Goal: Task Accomplishment & Management: Manage account settings

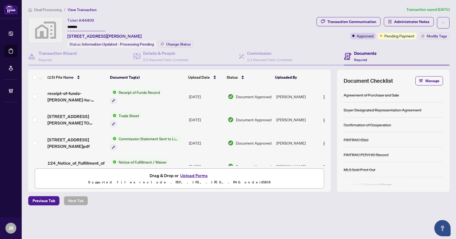
click at [48, 10] on span "Deal Processing" at bounding box center [47, 9] width 27 height 5
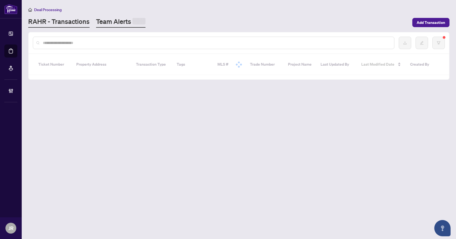
click at [113, 23] on link "Team Alerts" at bounding box center [120, 22] width 49 height 11
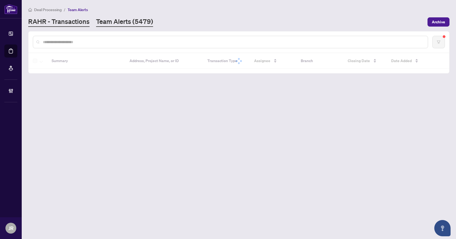
click at [75, 20] on link "RAHR - Transactions" at bounding box center [58, 22] width 61 height 10
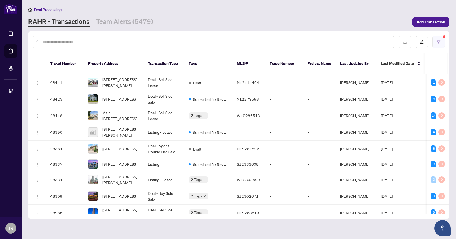
click at [440, 40] on button "button" at bounding box center [439, 42] width 12 height 12
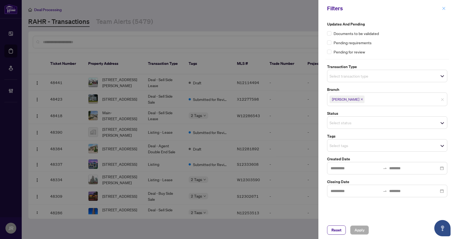
click at [447, 8] on button "button" at bounding box center [444, 8] width 7 height 7
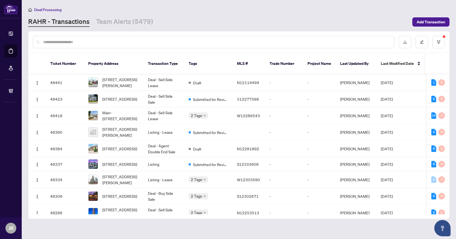
click at [167, 42] on input "text" at bounding box center [216, 42] width 347 height 6
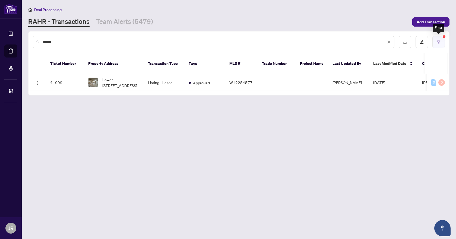
type input "******"
click at [441, 44] on button "button" at bounding box center [439, 42] width 12 height 12
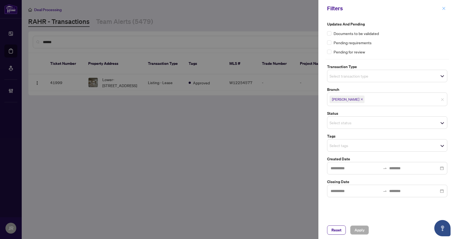
click at [444, 8] on icon "close" at bounding box center [444, 9] width 4 height 4
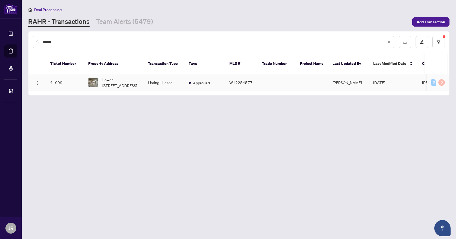
click at [209, 80] on span "Approved" at bounding box center [201, 83] width 17 height 6
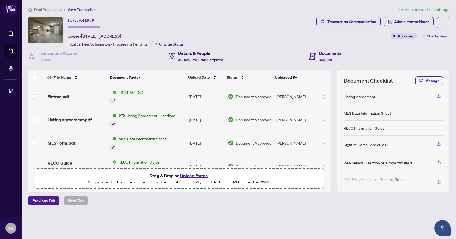
click at [196, 56] on div "Details & People 3/3 Required Fields Completed" at bounding box center [200, 56] width 45 height 13
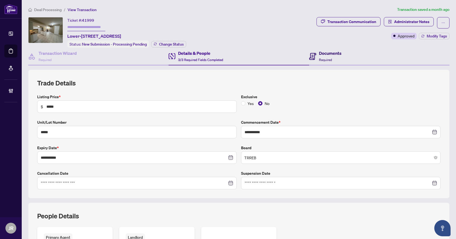
click at [336, 55] on h4 "Documents" at bounding box center [330, 53] width 23 height 7
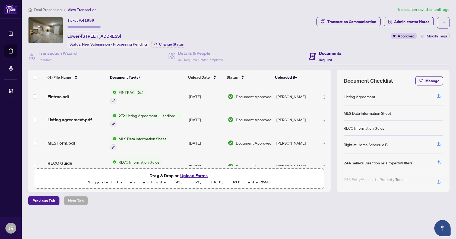
click at [45, 10] on span "Deal Processing" at bounding box center [47, 9] width 27 height 5
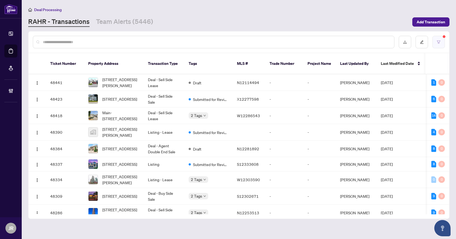
click at [439, 36] on button "button" at bounding box center [439, 42] width 12 height 12
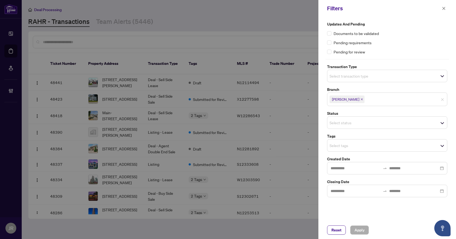
click at [360, 131] on div "Updates and Pending Documents to be validated Pending requirements Pending for …" at bounding box center [388, 109] width 124 height 176
click at [360, 124] on input "search" at bounding box center [349, 123] width 38 height 7
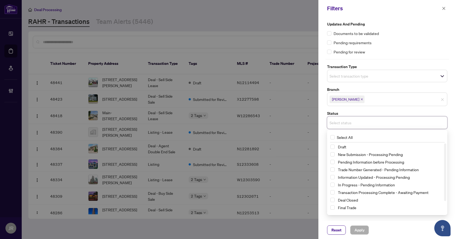
click at [382, 102] on input "search" at bounding box center [385, 99] width 38 height 7
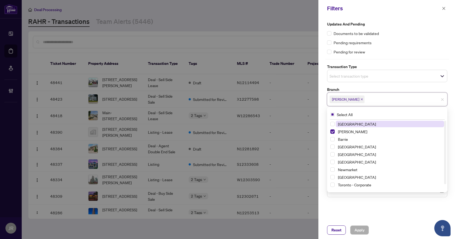
click at [375, 80] on span "Select transaction type" at bounding box center [388, 76] width 120 height 8
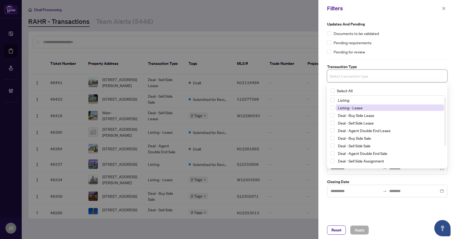
click at [373, 106] on span "Listing - Lease" at bounding box center [390, 108] width 108 height 7
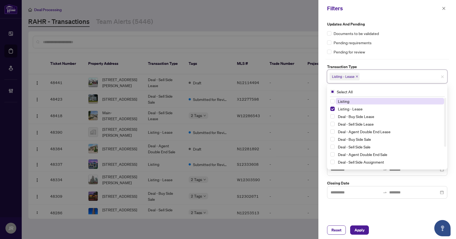
click at [372, 100] on span "Listing" at bounding box center [390, 101] width 108 height 7
click at [397, 47] on div "Updates and Pending Documents to be validated Pending requirements Pending for …" at bounding box center [387, 38] width 120 height 34
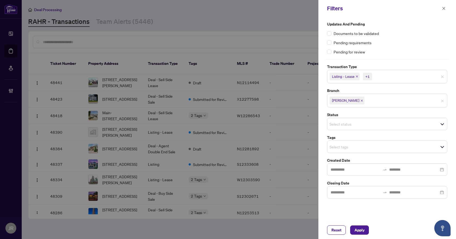
click at [372, 154] on div "Updates and Pending Documents to be validated Pending requirements Pending for …" at bounding box center [388, 110] width 124 height 178
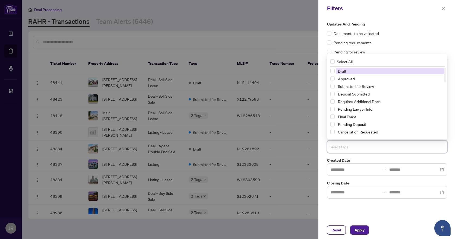
drag, startPoint x: 371, startPoint y: 147, endPoint x: 375, endPoint y: 167, distance: 20.1
click at [368, 147] on input "search" at bounding box center [349, 147] width 38 height 7
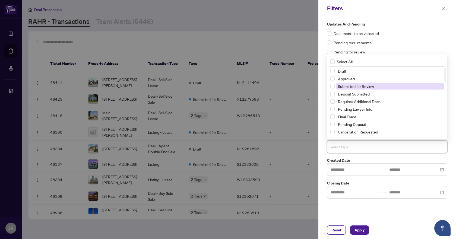
click at [349, 87] on span "Submitted for Review" at bounding box center [356, 86] width 36 height 5
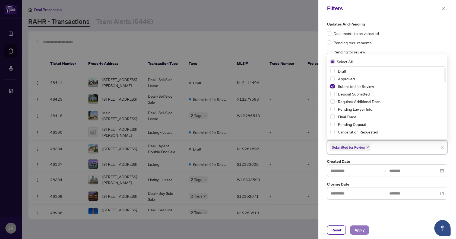
click at [366, 228] on button "Apply" at bounding box center [359, 230] width 19 height 9
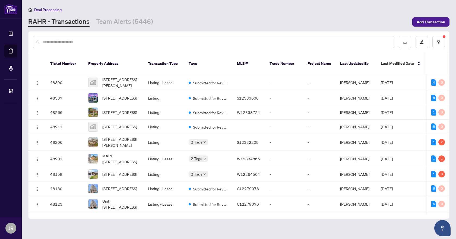
click at [178, 39] on div at bounding box center [214, 42] width 362 height 12
click at [178, 44] on input "text" at bounding box center [216, 42] width 347 height 6
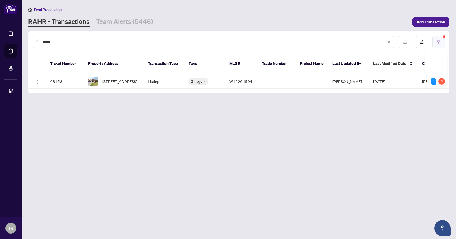
type input "****"
click at [435, 43] on button "button" at bounding box center [439, 42] width 12 height 12
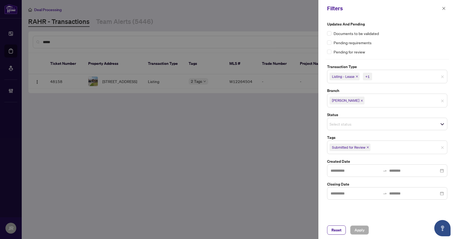
click at [357, 77] on icon "close" at bounding box center [357, 76] width 3 height 3
click at [346, 76] on icon "close" at bounding box center [345, 76] width 3 height 3
click at [366, 147] on span "Submitted for Review" at bounding box center [350, 146] width 41 height 8
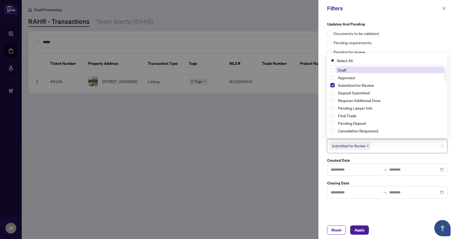
click at [369, 146] on icon "close" at bounding box center [368, 146] width 3 height 3
click at [362, 231] on span "Apply" at bounding box center [360, 230] width 10 height 9
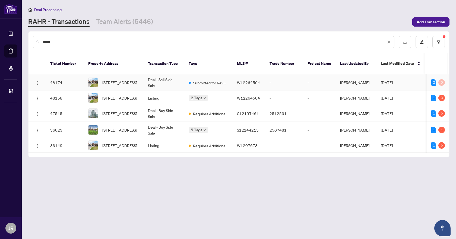
click at [154, 74] on td "Deal - Sell Side Sale" at bounding box center [164, 82] width 41 height 17
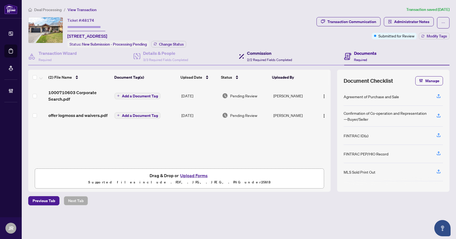
click at [267, 56] on div "Commission 2/2 Required Fields Completed" at bounding box center [269, 56] width 45 height 13
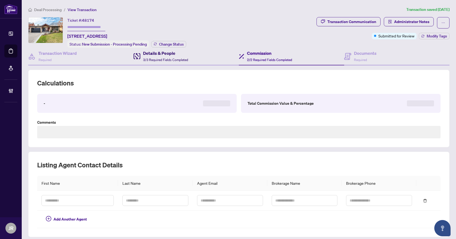
click at [174, 56] on div "Details & People 3/3 Required Fields Completed" at bounding box center [165, 56] width 45 height 13
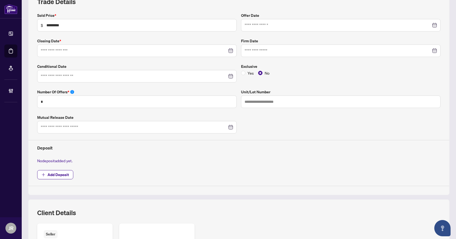
type input "**********"
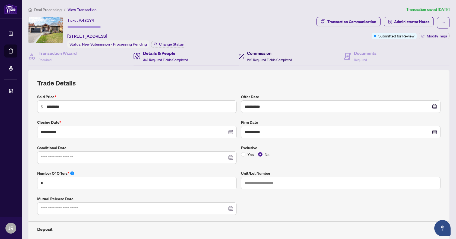
drag, startPoint x: 259, startPoint y: 59, endPoint x: 276, endPoint y: 62, distance: 17.2
click at [259, 58] on span "2/2 Required Fields Completed" at bounding box center [269, 60] width 45 height 4
type textarea "**********"
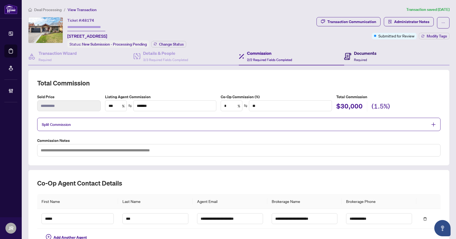
click at [359, 56] on div "Documents Required" at bounding box center [365, 56] width 23 height 13
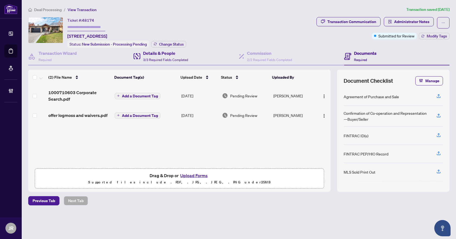
click at [169, 63] on div "Details & People 3/3 Required Fields Completed" at bounding box center [186, 57] width 105 height 18
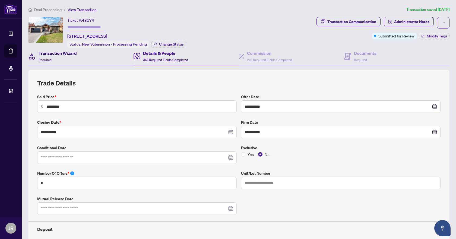
click at [64, 55] on h4 "Transaction Wizard" at bounding box center [58, 53] width 38 height 7
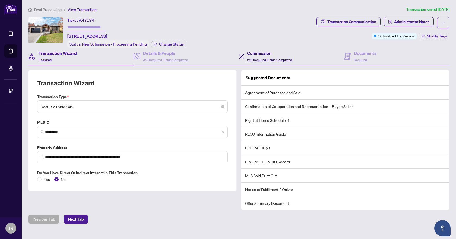
click at [271, 59] on span "2/2 Required Fields Completed" at bounding box center [269, 60] width 45 height 4
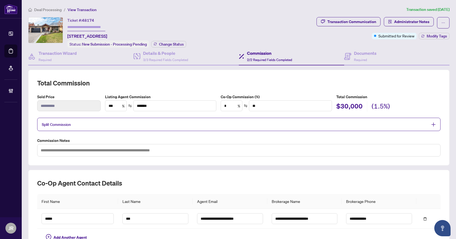
click at [179, 127] on div "Split Commission" at bounding box center [239, 124] width 404 height 13
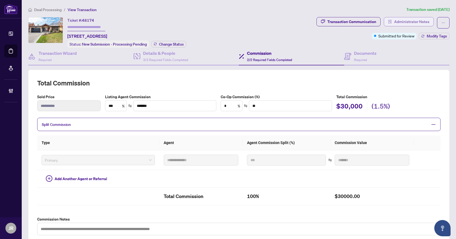
click at [417, 23] on span "Administrator Notes" at bounding box center [411, 21] width 35 height 9
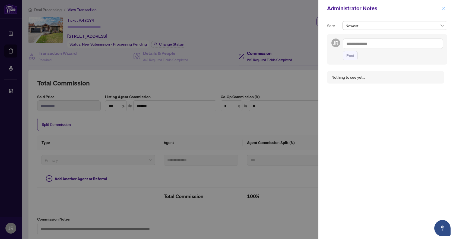
click at [445, 7] on icon "close" at bounding box center [444, 8] width 3 height 3
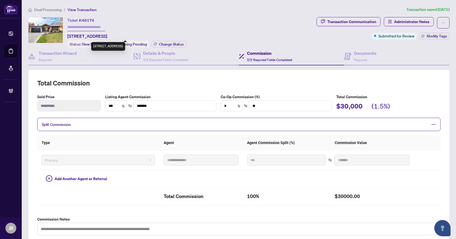
drag, startPoint x: 66, startPoint y: 36, endPoint x: 107, endPoint y: 36, distance: 41.3
click at [107, 36] on div "Ticket #: 48174 3602 Logmoss Cres, Mississauga, Ontario L4Y 3S9, Canada Status:…" at bounding box center [171, 32] width 286 height 31
copy span "3602 Logmoss Cres,"
click at [411, 24] on span "Administrator Notes" at bounding box center [411, 21] width 35 height 9
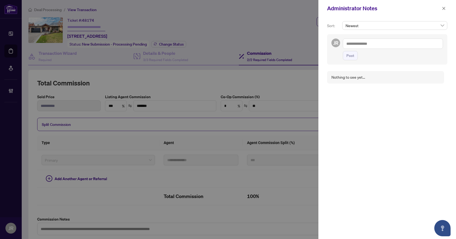
click at [391, 43] on textarea at bounding box center [393, 44] width 100 height 10
click at [367, 82] on b "Deals" at bounding box center [364, 84] width 10 height 5
drag, startPoint x: 390, startPoint y: 43, endPoint x: 428, endPoint y: 52, distance: 39.0
click at [428, 52] on textarea "**********" at bounding box center [392, 47] width 99 height 16
click at [425, 46] on textarea "**********" at bounding box center [392, 47] width 99 height 16
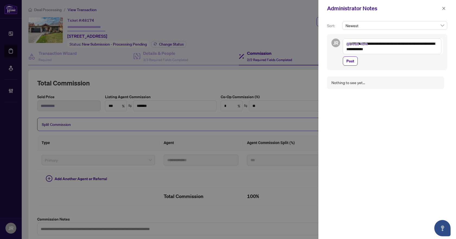
drag, startPoint x: 410, startPoint y: 50, endPoint x: 349, endPoint y: 54, distance: 61.0
click at [349, 54] on textarea "**********" at bounding box center [392, 47] width 99 height 16
click at [428, 43] on textarea "**********" at bounding box center [392, 47] width 99 height 16
click at [387, 51] on textarea "**********" at bounding box center [392, 47] width 99 height 16
type textarea "**********"
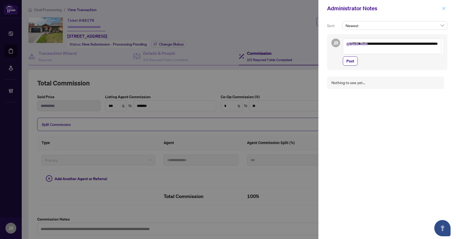
click at [443, 8] on icon "close" at bounding box center [444, 9] width 4 height 4
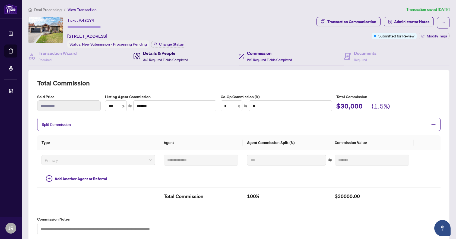
click at [156, 52] on h4 "Details & People" at bounding box center [165, 53] width 45 height 7
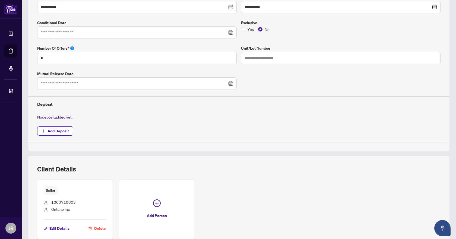
scroll to position [173, 0]
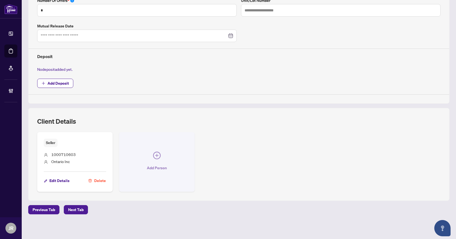
click at [156, 159] on icon "plus-circle" at bounding box center [157, 156] width 8 height 8
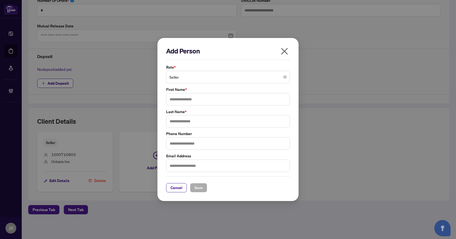
click at [201, 80] on span "Seller" at bounding box center [227, 77] width 117 height 10
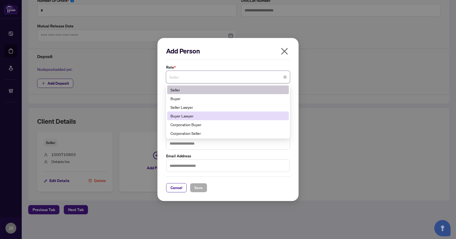
click at [196, 115] on div "Buyer Lawyer" at bounding box center [228, 116] width 115 height 6
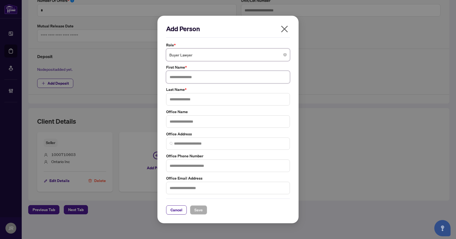
click at [205, 78] on input "text" at bounding box center [228, 77] width 124 height 12
type input "*******"
type input "********"
click at [290, 28] on button "button" at bounding box center [284, 30] width 11 height 12
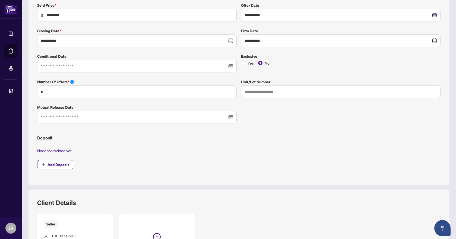
scroll to position [0, 0]
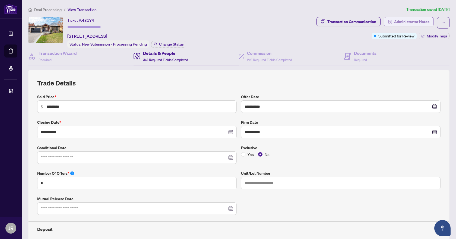
click at [420, 21] on span "Administrator Notes" at bounding box center [411, 21] width 35 height 9
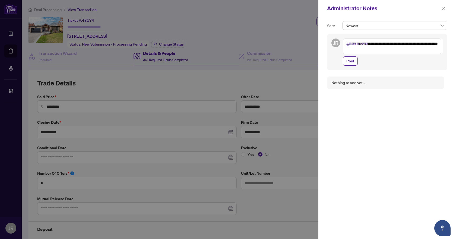
click at [392, 50] on textarea "**********" at bounding box center [392, 47] width 99 height 16
click at [423, 43] on textarea "**********" at bounding box center [392, 47] width 99 height 16
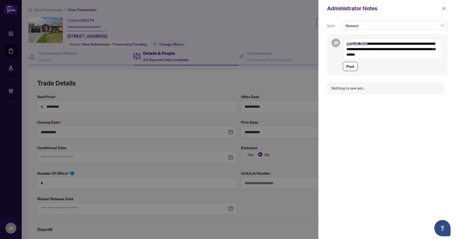
click at [370, 55] on textarea "**********" at bounding box center [392, 49] width 99 height 21
click at [384, 57] on textarea "**********" at bounding box center [392, 52] width 99 height 27
click at [374, 62] on textarea "**********" at bounding box center [392, 52] width 99 height 27
type textarea "**********"
click at [446, 11] on span "button" at bounding box center [444, 8] width 4 height 9
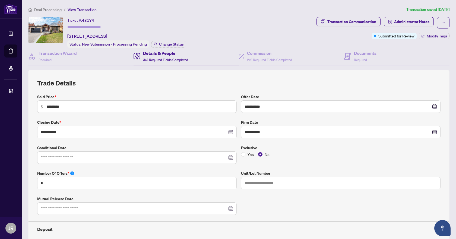
click at [50, 9] on span "Deal Processing" at bounding box center [47, 9] width 27 height 5
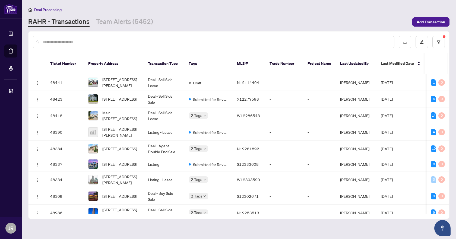
click at [107, 42] on input "text" at bounding box center [216, 42] width 347 height 6
click at [96, 43] on input "text" at bounding box center [216, 42] width 347 height 6
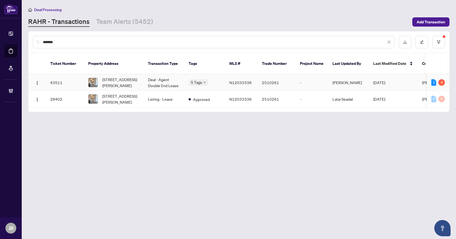
type input "*******"
click at [185, 76] on td "5 Tags" at bounding box center [204, 82] width 41 height 17
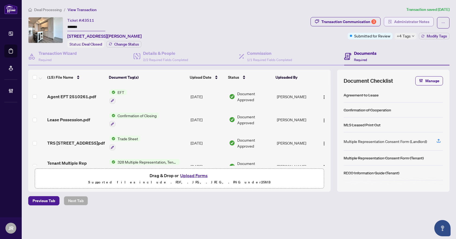
click at [421, 21] on span "Administrator Notes" at bounding box center [411, 21] width 35 height 9
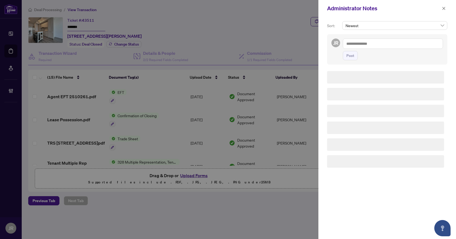
click at [355, 45] on textarea at bounding box center [393, 44] width 100 height 10
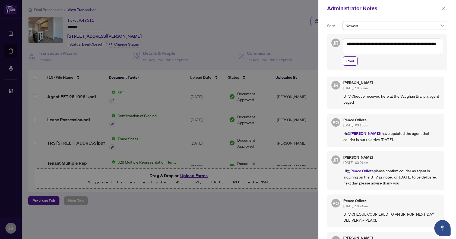
click at [355, 45] on textarea "**********" at bounding box center [392, 47] width 99 height 16
type textarea "**********"
click at [348, 64] on span "Post" at bounding box center [351, 61] width 8 height 9
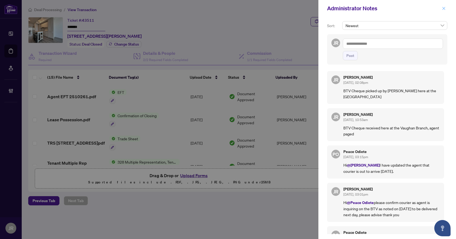
click at [444, 7] on icon "close" at bounding box center [444, 9] width 4 height 4
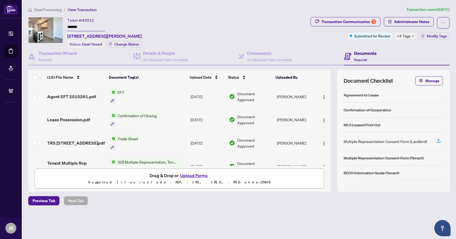
drag, startPoint x: 331, startPoint y: 88, endPoint x: 331, endPoint y: 81, distance: 6.5
click at [331, 81] on div "(15) File Name Document Tag(s) Upload Date Status Uploaded By Agent EFT 2510261…" at bounding box center [239, 131] width 422 height 122
click at [333, 84] on div "(15) File Name Document Tag(s) Upload Date Status Uploaded By Agent EFT 2510261…" at bounding box center [239, 131] width 422 height 122
click at [274, 58] on span "1/1 Required Fields Completed" at bounding box center [269, 60] width 45 height 4
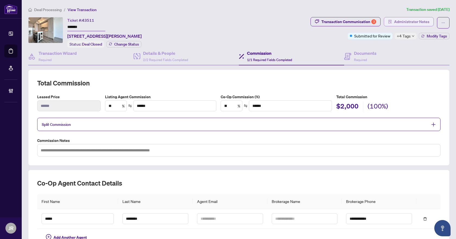
click at [410, 24] on span "Administrator Notes" at bounding box center [411, 21] width 35 height 9
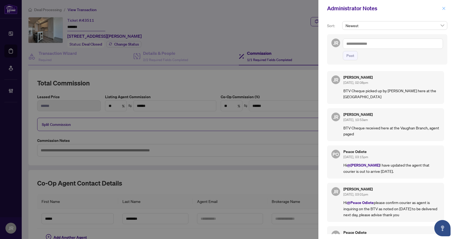
click at [445, 8] on icon "close" at bounding box center [444, 9] width 4 height 4
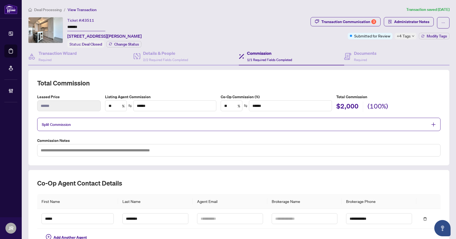
click at [56, 11] on span "Deal Processing" at bounding box center [47, 9] width 27 height 5
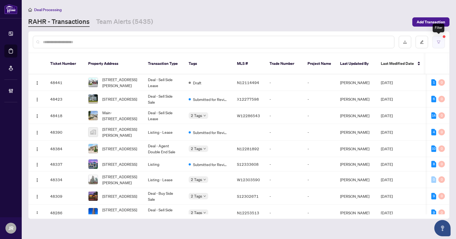
click at [443, 43] on button "button" at bounding box center [439, 42] width 12 height 12
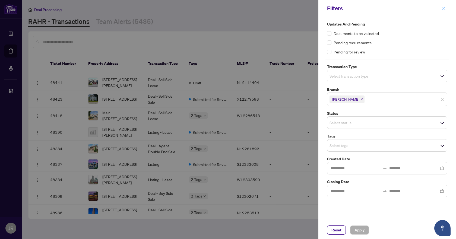
click at [442, 8] on icon "close" at bounding box center [444, 9] width 4 height 4
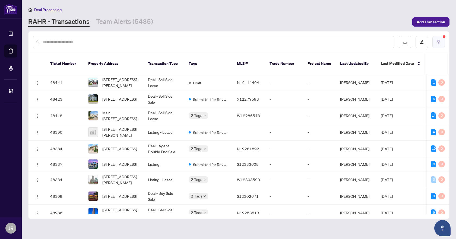
click at [444, 38] on button "button" at bounding box center [439, 42] width 12 height 12
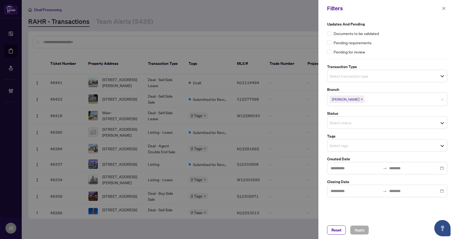
click at [401, 77] on span "Select transaction type" at bounding box center [388, 76] width 120 height 8
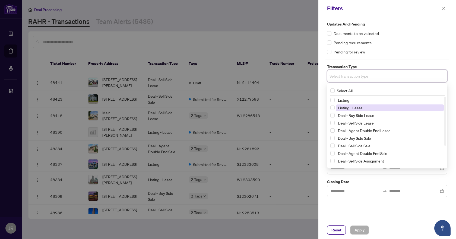
click at [371, 108] on span "Listing - Lease" at bounding box center [390, 108] width 108 height 7
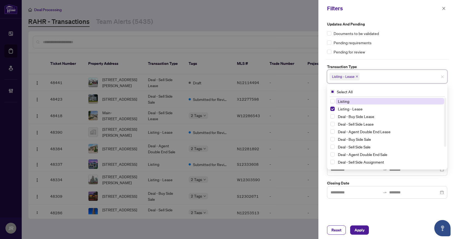
click at [376, 103] on span "Listing" at bounding box center [390, 101] width 108 height 7
click at [413, 60] on div "Updates and Pending Documents to be validated Pending requirements Pending for …" at bounding box center [388, 110] width 124 height 178
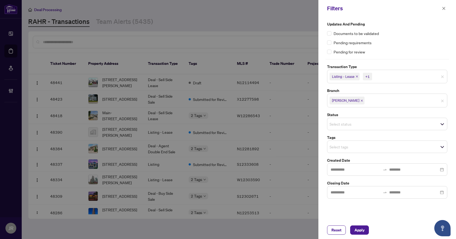
click at [374, 150] on span "Select tags" at bounding box center [388, 147] width 120 height 8
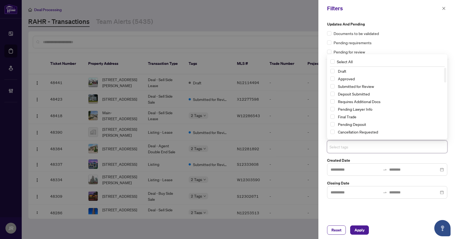
click at [367, 82] on div "Approved" at bounding box center [388, 79] width 114 height 7
click at [367, 89] on span "Submitted for Review" at bounding box center [390, 86] width 108 height 7
click at [365, 232] on span "Apply" at bounding box center [360, 230] width 10 height 9
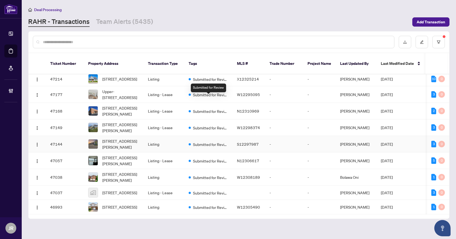
scroll to position [379, 0]
click at [438, 37] on button "button" at bounding box center [439, 42] width 12 height 12
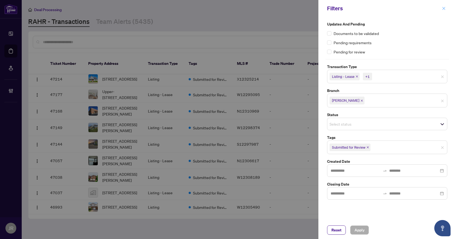
click at [445, 10] on icon "close" at bounding box center [444, 9] width 4 height 4
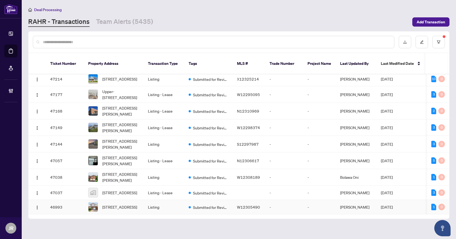
click at [165, 200] on td "Listing" at bounding box center [164, 207] width 41 height 14
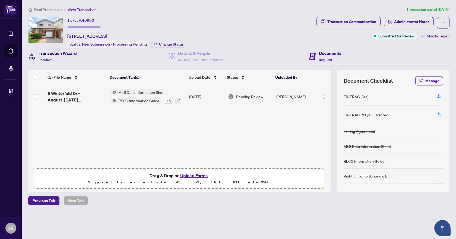
click at [59, 59] on div "Transaction Wizard Required" at bounding box center [58, 56] width 38 height 13
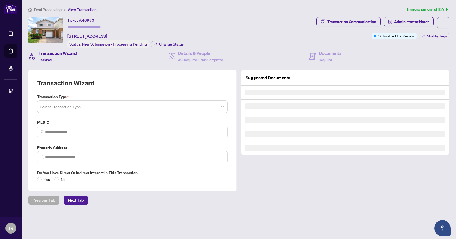
type input "*********"
type input "**********"
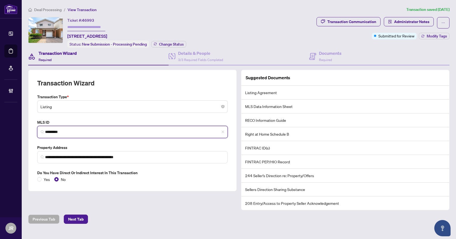
click at [89, 131] on input "*********" at bounding box center [134, 132] width 179 height 6
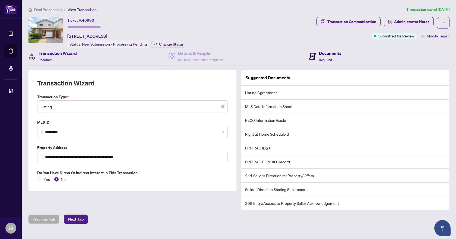
click at [331, 50] on h4 "Documents" at bounding box center [330, 53] width 23 height 7
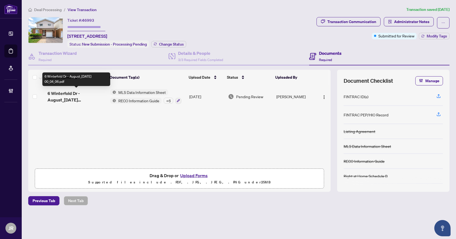
click at [98, 99] on span "6 Winterfold Dr - August_2025-08-04 00_04_06.pdf" at bounding box center [77, 96] width 58 height 13
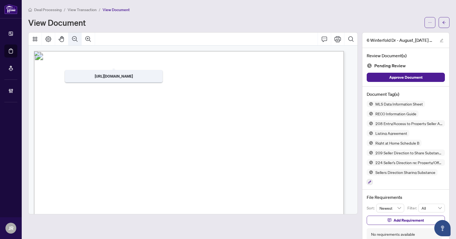
click at [74, 36] on icon "Zoom Out" at bounding box center [74, 38] width 5 height 5
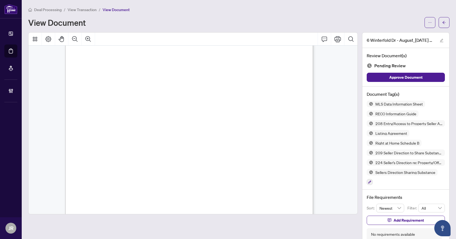
scroll to position [3776, 0]
click at [367, 181] on button "button" at bounding box center [370, 182] width 6 height 6
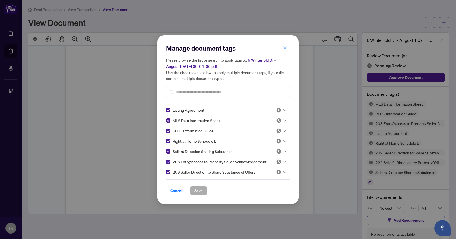
click at [279, 120] on img at bounding box center [278, 120] width 5 height 5
click at [264, 147] on div "Approved" at bounding box center [263, 147] width 35 height 6
click at [194, 193] on span "Save" at bounding box center [198, 191] width 8 height 9
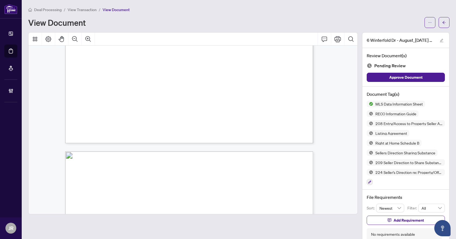
scroll to position [4618, 0]
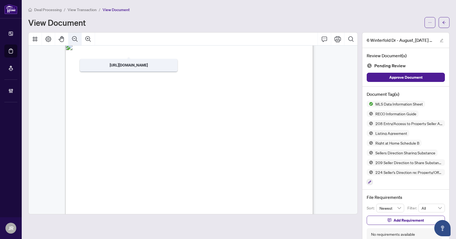
click at [71, 38] on button "Zoom Out" at bounding box center [74, 39] width 13 height 13
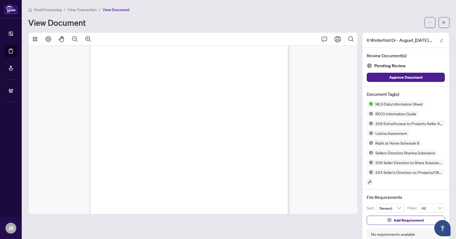
scroll to position [6843, 0]
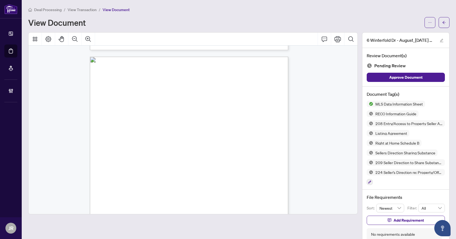
click at [368, 182] on icon "button" at bounding box center [369, 182] width 3 height 3
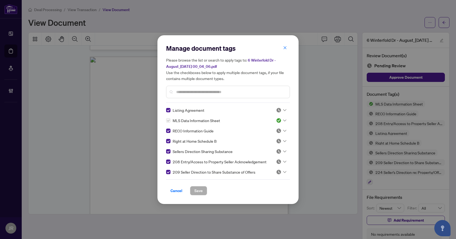
click at [283, 132] on div at bounding box center [281, 130] width 10 height 5
click at [266, 157] on div "Approved" at bounding box center [263, 157] width 35 height 6
click at [198, 194] on span "Save" at bounding box center [198, 191] width 8 height 9
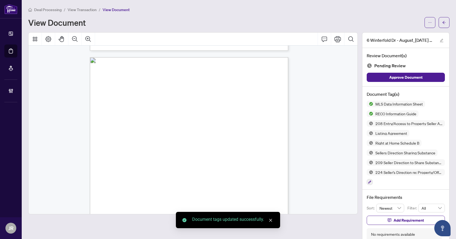
scroll to position [7115, 0]
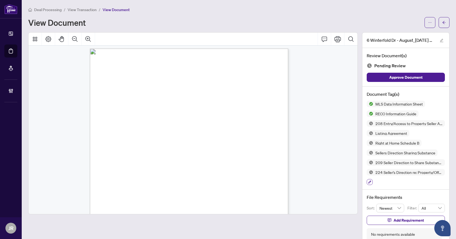
click at [368, 182] on icon "button" at bounding box center [369, 182] width 3 height 3
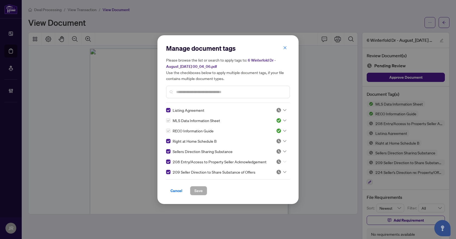
click at [280, 164] on div at bounding box center [281, 161] width 10 height 5
click at [269, 190] on div "Approved" at bounding box center [263, 188] width 35 height 6
click at [201, 190] on span "Save" at bounding box center [198, 191] width 8 height 9
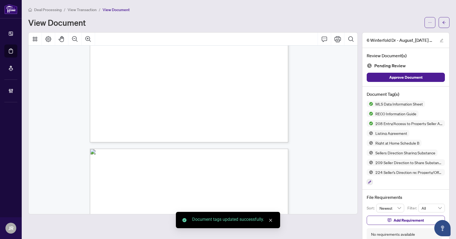
scroll to position [7386, 0]
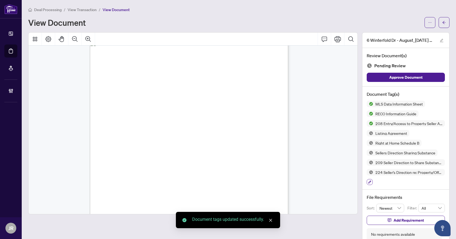
click at [369, 182] on icon "button" at bounding box center [370, 182] width 3 height 3
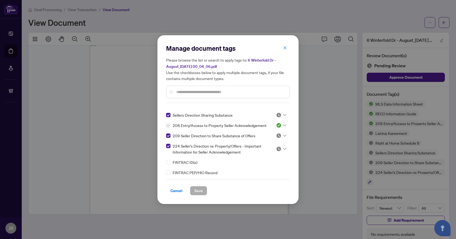
scroll to position [54, 0]
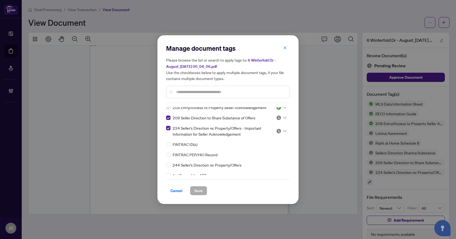
click at [281, 125] on div "224 Seller's Direction re: Property/Offers - Important Information for Seller A…" at bounding box center [226, 131] width 121 height 12
click at [279, 132] on img at bounding box center [278, 130] width 5 height 5
click at [276, 155] on div "Approved" at bounding box center [263, 158] width 35 height 6
click at [204, 188] on button "Save" at bounding box center [198, 190] width 17 height 9
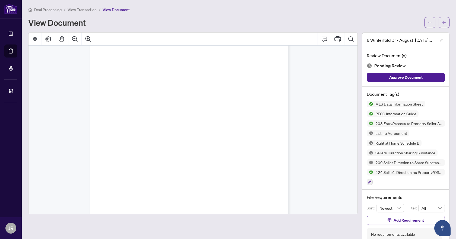
scroll to position [7658, 0]
click at [368, 182] on button "button" at bounding box center [370, 182] width 6 height 6
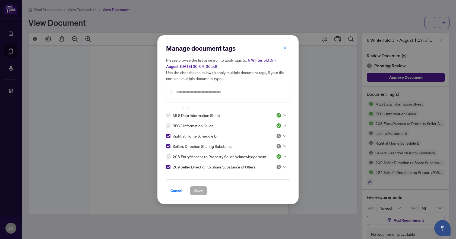
scroll to position [0, 0]
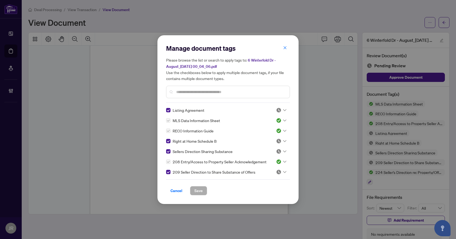
click at [279, 171] on img at bounding box center [278, 171] width 5 height 5
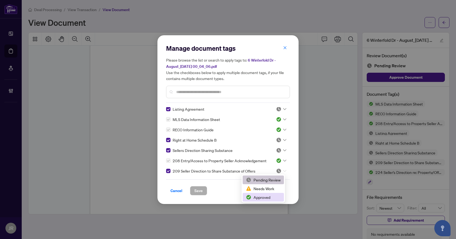
click at [270, 195] on div "Approved" at bounding box center [263, 197] width 35 height 6
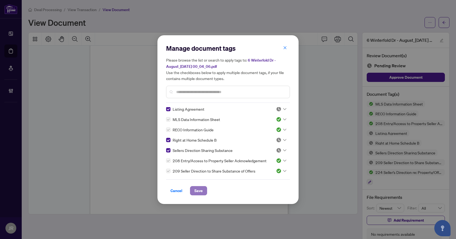
click at [193, 187] on button "Save" at bounding box center [198, 190] width 17 height 9
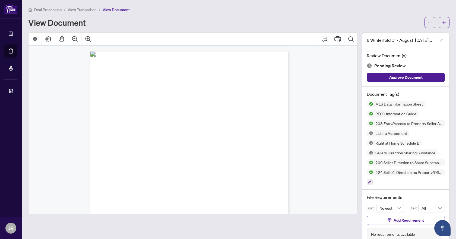
scroll to position [7929, 0]
click at [368, 181] on icon "button" at bounding box center [369, 182] width 3 height 3
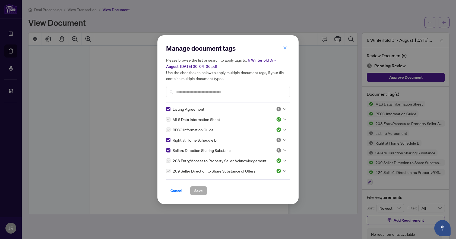
scroll to position [0, 0]
click at [285, 45] on span "button" at bounding box center [285, 48] width 4 height 9
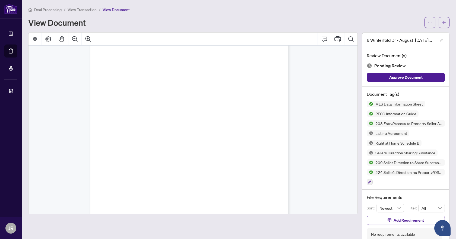
scroll to position [8792, 0]
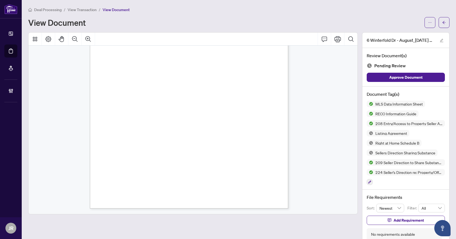
click at [367, 182] on button "button" at bounding box center [370, 182] width 6 height 6
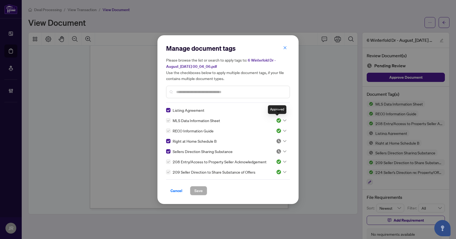
click at [280, 114] on div "Approved" at bounding box center [277, 109] width 18 height 9
click at [243, 108] on div "Listing Agreement" at bounding box center [217, 110] width 103 height 6
click at [282, 108] on div at bounding box center [281, 110] width 10 height 5
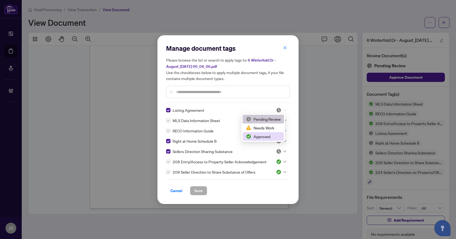
click at [262, 134] on div "Approved" at bounding box center [263, 137] width 35 height 6
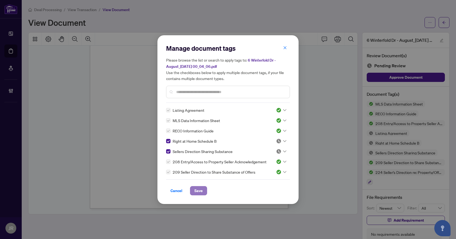
click at [197, 194] on span "Save" at bounding box center [198, 191] width 8 height 9
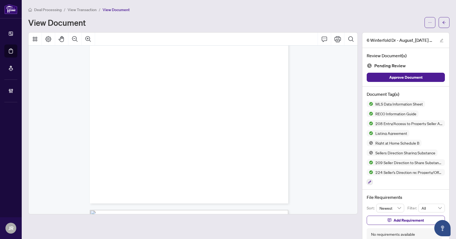
scroll to position [0, 0]
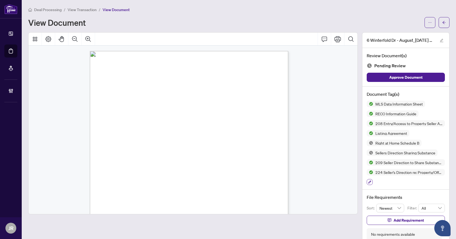
click at [367, 182] on button "button" at bounding box center [370, 182] width 6 height 6
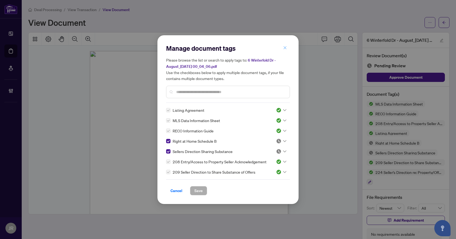
click at [286, 50] on icon "close" at bounding box center [285, 48] width 4 height 4
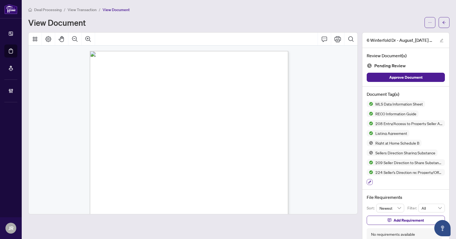
click at [368, 182] on icon "button" at bounding box center [369, 182] width 3 height 3
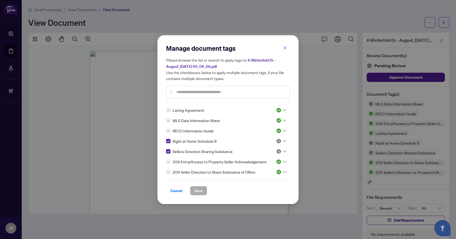
click at [278, 139] on img at bounding box center [278, 141] width 5 height 5
click at [277, 164] on div "Approved" at bounding box center [263, 167] width 41 height 9
click at [199, 192] on span "Save" at bounding box center [198, 191] width 8 height 9
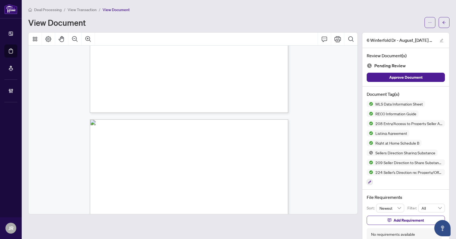
scroll to position [7578, 0]
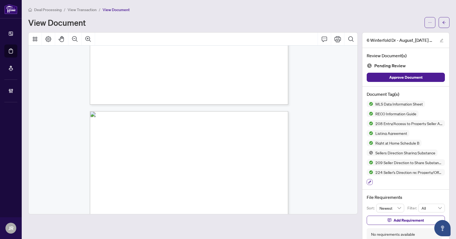
click at [368, 181] on icon "button" at bounding box center [369, 182] width 3 height 3
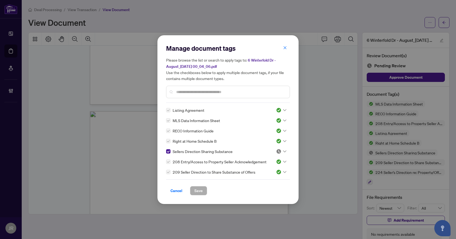
click at [281, 150] on div at bounding box center [281, 151] width 10 height 5
click at [196, 190] on span "Save" at bounding box center [198, 191] width 8 height 9
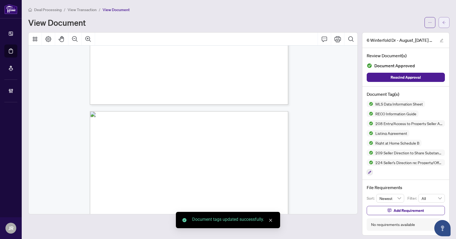
click at [442, 22] on icon "arrow-left" at bounding box center [444, 23] width 4 height 4
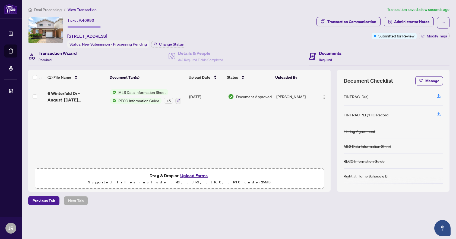
click at [70, 61] on div "Transaction Wizard Required" at bounding box center [58, 56] width 38 height 13
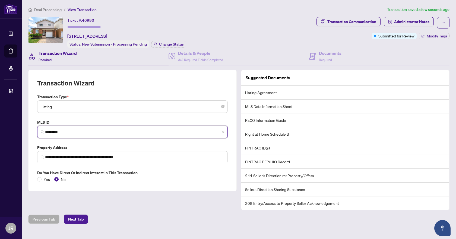
click at [76, 131] on input "*********" at bounding box center [134, 132] width 179 height 6
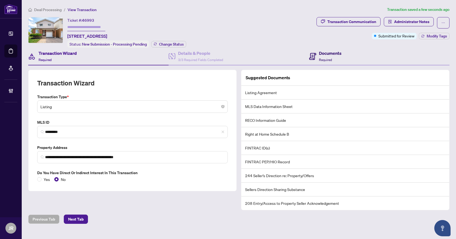
click at [324, 54] on h4 "Documents" at bounding box center [330, 53] width 23 height 7
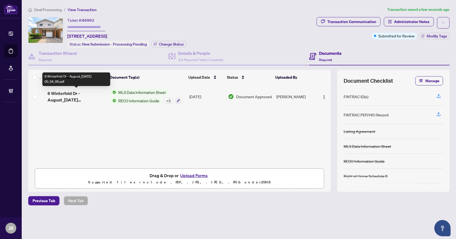
click at [104, 92] on span "6 Winterfold Dr - August_2025-08-04 00_04_06.pdf" at bounding box center [77, 96] width 58 height 13
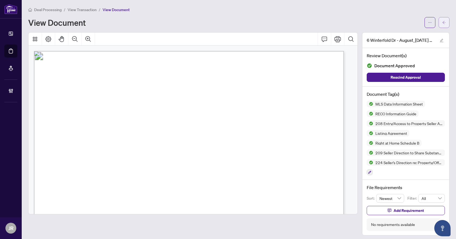
click at [442, 20] on span "button" at bounding box center [444, 22] width 4 height 9
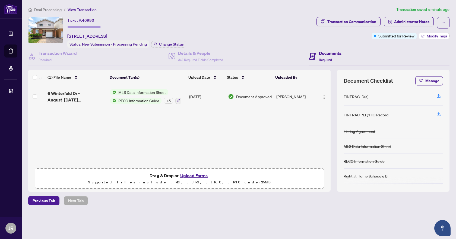
click at [431, 35] on span "Modify Tags" at bounding box center [437, 36] width 20 height 4
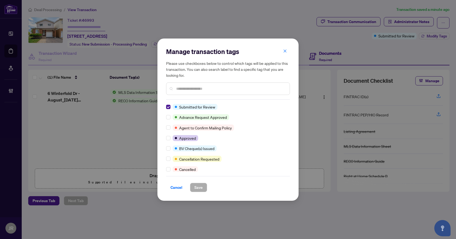
click at [166, 107] on div "Manage transaction tags Please use checkboxes below to control which tags will …" at bounding box center [228, 120] width 141 height 162
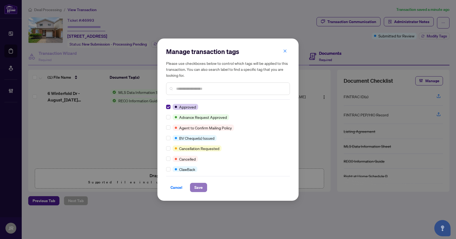
click at [202, 187] on span "Save" at bounding box center [198, 187] width 8 height 9
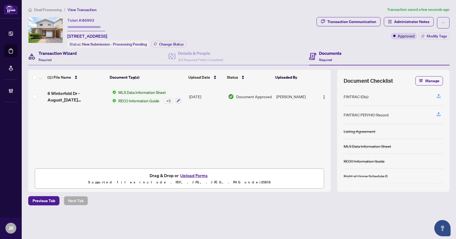
click at [65, 54] on h4 "Transaction Wizard" at bounding box center [58, 53] width 38 height 7
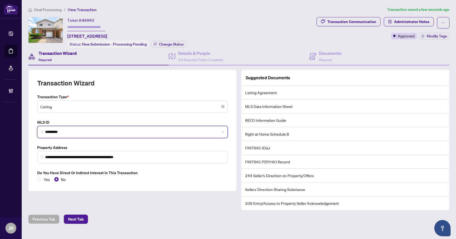
click at [58, 131] on input "*********" at bounding box center [134, 132] width 179 height 6
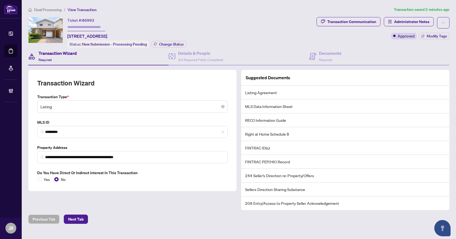
click at [46, 10] on span "Deal Processing" at bounding box center [47, 9] width 27 height 5
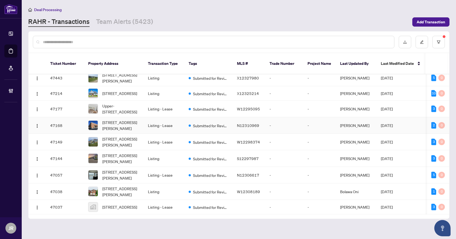
scroll to position [362, 0]
click at [171, 200] on td "Listing - Lease" at bounding box center [164, 207] width 41 height 14
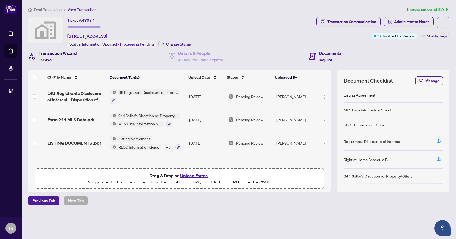
click at [71, 60] on div "Transaction Wizard Required" at bounding box center [58, 56] width 38 height 13
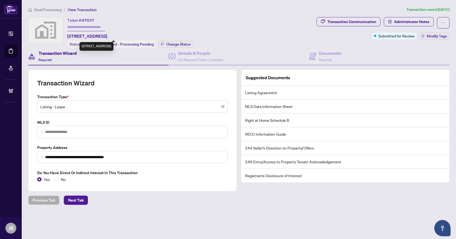
drag, startPoint x: 67, startPoint y: 36, endPoint x: 107, endPoint y: 36, distance: 39.7
click at [107, 36] on div "Ticket #: 47037 1100 Kingston Road, Scarborough, ON, Canada Status: Information…" at bounding box center [171, 32] width 286 height 31
copy span "1100 Kingston Road"
click at [310, 56] on icon at bounding box center [312, 56] width 7 height 7
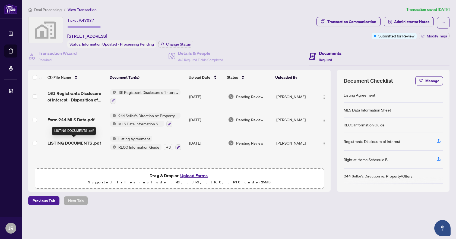
click at [92, 140] on span "LISTING DOCUMENTS .pdf" at bounding box center [75, 143] width 54 height 7
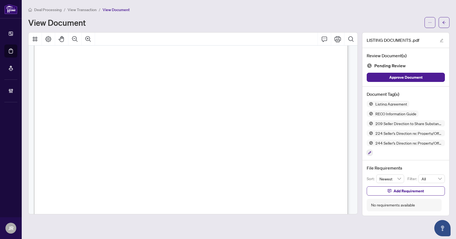
scroll to position [217, 0]
click at [446, 22] on icon "arrow-left" at bounding box center [444, 23] width 4 height 4
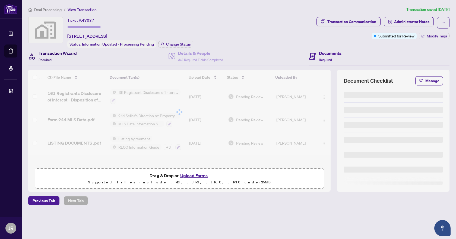
click at [64, 58] on div "Transaction Wizard Required" at bounding box center [58, 56] width 38 height 13
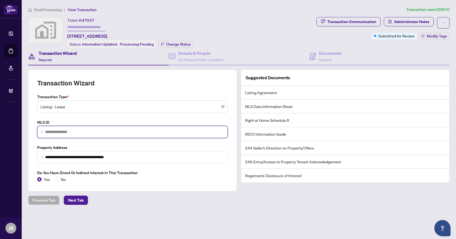
click at [66, 130] on input "search" at bounding box center [134, 132] width 179 height 6
paste input "*********"
type input "*********"
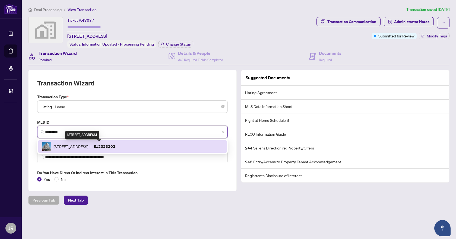
click at [88, 145] on span "1100 Kingston Rd, Toronto, Ontario M1N 2K7, Canada" at bounding box center [71, 147] width 35 height 6
type input "**********"
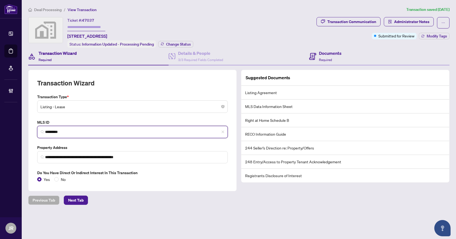
type input "*********"
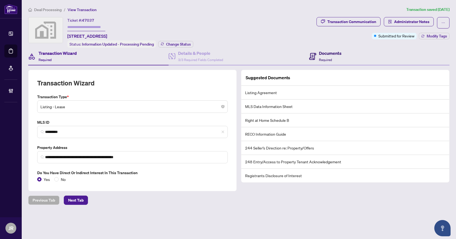
click at [328, 58] on span "Required" at bounding box center [325, 60] width 13 height 4
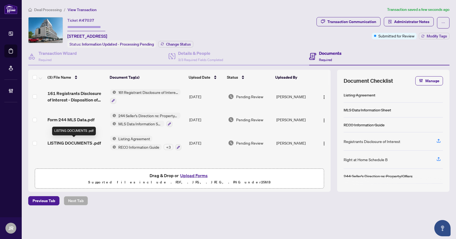
click at [93, 141] on span "LISTING DOCUMENTS .pdf" at bounding box center [75, 143] width 54 height 7
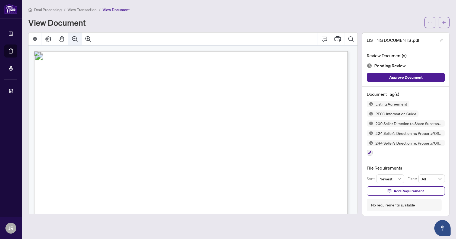
click at [73, 37] on icon "Zoom Out" at bounding box center [74, 38] width 5 height 5
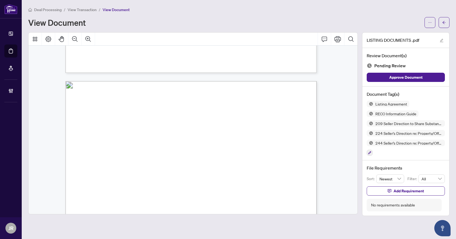
scroll to position [1249, 0]
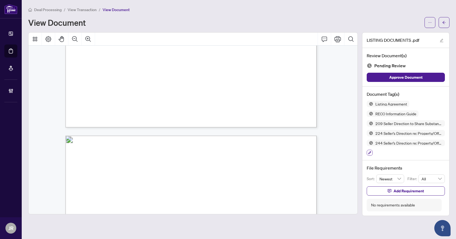
click at [371, 152] on icon "button" at bounding box center [370, 153] width 3 height 3
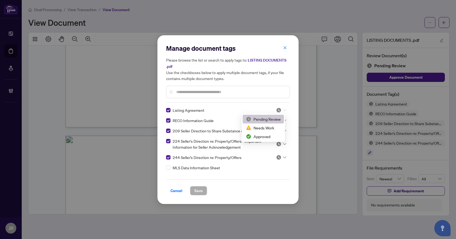
click at [276, 108] on img at bounding box center [278, 110] width 5 height 5
click at [268, 138] on div "Approved" at bounding box center [263, 137] width 35 height 6
click at [205, 191] on button "Save" at bounding box center [198, 190] width 17 height 9
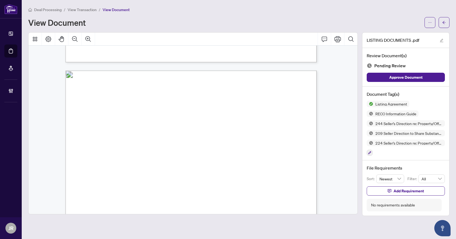
scroll to position [1684, 0]
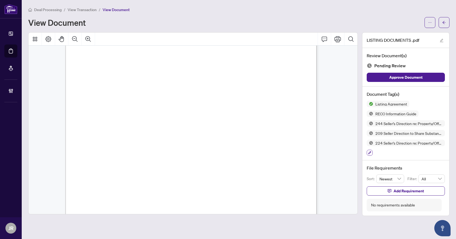
click at [372, 153] on button "button" at bounding box center [370, 153] width 6 height 6
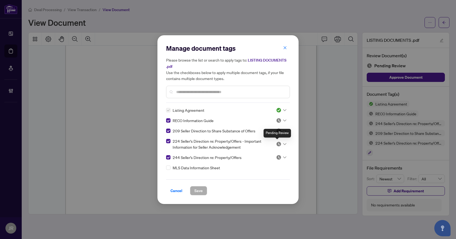
click at [279, 145] on img at bounding box center [278, 144] width 5 height 5
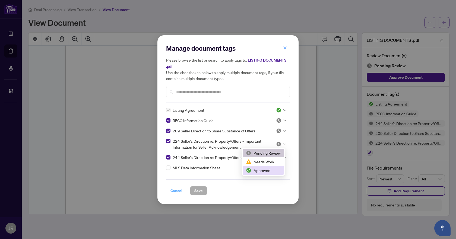
click at [184, 189] on button "Cancel" at bounding box center [176, 190] width 21 height 9
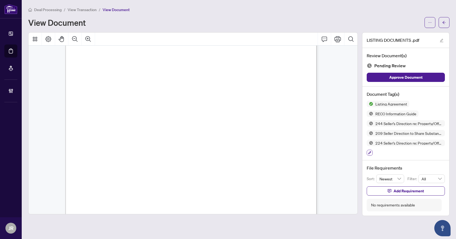
click at [371, 150] on button "button" at bounding box center [370, 153] width 6 height 6
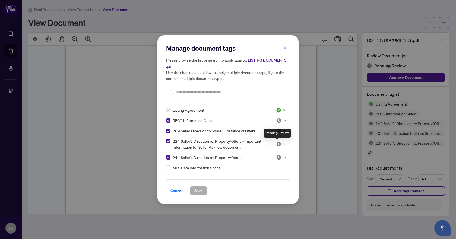
click at [278, 144] on img at bounding box center [278, 144] width 5 height 5
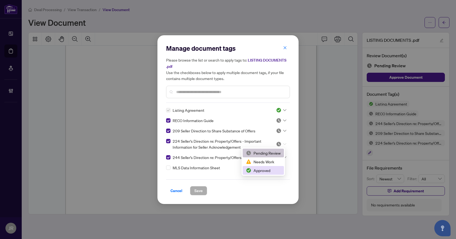
click at [268, 170] on div "Approved" at bounding box center [263, 171] width 35 height 6
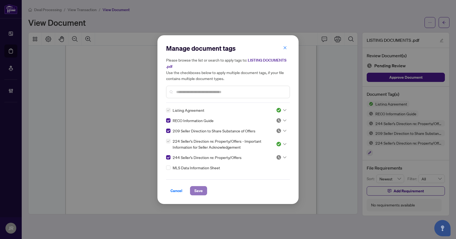
click at [205, 190] on button "Save" at bounding box center [198, 190] width 17 height 9
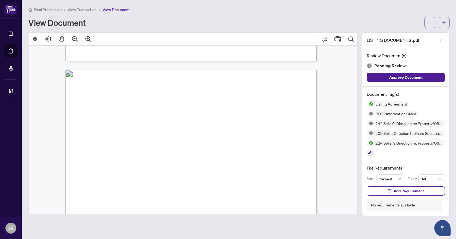
scroll to position [2010, 0]
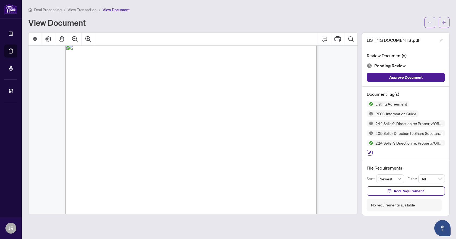
click at [369, 152] on icon "button" at bounding box center [369, 152] width 3 height 3
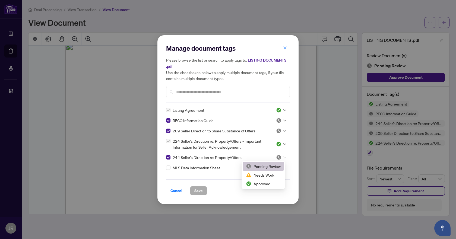
click at [280, 156] on div at bounding box center [281, 157] width 10 height 5
click at [268, 184] on div "Approved" at bounding box center [263, 184] width 35 height 6
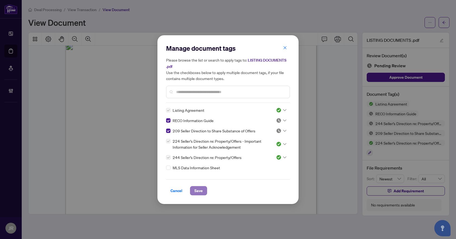
click at [201, 190] on span "Save" at bounding box center [198, 191] width 8 height 9
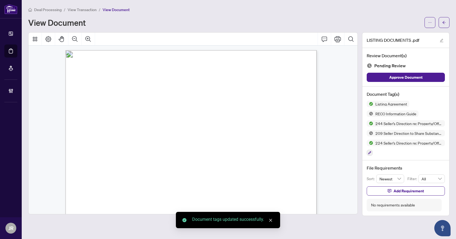
scroll to position [2363, 0]
click at [371, 152] on icon "button" at bounding box center [369, 152] width 3 height 3
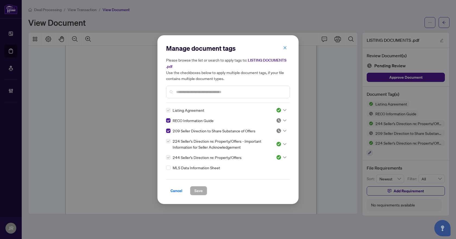
click at [280, 132] on div at bounding box center [281, 130] width 10 height 5
click at [265, 158] on div "Approved" at bounding box center [263, 157] width 35 height 6
click at [197, 189] on span "Save" at bounding box center [198, 191] width 8 height 9
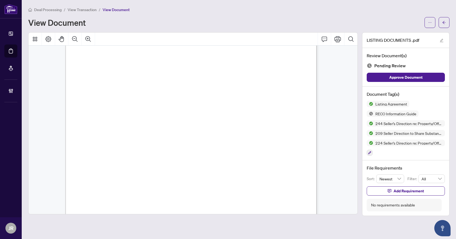
scroll to position [6709, 0]
click at [369, 153] on icon "button" at bounding box center [370, 153] width 3 height 3
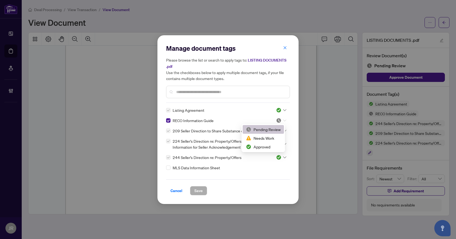
click at [283, 122] on div at bounding box center [281, 120] width 10 height 5
click at [262, 150] on div "Approved" at bounding box center [263, 147] width 41 height 9
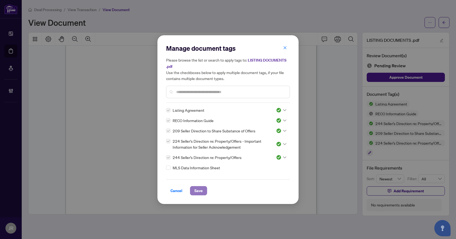
click at [204, 193] on button "Save" at bounding box center [198, 190] width 17 height 9
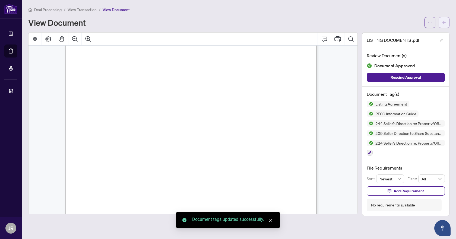
click at [448, 20] on button "button" at bounding box center [444, 22] width 11 height 11
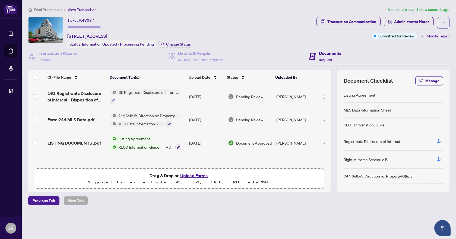
click at [208, 118] on td "Aug/04/2025" at bounding box center [206, 119] width 39 height 23
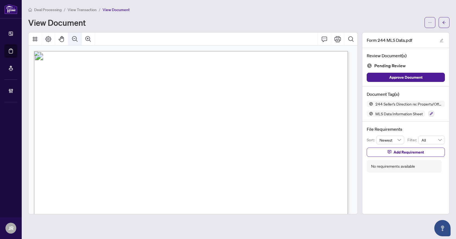
click at [75, 38] on icon "Zoom Out" at bounding box center [74, 38] width 5 height 5
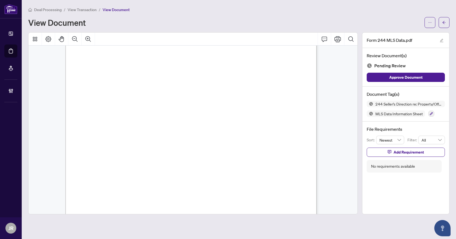
scroll to position [5, 0]
click at [437, 112] on div "244 Seller’s Direction re: Property/Offers MLS Data Information Sheet" at bounding box center [406, 109] width 78 height 16
click at [432, 113] on icon "button" at bounding box center [431, 113] width 3 height 3
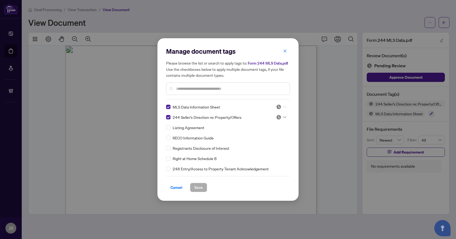
click at [281, 107] on div at bounding box center [281, 106] width 10 height 5
click at [271, 132] on div "Approved" at bounding box center [263, 134] width 35 height 6
click at [276, 118] on img at bounding box center [278, 117] width 5 height 5
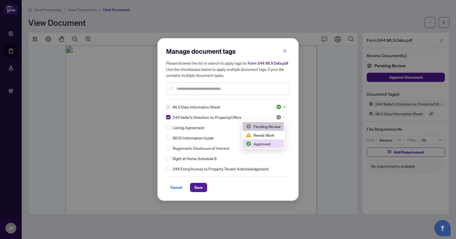
click at [258, 145] on div "Approved" at bounding box center [263, 144] width 35 height 6
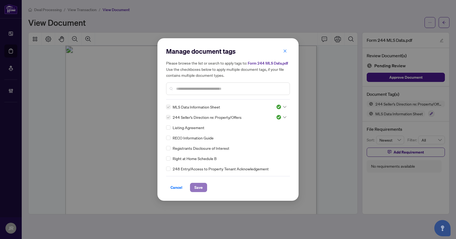
click at [203, 191] on button "Save" at bounding box center [198, 187] width 17 height 9
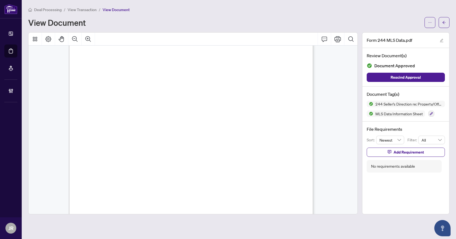
scroll to position [359, 0]
click at [445, 22] on icon "arrow-left" at bounding box center [444, 23] width 4 height 4
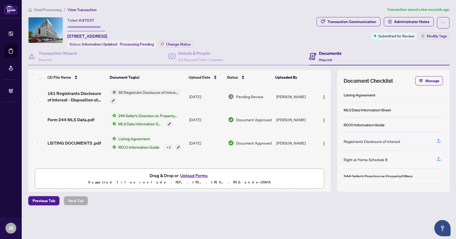
click at [87, 92] on span "161 Registrants Disclosure of Interest - Disposition of Property - PropTx-OREA_…" at bounding box center [77, 96] width 58 height 13
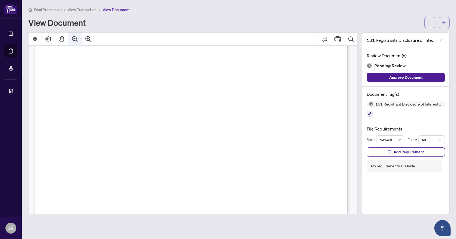
click at [79, 40] on button "Zoom Out" at bounding box center [74, 39] width 13 height 13
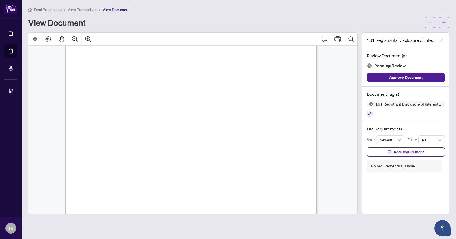
scroll to position [81, 0]
click at [372, 112] on button "button" at bounding box center [370, 114] width 6 height 6
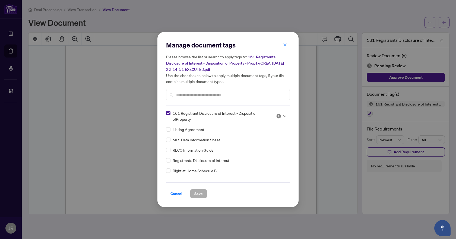
click at [281, 114] on div at bounding box center [281, 116] width 10 height 5
click at [266, 140] on div "Approved" at bounding box center [263, 143] width 35 height 6
click at [203, 191] on span "Save" at bounding box center [198, 194] width 8 height 9
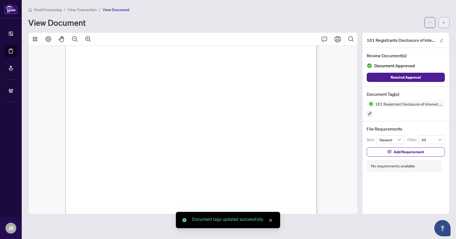
click at [444, 20] on span "button" at bounding box center [444, 22] width 4 height 9
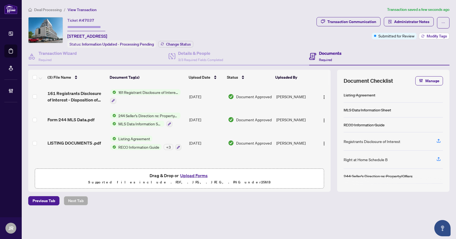
click at [440, 36] on span "Modify Tags" at bounding box center [437, 36] width 20 height 4
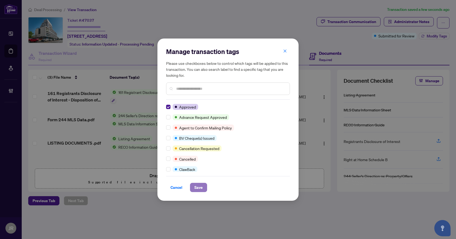
click at [195, 186] on span "Save" at bounding box center [198, 187] width 8 height 9
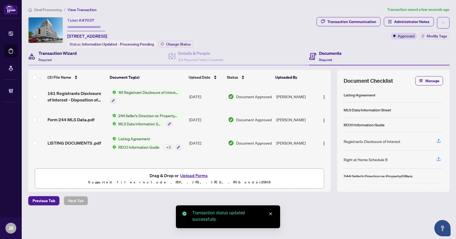
click at [62, 57] on div "Transaction Wizard Required" at bounding box center [58, 56] width 38 height 13
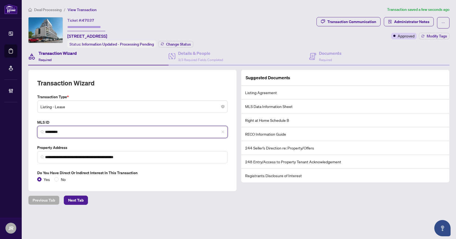
click at [70, 130] on input "*********" at bounding box center [134, 132] width 179 height 6
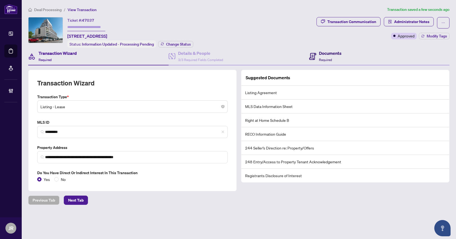
click at [331, 52] on h4 "Documents" at bounding box center [330, 53] width 23 height 7
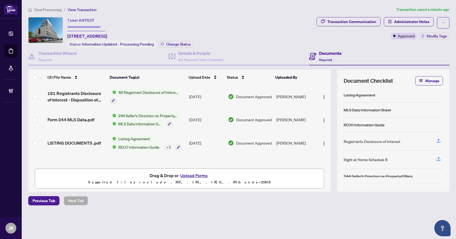
click at [51, 8] on span "Deal Processing" at bounding box center [47, 9] width 27 height 5
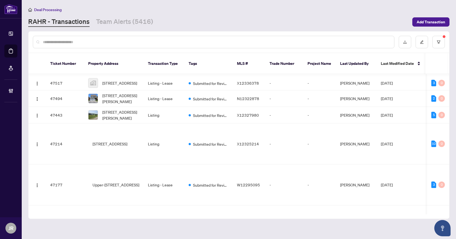
scroll to position [346, 0]
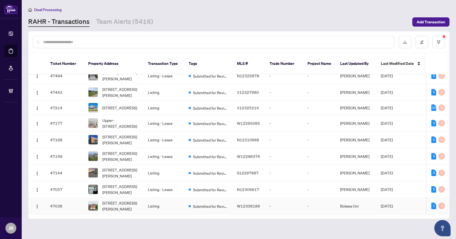
click at [181, 198] on td "Listing" at bounding box center [164, 206] width 41 height 17
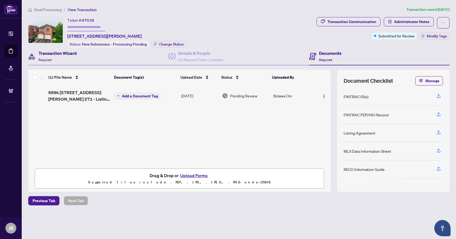
click at [60, 55] on h4 "Transaction Wizard" at bounding box center [58, 53] width 38 height 7
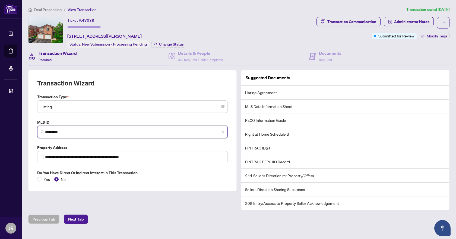
click at [63, 131] on input "*********" at bounding box center [134, 132] width 179 height 6
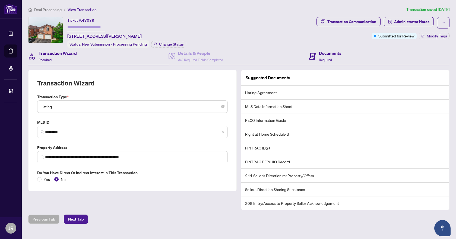
click at [336, 48] on div "Documents Required" at bounding box center [379, 57] width 140 height 18
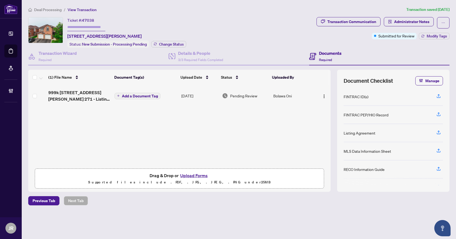
click at [104, 99] on span "999k 7031 Graydon Crt - Ontario 271 - Listing Agreement - Seller Designated Rep…" at bounding box center [79, 95] width 62 height 13
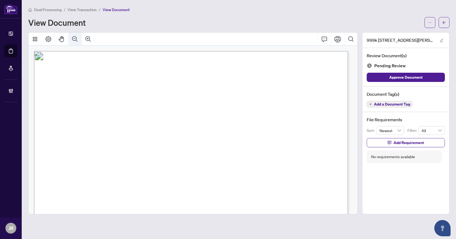
click at [73, 45] on button "Zoom Out" at bounding box center [74, 39] width 13 height 13
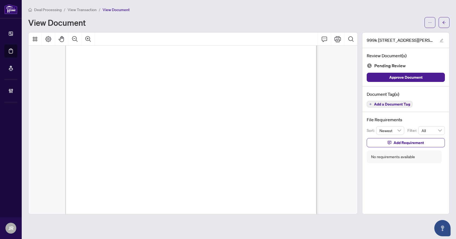
scroll to position [27, 0]
click at [328, 42] on button "Comment" at bounding box center [324, 39] width 13 height 13
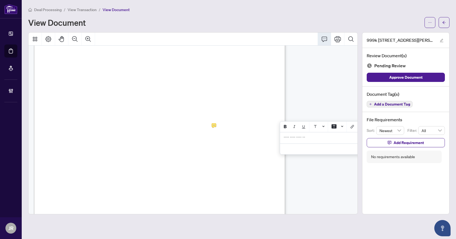
click at [320, 143] on div "**********" at bounding box center [324, 138] width 86 height 11
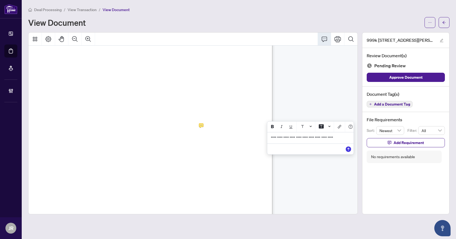
scroll to position [27, 15]
click at [306, 140] on span "**********" at bounding box center [300, 138] width 63 height 4
click at [320, 140] on span "**********" at bounding box center [307, 138] width 76 height 4
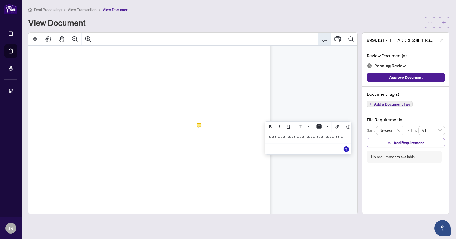
click at [350, 155] on button "Save" at bounding box center [346, 149] width 11 height 11
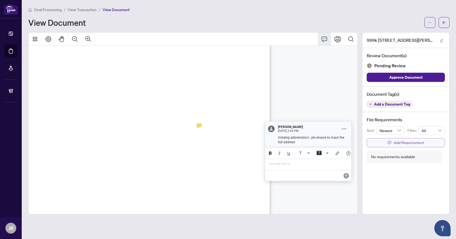
click at [383, 146] on button "Add Requirement" at bounding box center [406, 142] width 78 height 9
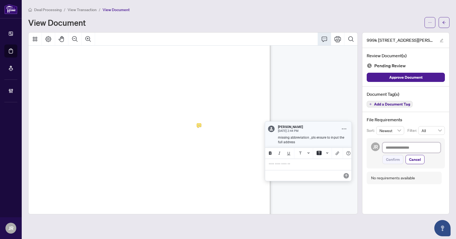
click at [392, 151] on textarea at bounding box center [412, 148] width 58 height 10
paste textarea "**********"
type textarea "**********"
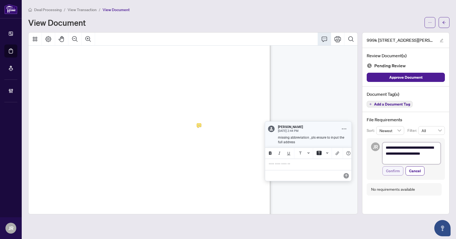
scroll to position [0, 0]
type textarea "**********"
click at [388, 173] on span "Confirm" at bounding box center [393, 171] width 14 height 9
type textarea "**********"
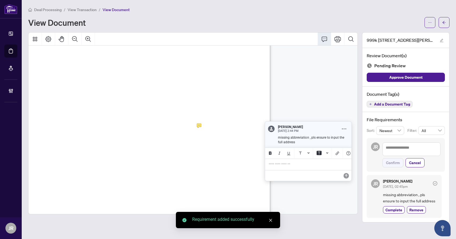
click at [185, 145] on span "July" at bounding box center [181, 147] width 7 height 4
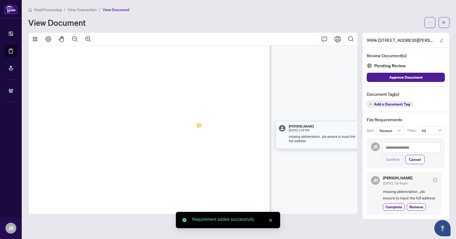
drag, startPoint x: 304, startPoint y: 210, endPoint x: 273, endPoint y: 215, distance: 31.7
click at [273, 215] on body "Dashboard Deal Processing Mortgage Referrals Brokerage Management JR Juliet Reg…" at bounding box center [228, 119] width 456 height 239
click at [217, 186] on span "...............................................................................…" at bounding box center [126, 186] width 181 height 4
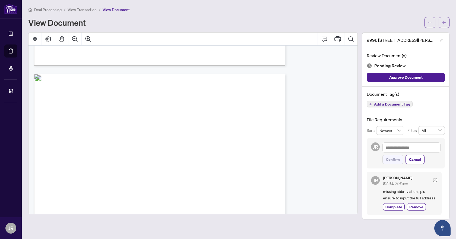
scroll to position [1114, 0]
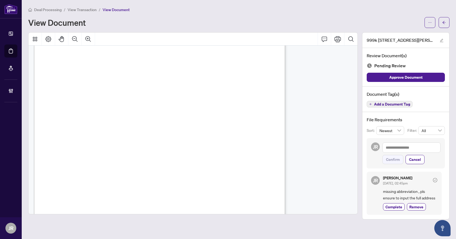
click at [388, 109] on div "Document Tag(s) Add a Document Tag" at bounding box center [406, 100] width 87 height 26
click at [391, 105] on span "Add a Document Tag" at bounding box center [392, 104] width 36 height 4
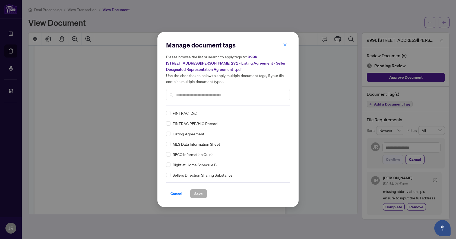
click at [241, 96] on input "text" at bounding box center [230, 95] width 109 height 6
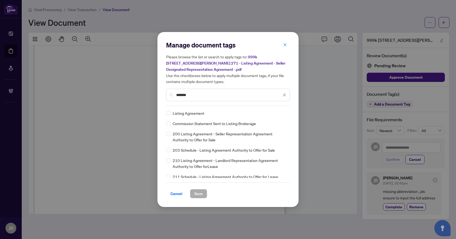
type input "*******"
click at [277, 114] on img at bounding box center [278, 113] width 5 height 5
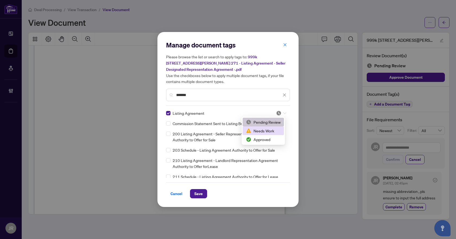
click at [266, 130] on div "Needs Work" at bounding box center [263, 131] width 35 height 6
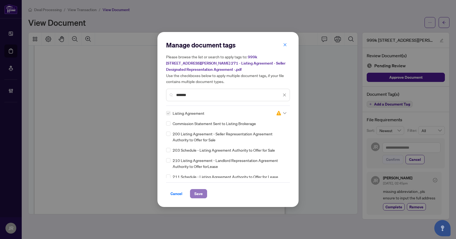
click at [205, 191] on button "Save" at bounding box center [198, 193] width 17 height 9
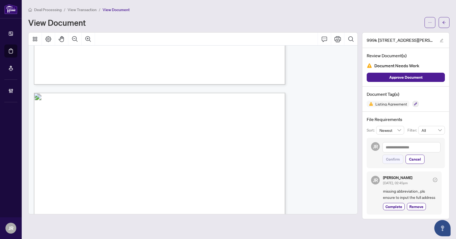
scroll to position [1630, 0]
click at [326, 41] on icon "Comment" at bounding box center [324, 39] width 7 height 7
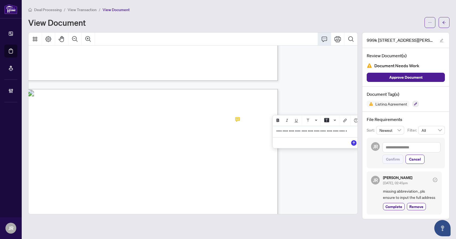
scroll to position [1630, 10]
click at [346, 135] on span "**********" at bounding box center [312, 134] width 76 height 8
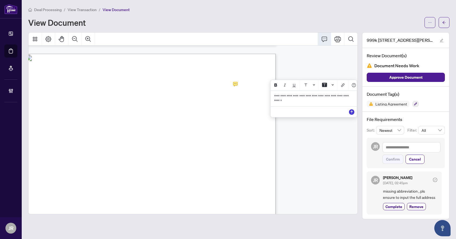
scroll to position [1611, 10]
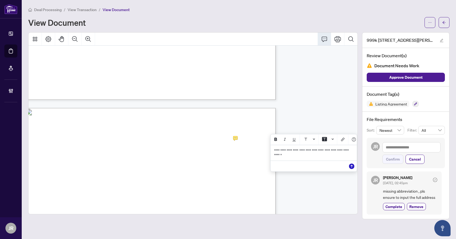
click at [349, 169] on icon "Save" at bounding box center [351, 166] width 5 height 5
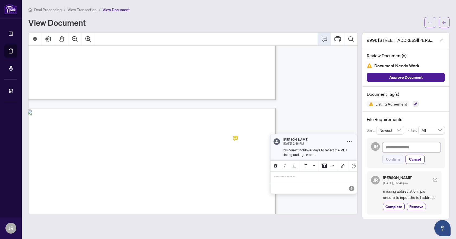
click at [396, 150] on textarea at bounding box center [412, 147] width 58 height 10
paste textarea "**********"
type textarea "**********"
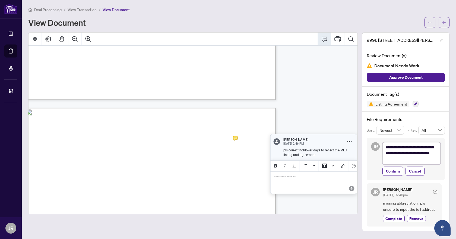
scroll to position [0, 0]
type textarea "**********"
click at [393, 170] on span "Confirm" at bounding box center [393, 171] width 14 height 9
type textarea "**********"
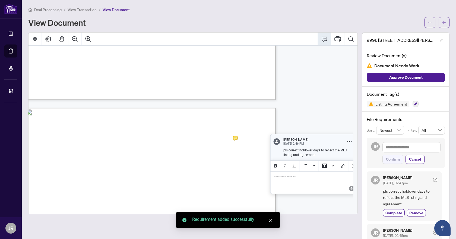
scroll to position [1611, 0]
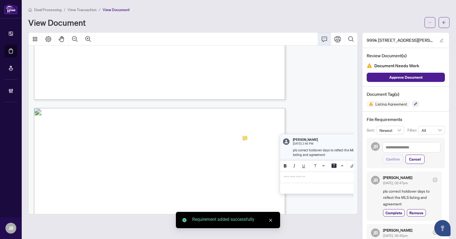
click at [112, 159] on span "(140 characters)" at bounding box center [103, 160] width 18 height 3
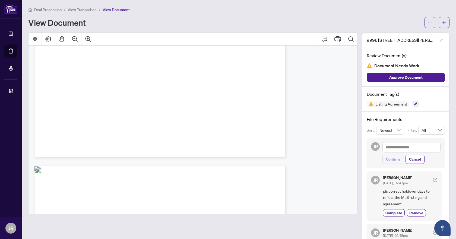
scroll to position [2906, 0]
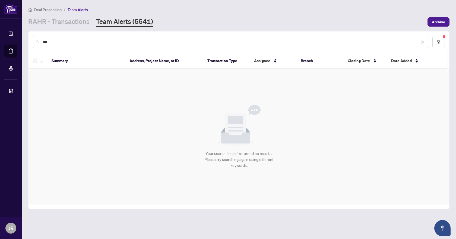
click at [425, 42] on div "***" at bounding box center [230, 42] width 395 height 12
click at [422, 39] on span at bounding box center [423, 42] width 4 height 6
click at [424, 43] on icon "close" at bounding box center [423, 42] width 4 height 4
click at [441, 42] on button "button" at bounding box center [439, 42] width 12 height 12
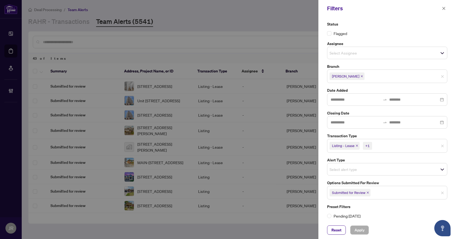
click at [358, 145] on icon "close" at bounding box center [357, 146] width 3 height 3
click at [345, 146] on icon "close" at bounding box center [345, 146] width 3 height 3
click at [368, 191] on icon "close" at bounding box center [368, 191] width 3 height 3
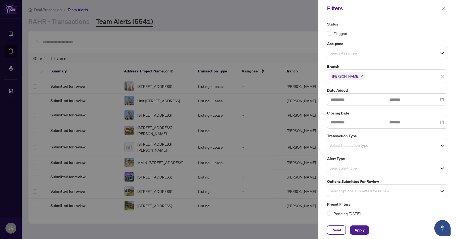
click at [372, 190] on span "Select options submitted for review" at bounding box center [388, 191] width 120 height 8
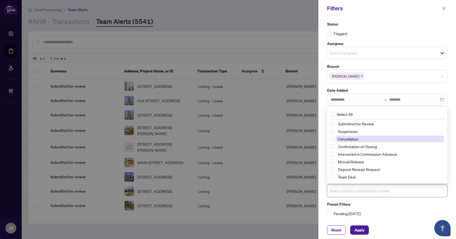
click at [356, 138] on span "Cancellation" at bounding box center [348, 139] width 21 height 5
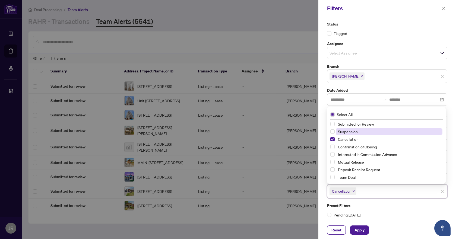
click at [356, 132] on span "Suspension" at bounding box center [348, 131] width 20 height 5
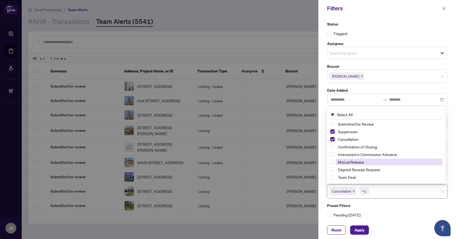
click at [356, 165] on span "Mutual Release" at bounding box center [389, 162] width 107 height 7
click at [358, 232] on span "Apply" at bounding box center [360, 230] width 10 height 9
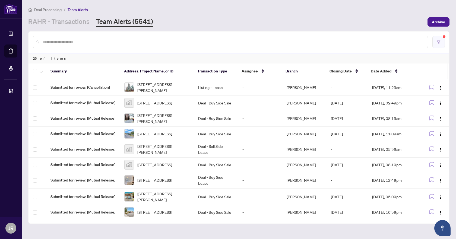
click at [445, 43] on button "button" at bounding box center [439, 42] width 12 height 12
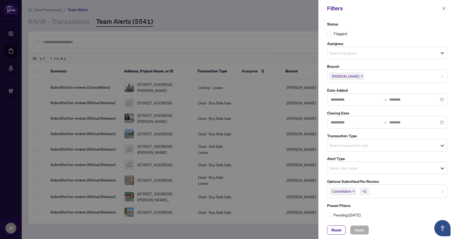
click at [368, 51] on input "search" at bounding box center [349, 53] width 38 height 7
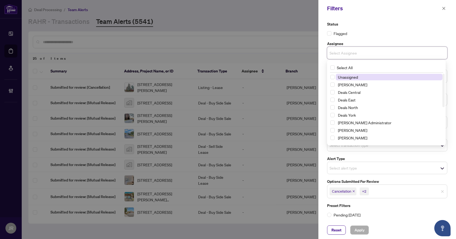
click at [368, 51] on input "search" at bounding box center [349, 53] width 38 height 7
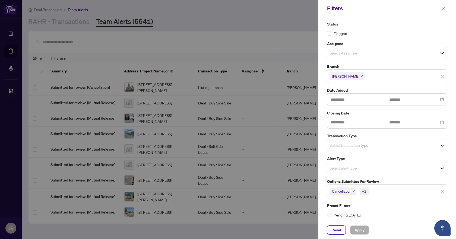
click at [385, 41] on label "Assignee" at bounding box center [387, 44] width 120 height 6
click at [444, 7] on icon "close" at bounding box center [444, 9] width 4 height 4
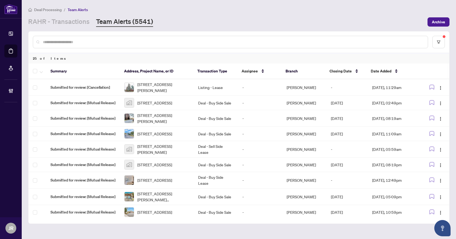
click at [82, 42] on input "text" at bounding box center [233, 42] width 381 height 6
click at [105, 87] on span "Submitted for review: [Cancellation]" at bounding box center [83, 87] width 65 height 6
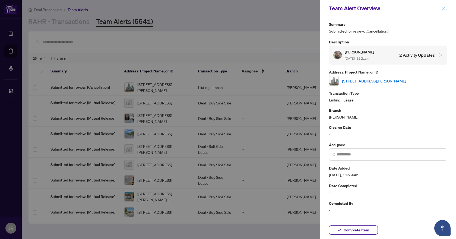
click at [443, 8] on icon "close" at bounding box center [444, 9] width 4 height 4
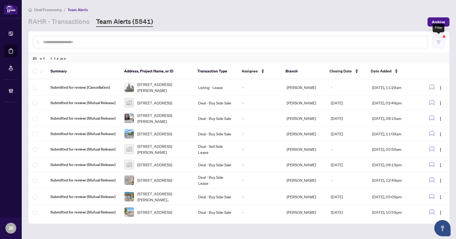
click at [441, 43] on button "button" at bounding box center [439, 42] width 12 height 12
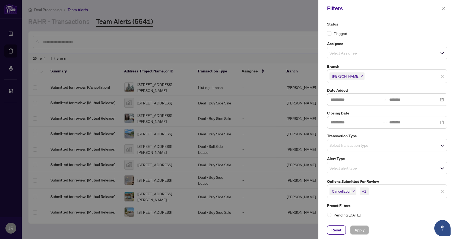
click at [363, 146] on input "search" at bounding box center [349, 145] width 38 height 7
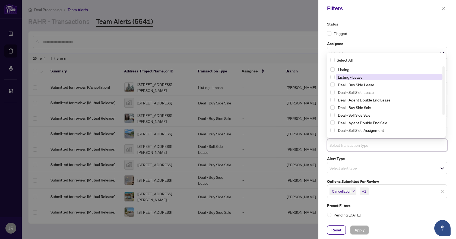
click at [352, 76] on span "Listing - Lease" at bounding box center [350, 77] width 25 height 5
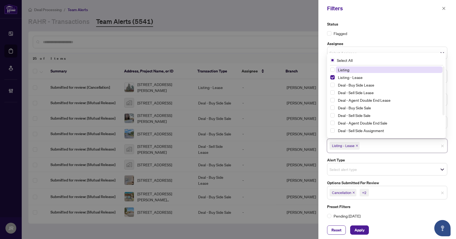
click at [353, 71] on span "Listing" at bounding box center [389, 70] width 107 height 7
click at [364, 229] on span "Apply" at bounding box center [360, 230] width 10 height 9
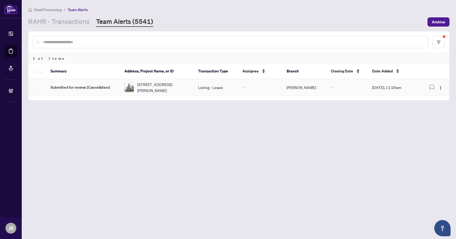
click at [105, 83] on td "Submitted for review: [Cancellation]" at bounding box center [83, 87] width 74 height 17
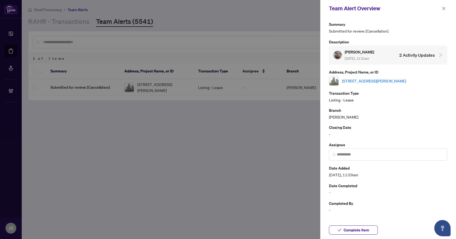
click at [401, 80] on link "[STREET_ADDRESS][PERSON_NAME]" at bounding box center [374, 81] width 64 height 6
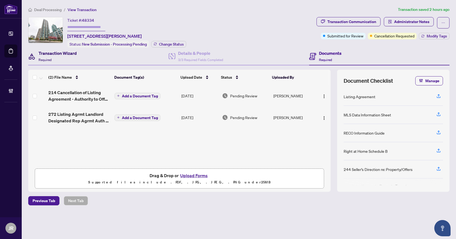
click at [74, 55] on h4 "Transaction Wizard" at bounding box center [58, 53] width 38 height 7
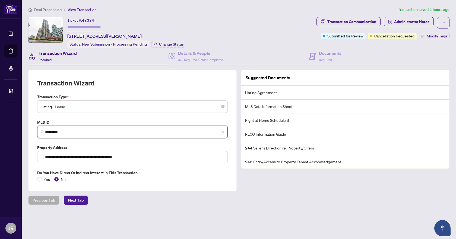
click at [80, 129] on input "*********" at bounding box center [134, 132] width 179 height 6
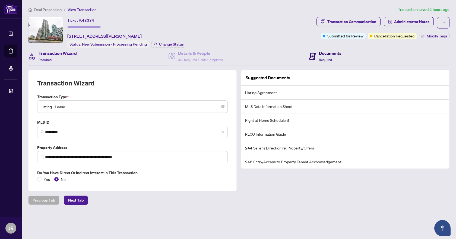
click at [337, 54] on h4 "Documents" at bounding box center [330, 53] width 23 height 7
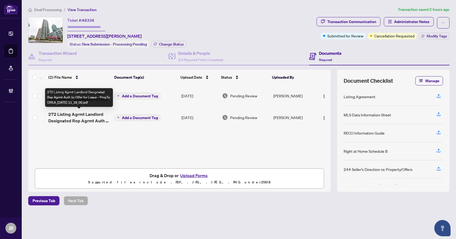
click at [83, 120] on span "272 Listing Agrmt Landlord Designated Rep Agrmt Auth to Offer for Lease - PropT…" at bounding box center [79, 117] width 62 height 13
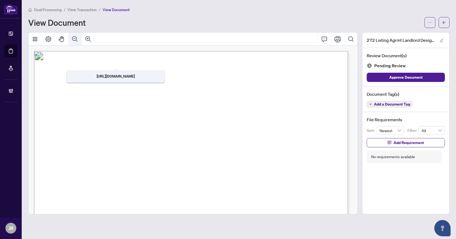
click at [72, 40] on icon "Zoom Out" at bounding box center [75, 39] width 7 height 7
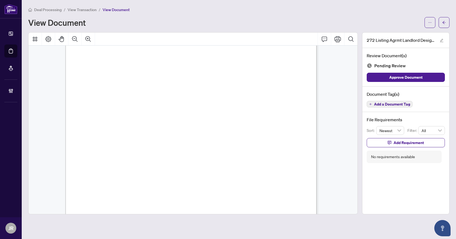
scroll to position [54, 0]
click at [325, 39] on icon "Comment" at bounding box center [324, 39] width 7 height 7
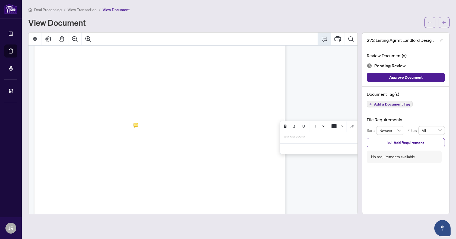
click at [307, 140] on p "**********" at bounding box center [323, 138] width 79 height 5
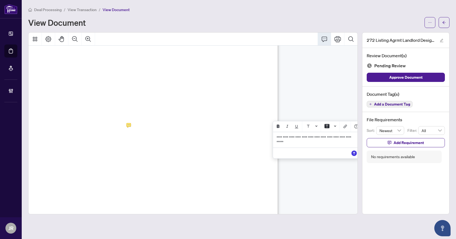
click at [312, 144] on p "**********" at bounding box center [316, 140] width 79 height 9
click at [350, 163] on button "Save" at bounding box center [352, 157] width 11 height 11
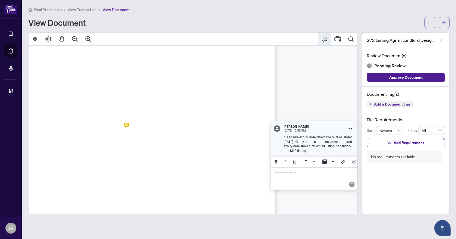
click at [299, 141] on p "pls ensure expiry date reflect the MLS as stated November 23,2025. Kindly note …" at bounding box center [319, 144] width 71 height 18
click at [419, 143] on span "Add Requirement" at bounding box center [409, 143] width 30 height 9
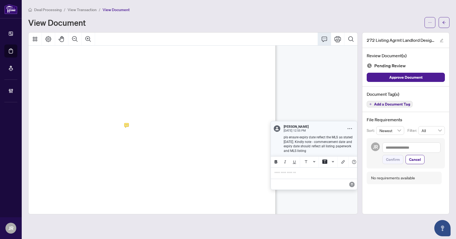
click at [397, 102] on span "Add a Document Tag" at bounding box center [392, 104] width 36 height 4
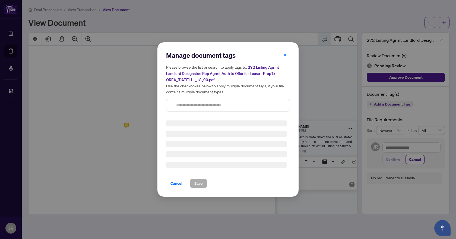
click at [263, 106] on div "Manage document tags Please browse the list or search to apply tags to: 272 Lis…" at bounding box center [228, 119] width 124 height 137
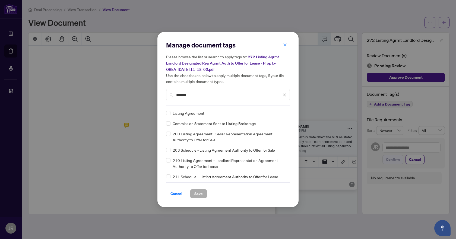
type input "*******"
click at [171, 113] on div "Listing Agreement" at bounding box center [226, 113] width 121 height 6
click at [281, 112] on div at bounding box center [281, 113] width 10 height 5
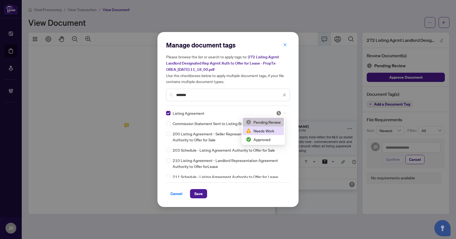
click at [271, 130] on div "Needs Work" at bounding box center [263, 131] width 35 height 6
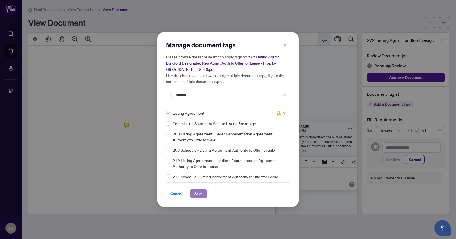
click at [204, 194] on button "Save" at bounding box center [198, 193] width 17 height 9
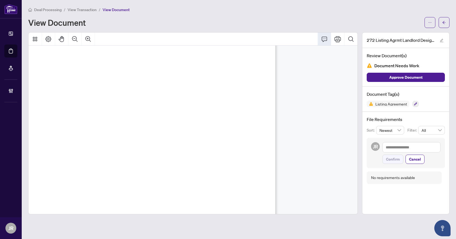
scroll to position [706, 9]
click at [181, 110] on span "the information would be subject to the laws of the jurisdiction in which the i…" at bounding box center [115, 109] width 132 height 4
click at [323, 39] on icon "Comment" at bounding box center [324, 39] width 7 height 7
click at [329, 141] on p "**********" at bounding box center [313, 136] width 79 height 9
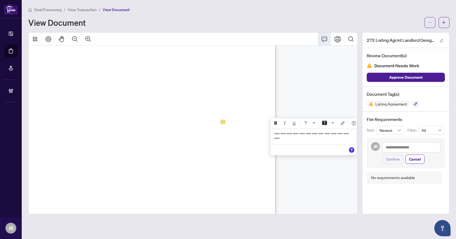
click at [329, 141] on p "**********" at bounding box center [313, 136] width 79 height 9
click at [319, 137] on span "**********" at bounding box center [312, 137] width 76 height 8
click at [351, 150] on icon "Save" at bounding box center [351, 149] width 5 height 5
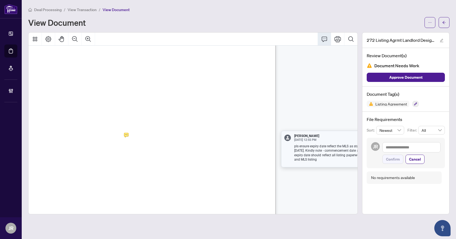
scroll to position [0, 10]
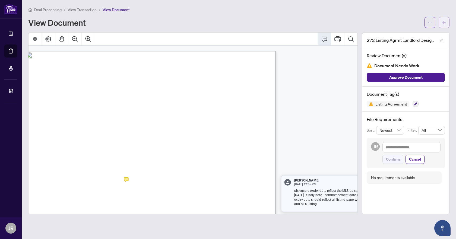
click at [442, 19] on button "button" at bounding box center [444, 22] width 11 height 11
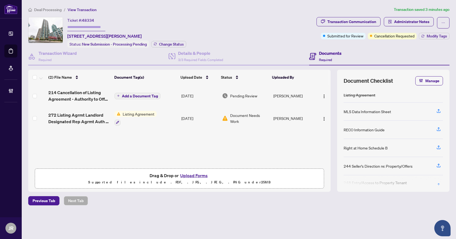
click at [166, 123] on td "Listing Agreement" at bounding box center [145, 118] width 67 height 23
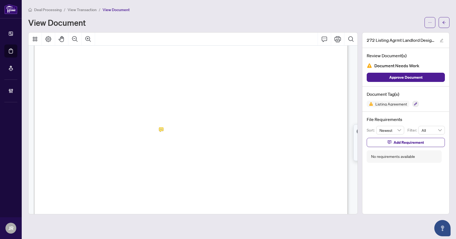
scroll to position [81, 0]
click at [442, 24] on icon "arrow-left" at bounding box center [444, 23] width 4 height 4
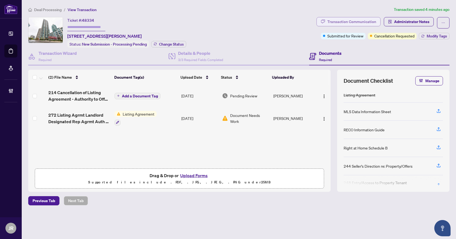
click at [330, 18] on div "Transaction Communication" at bounding box center [352, 21] width 49 height 9
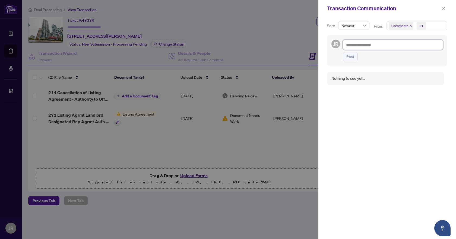
click at [368, 45] on textarea at bounding box center [393, 45] width 100 height 10
type textarea "*"
type textarea "**"
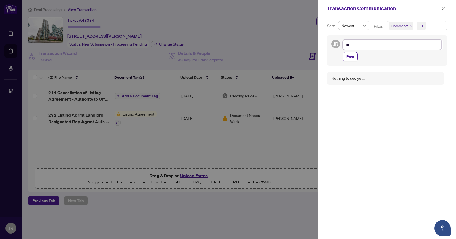
type textarea "***"
type textarea "*****"
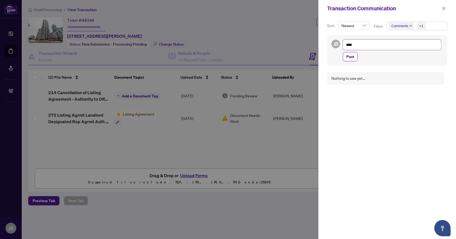
type textarea "*****"
type textarea "******"
type textarea "*******"
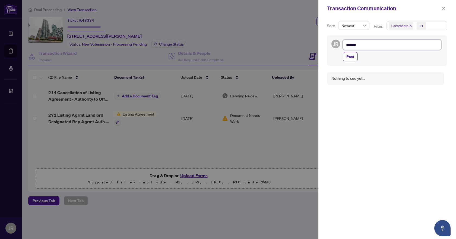
type textarea "********"
type textarea "*********"
type textarea "**********"
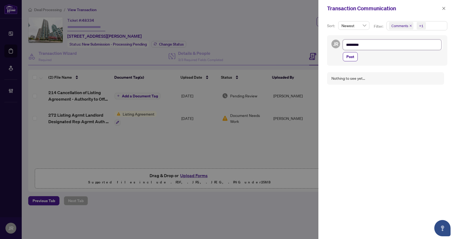
type textarea "**********"
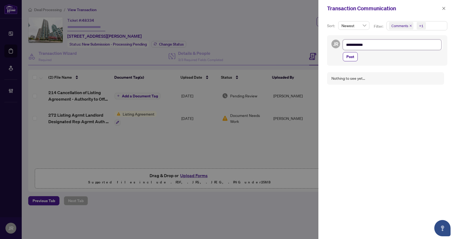
type textarea "**********"
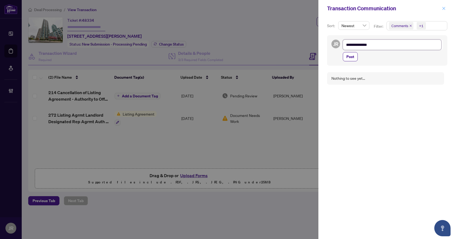
type textarea "**********"
click at [447, 8] on button "button" at bounding box center [444, 8] width 7 height 7
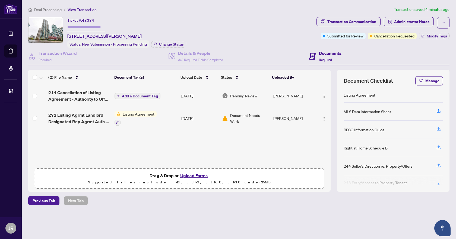
click at [98, 99] on span "214 Cancellation of Listing Agreement - Authority to Offer for Lease A - PropTx…" at bounding box center [79, 95] width 62 height 13
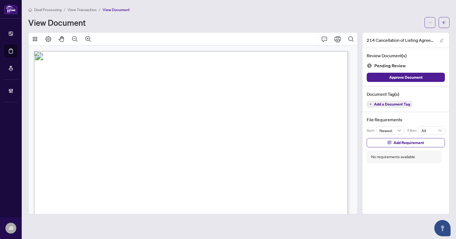
scroll to position [27, 0]
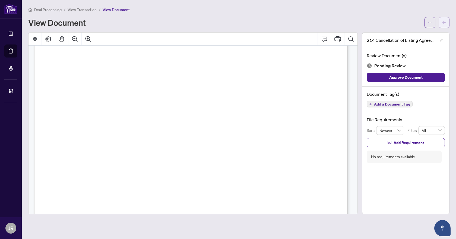
click at [444, 23] on icon "arrow-left" at bounding box center [444, 23] width 4 height 4
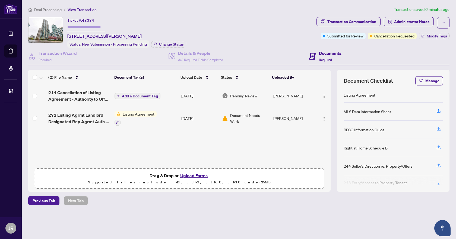
click at [80, 92] on span "214 Cancellation of Listing Agreement - Authority to Offer for Lease A - PropTx…" at bounding box center [79, 95] width 62 height 13
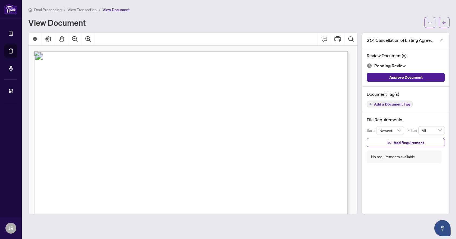
click at [445, 17] on div "Deal Processing / View Transaction / View Document View Document" at bounding box center [239, 17] width 422 height 21
click at [445, 18] on span "button" at bounding box center [444, 22] width 4 height 9
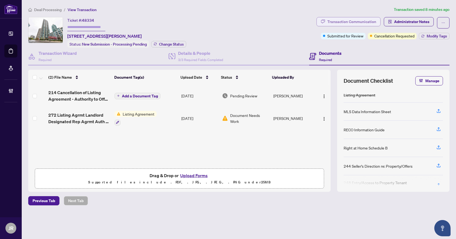
click at [368, 21] on div "Transaction Communication" at bounding box center [352, 21] width 49 height 9
type textarea "**********"
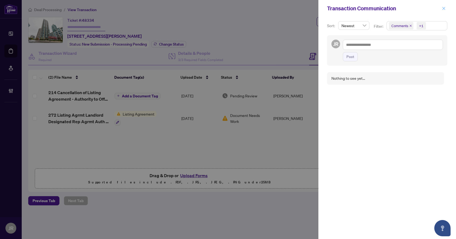
click at [442, 8] on button "button" at bounding box center [444, 8] width 7 height 7
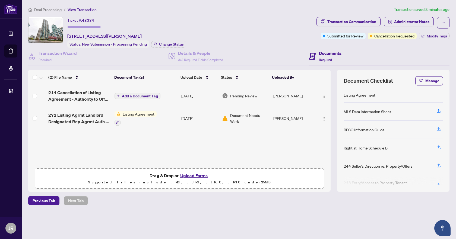
click at [450, 28] on div "Transaction Communication Administrator Notes Submitted for Review Cancellation…" at bounding box center [383, 28] width 133 height 22
click at [167, 99] on td "Add a Document Tag" at bounding box center [145, 96] width 67 height 22
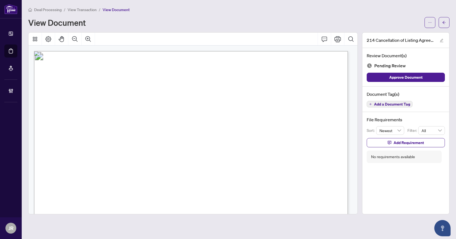
click at [384, 106] on span "Add a Document Tag" at bounding box center [392, 104] width 36 height 4
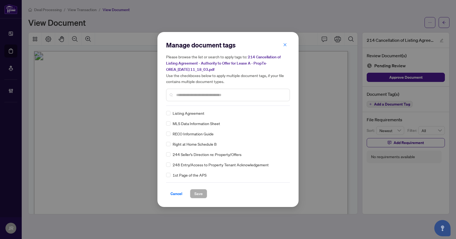
click at [226, 94] on input "text" at bounding box center [230, 95] width 109 height 6
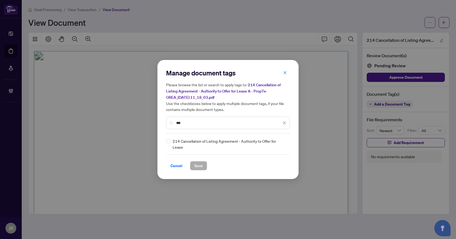
type input "***"
click at [171, 144] on div "214 Cancellation of Listing Agreement - Authority to Offer for Lease" at bounding box center [226, 144] width 121 height 12
click at [276, 145] on div at bounding box center [280, 144] width 14 height 5
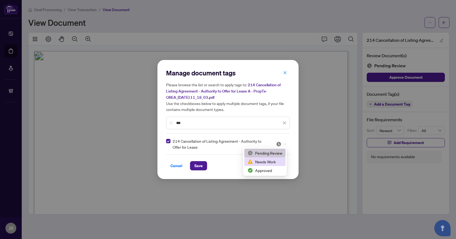
click at [273, 161] on div "Needs Work" at bounding box center [265, 162] width 35 height 6
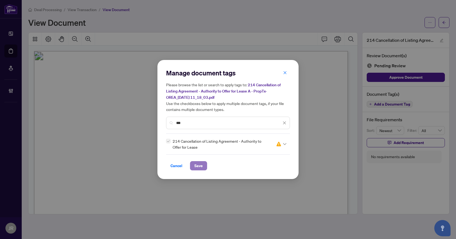
click at [194, 163] on button "Save" at bounding box center [198, 165] width 17 height 9
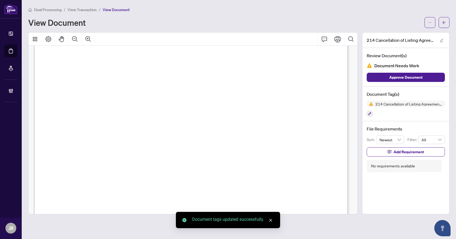
scroll to position [27, 0]
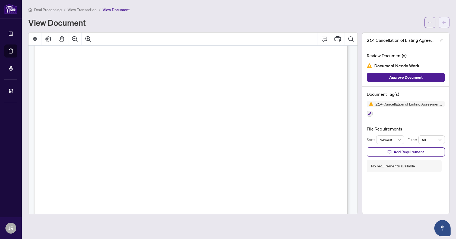
click at [444, 21] on icon "arrow-left" at bounding box center [444, 23] width 4 height 4
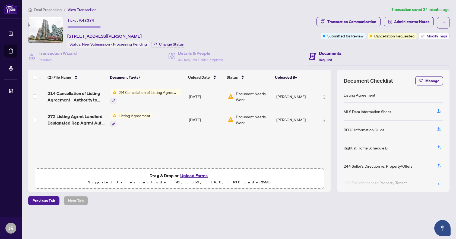
click at [440, 35] on span "Modify Tags" at bounding box center [437, 36] width 20 height 4
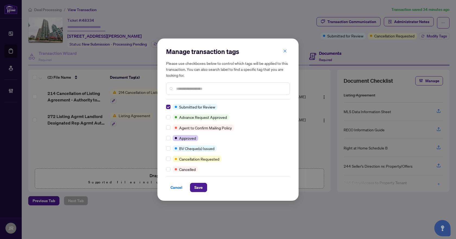
click at [186, 86] on input "text" at bounding box center [230, 89] width 109 height 6
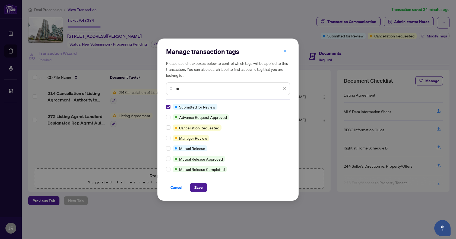
type input "**"
click at [283, 49] on button "button" at bounding box center [285, 51] width 11 height 9
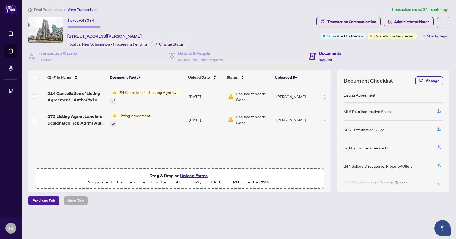
click at [442, 39] on div "Transaction Communication Administrator Notes Submitted for Review Cancellation…" at bounding box center [383, 32] width 135 height 31
click at [441, 37] on span "Modify Tags" at bounding box center [437, 36] width 20 height 4
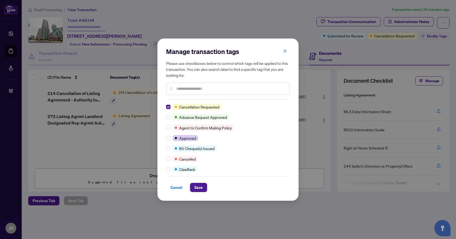
click at [184, 88] on input "text" at bounding box center [230, 89] width 109 height 6
type input "*"
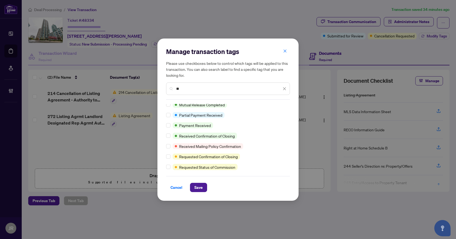
scroll to position [81, 0]
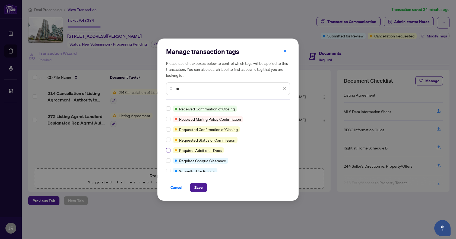
type input "**"
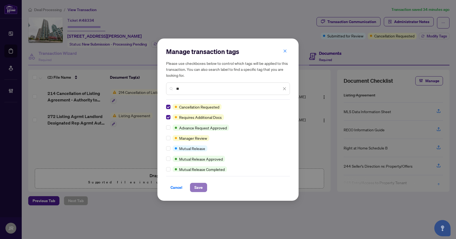
click at [197, 191] on span "Save" at bounding box center [198, 187] width 8 height 9
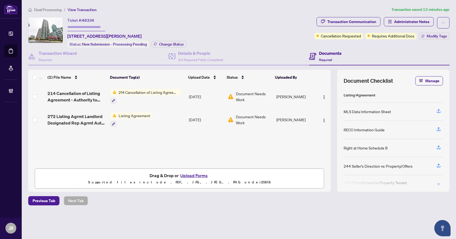
scroll to position [0, 0]
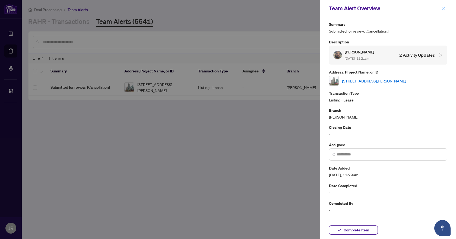
click at [443, 7] on icon "close" at bounding box center [444, 9] width 4 height 4
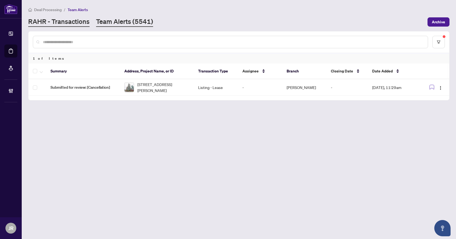
click at [86, 17] on link "RAHR - Transactions" at bounding box center [58, 22] width 61 height 10
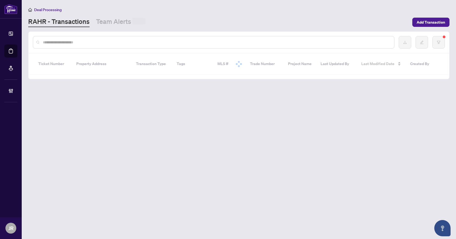
click at [101, 39] on input "text" at bounding box center [216, 42] width 347 height 6
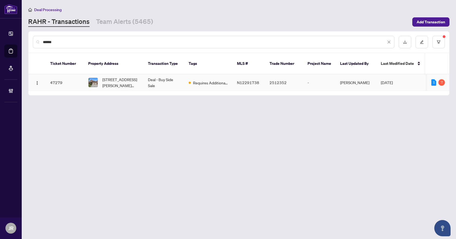
type input "******"
click at [159, 77] on td "Deal - Buy Side Sale" at bounding box center [164, 82] width 41 height 17
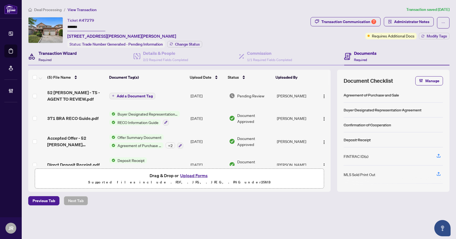
click at [67, 60] on div "Transaction Wizard Required" at bounding box center [58, 56] width 38 height 13
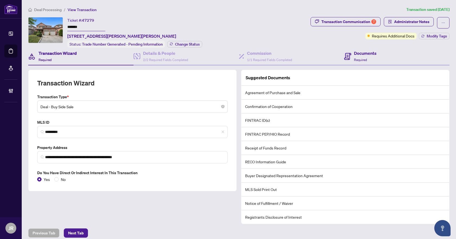
click at [369, 63] on div "Documents Required" at bounding box center [396, 57] width 105 height 18
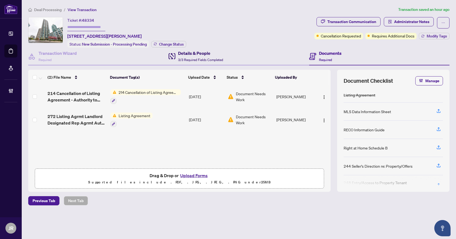
click at [183, 51] on h4 "Details & People" at bounding box center [200, 53] width 45 height 7
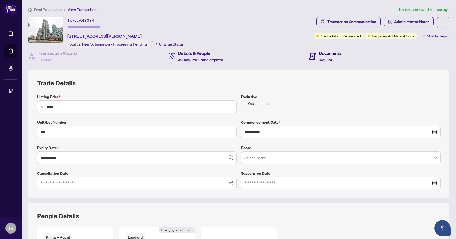
click at [335, 55] on h4 "Documents" at bounding box center [330, 53] width 23 height 7
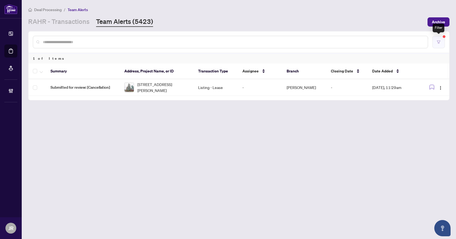
click at [444, 41] on button "button" at bounding box center [439, 42] width 12 height 12
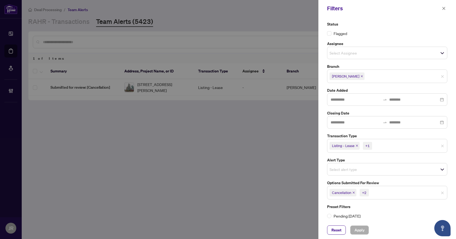
click at [353, 194] on icon "close" at bounding box center [354, 193] width 2 height 2
click at [353, 194] on icon "close" at bounding box center [352, 192] width 3 height 3
click at [357, 192] on span "Mutual Release" at bounding box center [345, 193] width 31 height 8
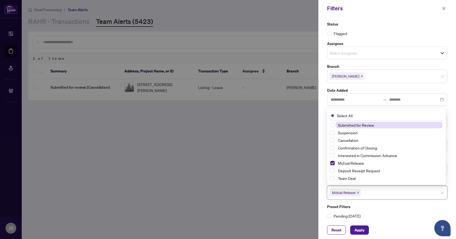
click at [359, 191] on icon "close" at bounding box center [358, 192] width 3 height 3
click at [360, 126] on span "Submitted for Review" at bounding box center [356, 125] width 36 height 5
click at [387, 214] on label "Pending [DATE]" at bounding box center [387, 216] width 120 height 6
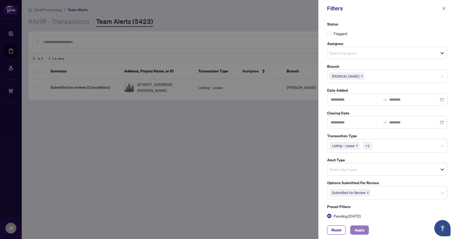
click at [362, 228] on span "Apply" at bounding box center [360, 230] width 10 height 9
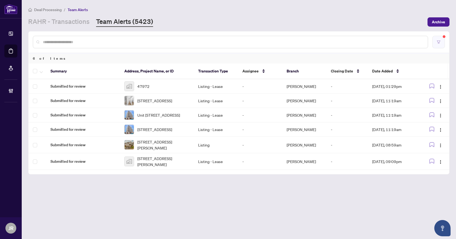
click at [445, 45] on button "button" at bounding box center [439, 42] width 12 height 12
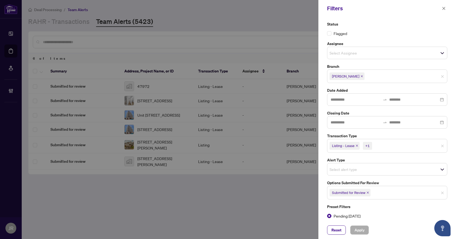
click at [378, 142] on span "Listing - Lease +1" at bounding box center [388, 146] width 120 height 9
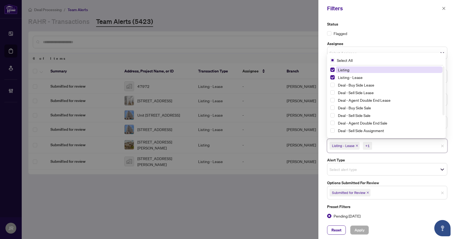
click at [388, 147] on input "search" at bounding box center [392, 146] width 38 height 7
click at [403, 221] on div "Status Flagged Assignee Select Assignee Branch Vaughan Date Added Closing Date …" at bounding box center [388, 119] width 138 height 205
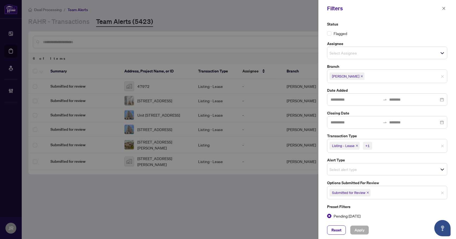
click at [69, 4] on div at bounding box center [228, 119] width 456 height 239
click at [446, 7] on button "button" at bounding box center [444, 8] width 7 height 7
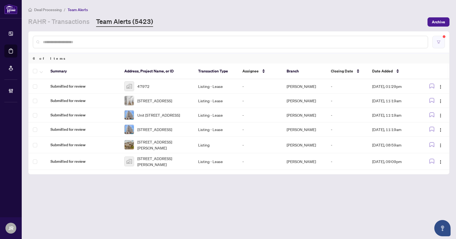
click at [441, 37] on button "button" at bounding box center [439, 42] width 12 height 12
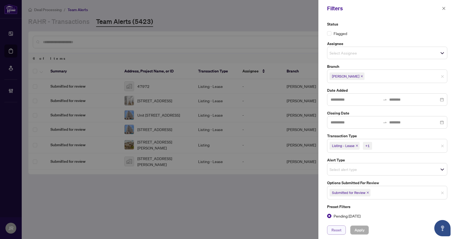
click at [340, 228] on span "Reset" at bounding box center [337, 230] width 10 height 9
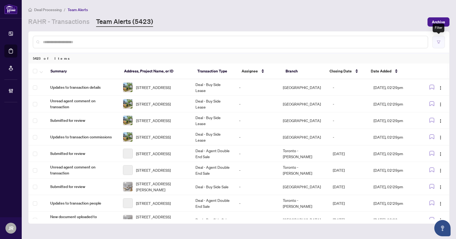
click at [441, 42] on icon "filter" at bounding box center [439, 42] width 4 height 4
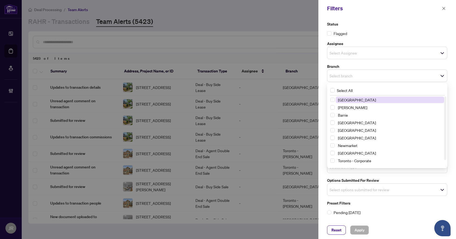
click at [376, 70] on div "Select branch" at bounding box center [387, 76] width 120 height 12
click at [356, 109] on span "[PERSON_NAME]" at bounding box center [390, 107] width 108 height 7
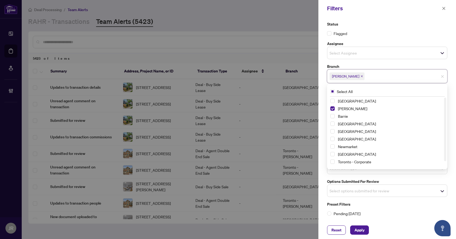
click at [375, 68] on label "Branch" at bounding box center [387, 67] width 120 height 6
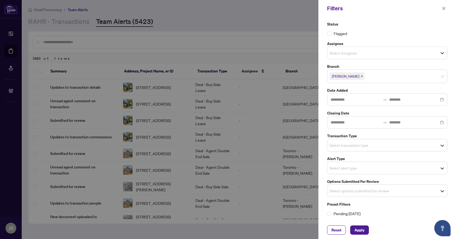
click at [354, 143] on input "search" at bounding box center [349, 145] width 38 height 7
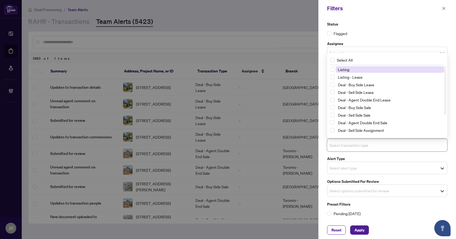
click at [353, 68] on span "Listing" at bounding box center [390, 69] width 108 height 7
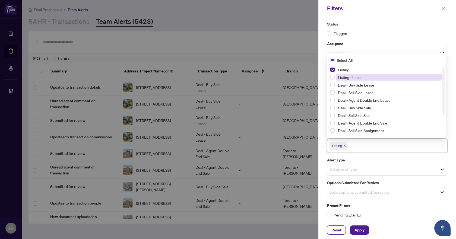
click at [355, 79] on span "Listing - Lease" at bounding box center [350, 77] width 25 height 5
click at [355, 168] on input "search" at bounding box center [349, 169] width 38 height 7
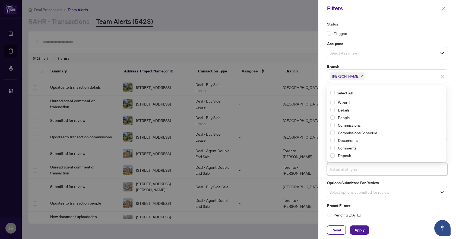
click at [362, 192] on input "search" at bounding box center [349, 192] width 38 height 7
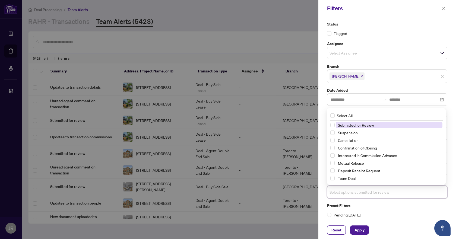
click at [354, 126] on span "Submitted for Review" at bounding box center [356, 125] width 36 height 5
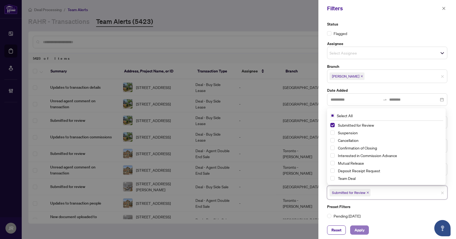
click at [361, 228] on span "Apply" at bounding box center [360, 230] width 10 height 9
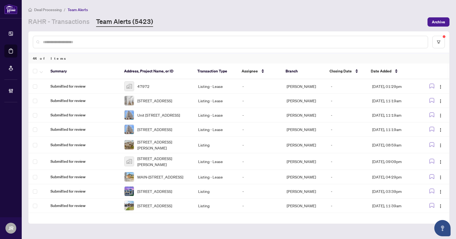
click at [124, 44] on input "text" at bounding box center [233, 42] width 381 height 6
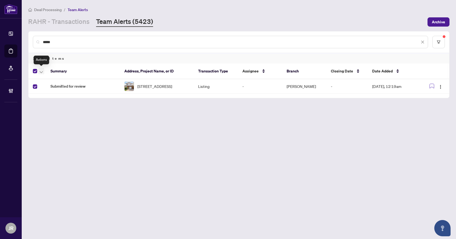
click at [42, 73] on span "button" at bounding box center [41, 71] width 3 height 6
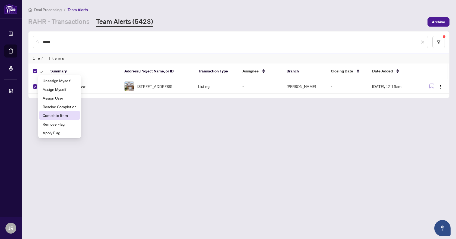
click at [55, 117] on span "Complete Item" at bounding box center [60, 115] width 34 height 6
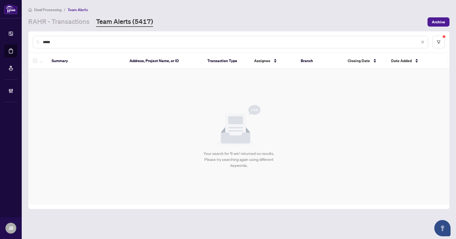
click at [104, 42] on input "*****" at bounding box center [231, 42] width 377 height 6
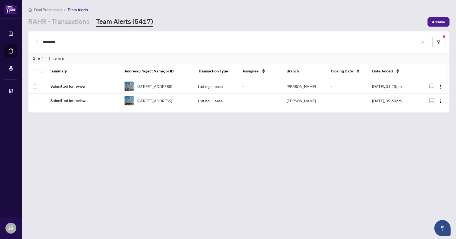
type input "*********"
click at [39, 71] on button "button" at bounding box center [41, 71] width 6 height 7
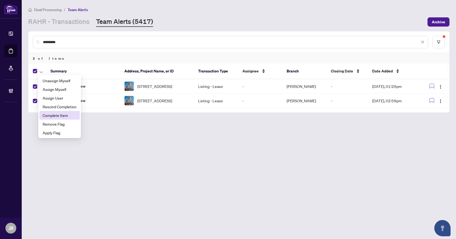
click at [51, 116] on span "Complete Item" at bounding box center [60, 115] width 34 height 6
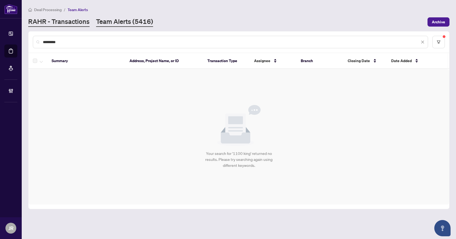
click at [83, 21] on link "RAHR - Transactions" at bounding box center [58, 22] width 61 height 10
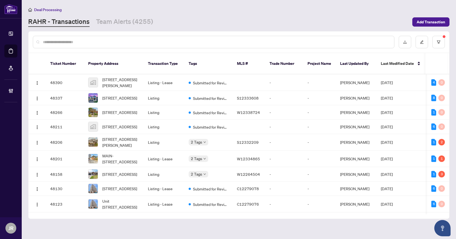
click at [120, 42] on input "text" at bounding box center [216, 42] width 347 height 6
paste input "*********"
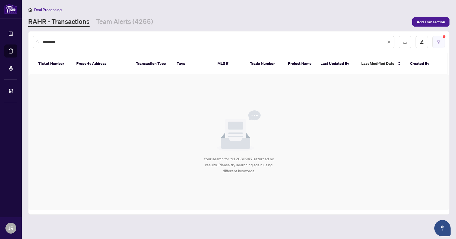
type input "*********"
click at [443, 40] on button "button" at bounding box center [439, 42] width 12 height 12
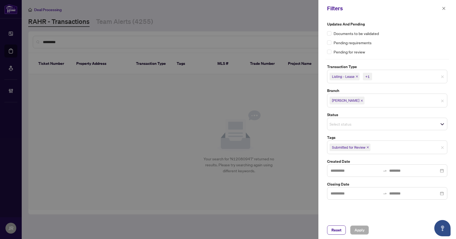
click at [357, 76] on icon "close" at bounding box center [357, 76] width 3 height 3
click at [345, 77] on icon "close" at bounding box center [345, 77] width 2 height 2
click at [367, 147] on icon "close" at bounding box center [368, 146] width 2 height 2
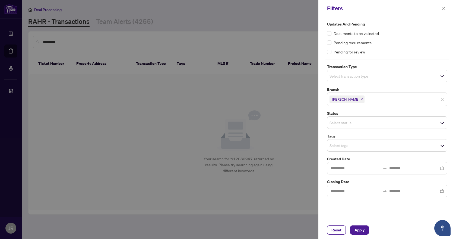
click at [360, 236] on div "Reset Apply" at bounding box center [388, 230] width 138 height 18
click at [360, 232] on span "Apply" at bounding box center [360, 230] width 10 height 9
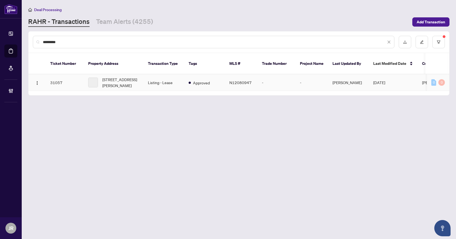
click at [156, 77] on td "Listing - Lease" at bounding box center [164, 82] width 41 height 17
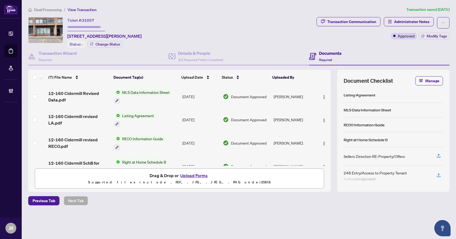
click at [90, 114] on span "12-160 Cidermill revised LA.pdf" at bounding box center [78, 119] width 61 height 13
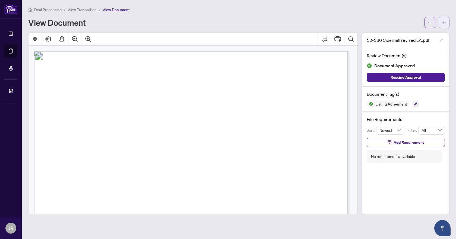
click at [444, 25] on span "button" at bounding box center [444, 22] width 4 height 9
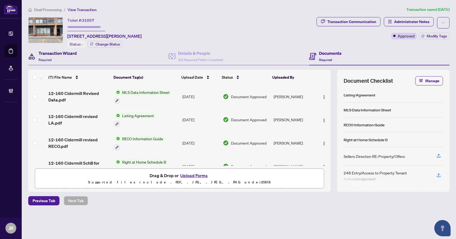
click at [56, 54] on h4 "Transaction Wizard" at bounding box center [58, 53] width 38 height 7
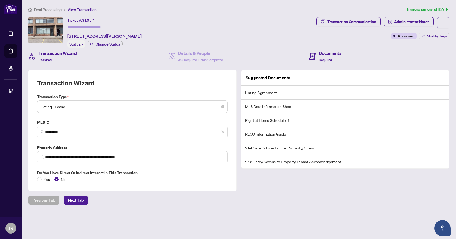
click at [325, 49] on div "Documents Required" at bounding box center [379, 57] width 140 height 18
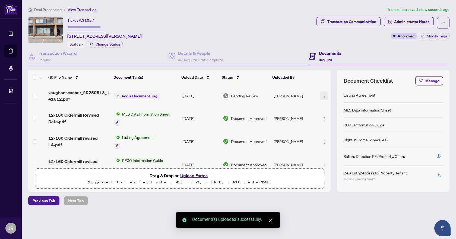
click at [320, 97] on button "button" at bounding box center [324, 96] width 9 height 9
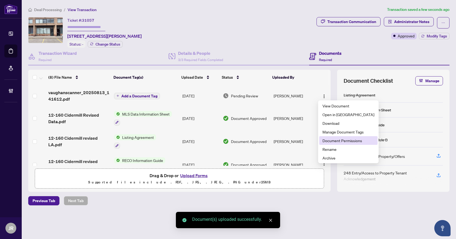
click at [351, 142] on span "Document Permissions" at bounding box center [349, 141] width 52 height 6
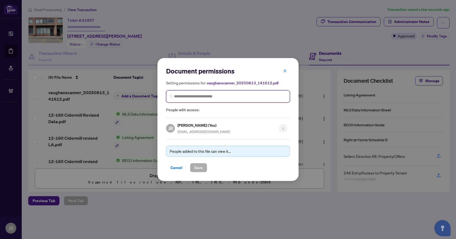
click at [221, 99] on input "search" at bounding box center [230, 97] width 112 height 6
type input "*******"
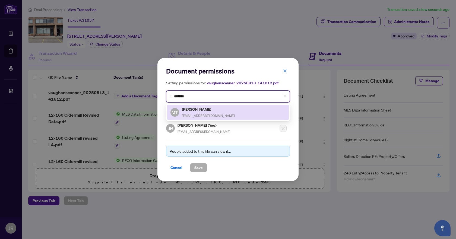
click at [213, 112] on div "Mario Trinchini mariotrealtor67@gmail.com" at bounding box center [208, 112] width 53 height 12
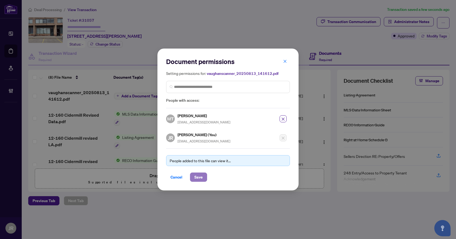
click at [200, 176] on span "Save" at bounding box center [198, 177] width 8 height 9
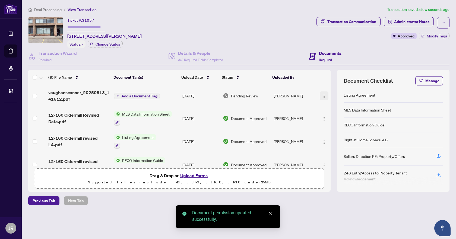
click at [320, 94] on button "button" at bounding box center [324, 96] width 9 height 9
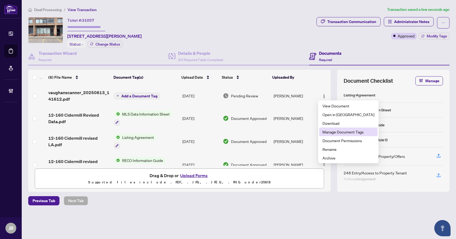
click at [340, 134] on span "Manage Document Tags" at bounding box center [349, 132] width 52 height 6
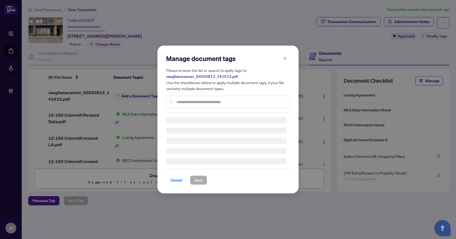
click at [219, 101] on input "text" at bounding box center [230, 102] width 109 height 6
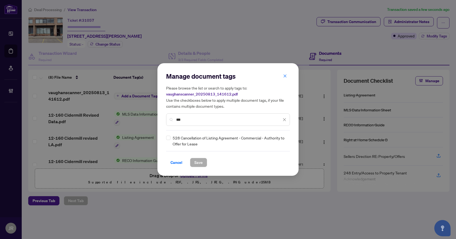
click at [171, 137] on div "528 Cancellation of Listing Agreement - Commercial - Authority to Offer for Lea…" at bounding box center [226, 141] width 121 height 12
click at [197, 122] on input "***" at bounding box center [228, 120] width 105 height 6
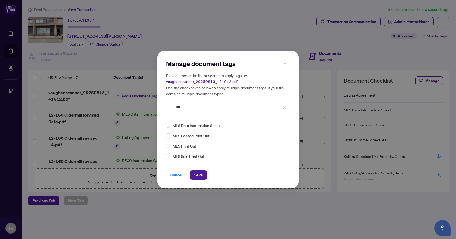
type input "***"
click at [284, 106] on icon "close" at bounding box center [284, 107] width 3 height 3
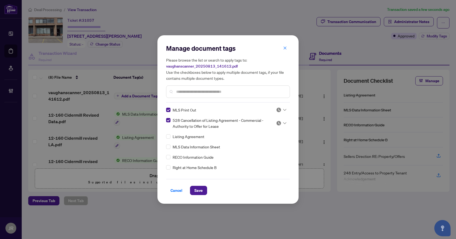
click at [283, 124] on div at bounding box center [281, 123] width 10 height 5
click at [263, 151] on div "Approved" at bounding box center [263, 150] width 35 height 6
click at [279, 111] on img at bounding box center [278, 109] width 5 height 5
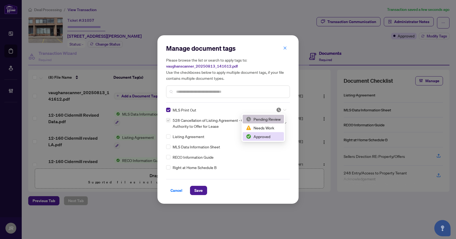
click at [272, 139] on div "Approved" at bounding box center [263, 137] width 35 height 6
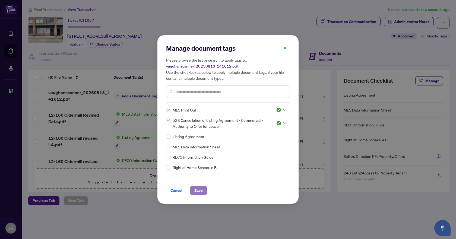
click at [196, 190] on span "Save" at bounding box center [198, 190] width 8 height 9
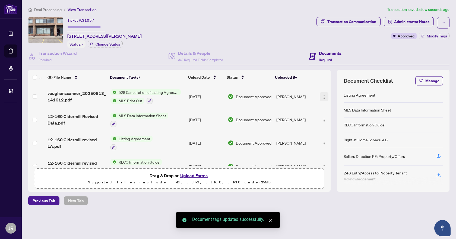
click at [322, 96] on img "button" at bounding box center [324, 97] width 4 height 4
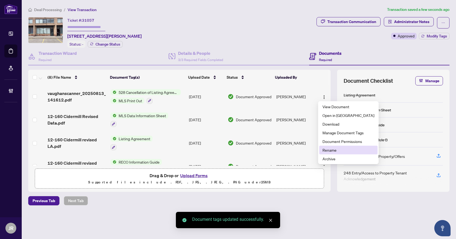
click at [331, 147] on span "Rename" at bounding box center [349, 150] width 52 height 6
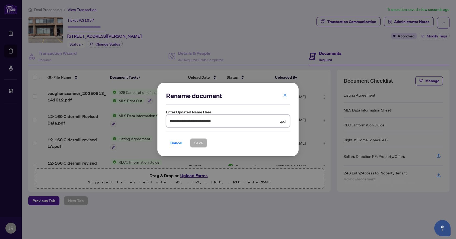
click at [225, 121] on input "**********" at bounding box center [224, 121] width 109 height 6
type input "**********"
click at [206, 144] on button "Save" at bounding box center [198, 143] width 17 height 9
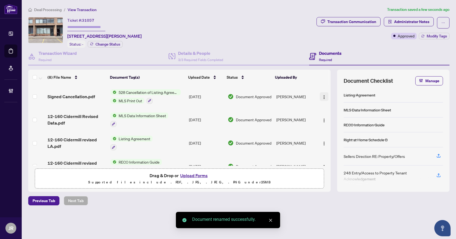
click at [321, 99] on button "button" at bounding box center [324, 96] width 9 height 9
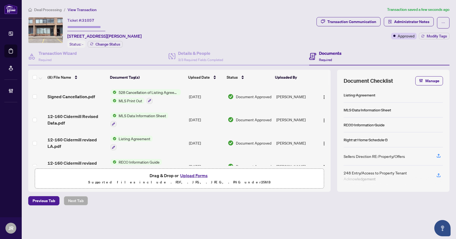
click at [377, 59] on div "Documents Required" at bounding box center [379, 57] width 140 height 18
click at [322, 94] on span "button" at bounding box center [324, 97] width 4 height 6
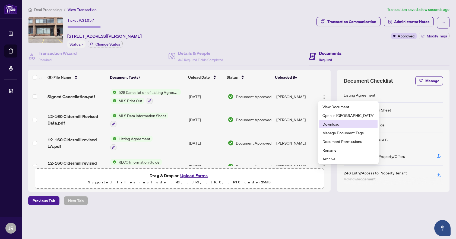
click at [332, 124] on span "Download" at bounding box center [349, 124] width 52 height 6
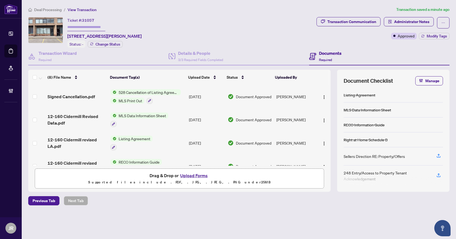
drag, startPoint x: 263, startPoint y: 23, endPoint x: 348, endPoint y: 42, distance: 86.4
click at [263, 23] on div "Ticket #: 31057 12-160 Cidermill Ave, Vaughan, Ontario L4K 4K5, Canada Status: …" at bounding box center [171, 32] width 286 height 31
click at [450, 50] on div "Ticket #: 31057 12-160 Cidermill Ave, Vaughan, Ontario L4K 4K5, Canada Status: …" at bounding box center [239, 104] width 426 height 175
click at [439, 38] on span "Modify Tags" at bounding box center [437, 36] width 20 height 4
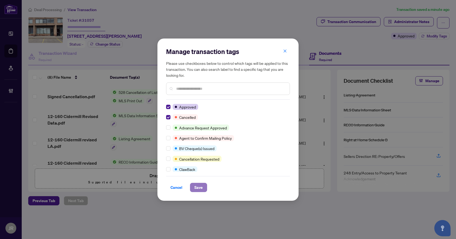
click at [205, 186] on button "Save" at bounding box center [198, 187] width 17 height 9
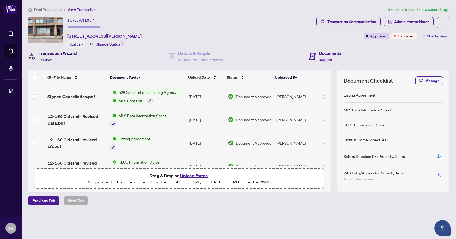
click at [69, 55] on h4 "Transaction Wizard" at bounding box center [58, 53] width 38 height 7
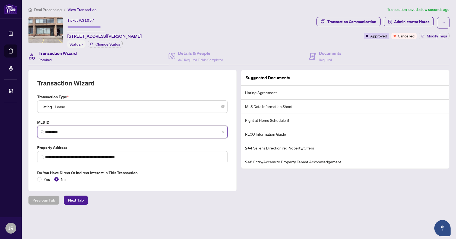
click at [67, 131] on input "*********" at bounding box center [134, 132] width 179 height 6
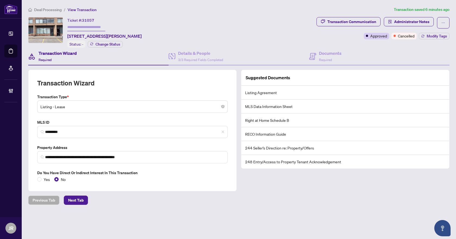
click at [48, 10] on span "Deal Processing" at bounding box center [47, 9] width 27 height 5
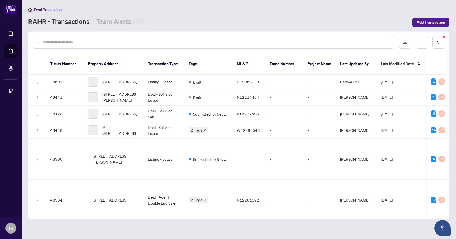
click at [126, 40] on input "text" at bounding box center [216, 42] width 347 height 6
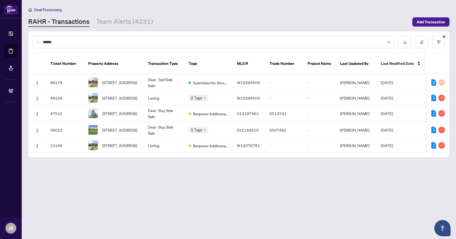
type input "*******"
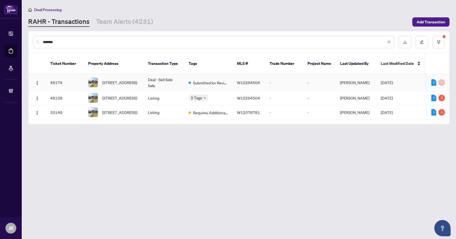
click at [165, 78] on td "Deal - Sell Side Sale" at bounding box center [164, 82] width 41 height 17
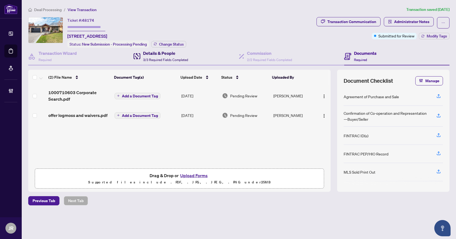
click at [144, 56] on div "Details & People 3/3 Required Fields Completed" at bounding box center [165, 56] width 45 height 13
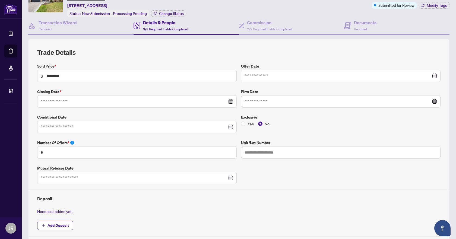
type input "**********"
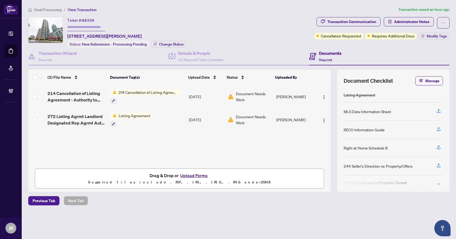
drag, startPoint x: 331, startPoint y: 108, endPoint x: 331, endPoint y: 98, distance: 10.6
click at [331, 98] on div "(2) File Name Document Tag(s) Upload Date Status Uploaded By 214 Cancellation o…" at bounding box center [239, 131] width 422 height 122
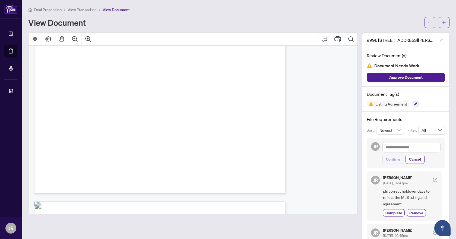
scroll to position [3512, 0]
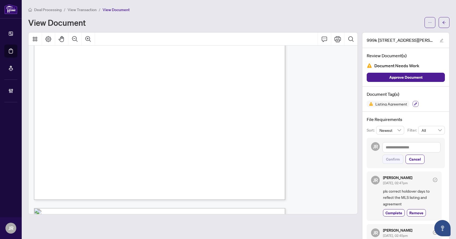
click at [413, 105] on button "button" at bounding box center [416, 104] width 6 height 6
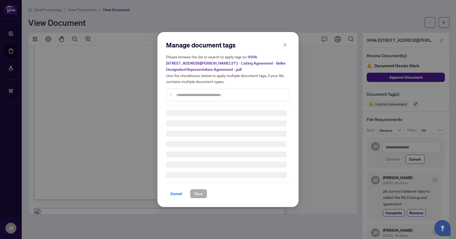
click at [243, 92] on input "text" at bounding box center [230, 95] width 109 height 6
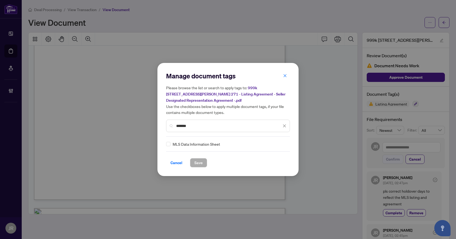
type input "*******"
click at [283, 145] on icon at bounding box center [284, 144] width 3 height 2
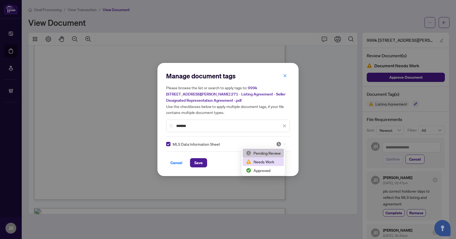
click at [260, 162] on div "Needs Work" at bounding box center [263, 162] width 35 height 6
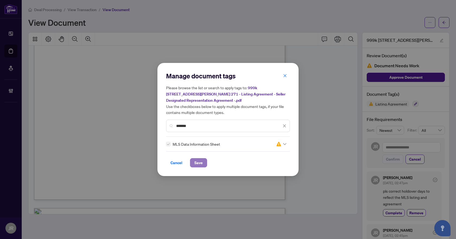
click at [194, 161] on span "Save" at bounding box center [198, 163] width 8 height 9
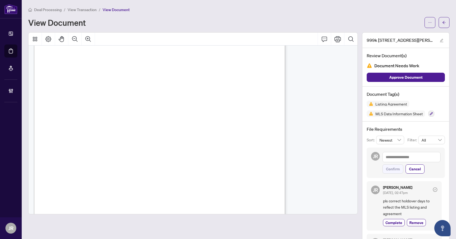
scroll to position [4137, 0]
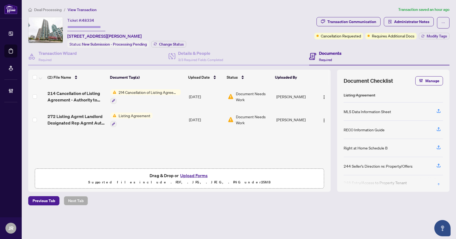
click at [52, 9] on span "Deal Processing" at bounding box center [47, 9] width 27 height 5
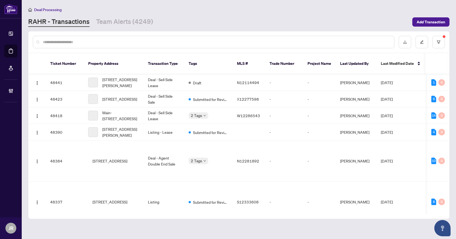
click at [81, 42] on input "text" at bounding box center [216, 42] width 347 height 6
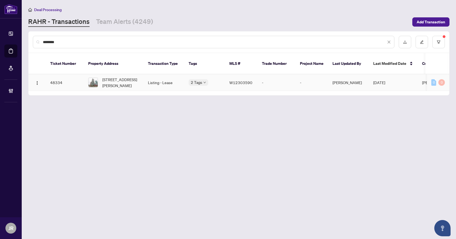
type input "********"
click at [169, 80] on td "Listing - Lease" at bounding box center [164, 82] width 41 height 17
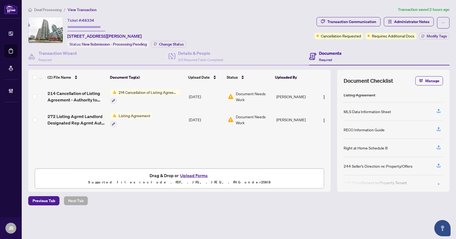
scroll to position [13, 0]
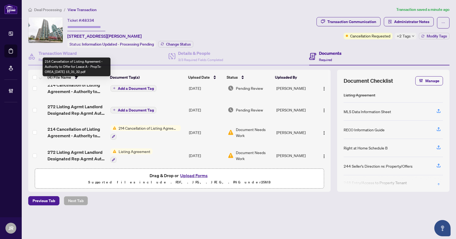
scroll to position [11, 0]
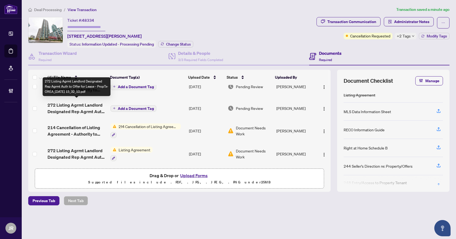
click at [87, 106] on span "272 Listing Agrmt Landlord Designated Rep Agrmt Auth to Offer for Lease - PropT…" at bounding box center [77, 108] width 58 height 13
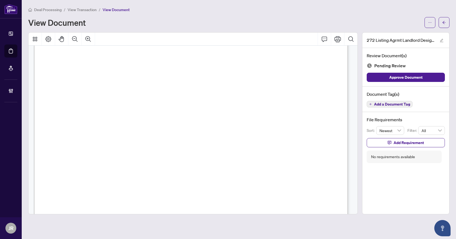
scroll to position [81, 0]
click at [86, 11] on span "View Transaction" at bounding box center [82, 9] width 29 height 5
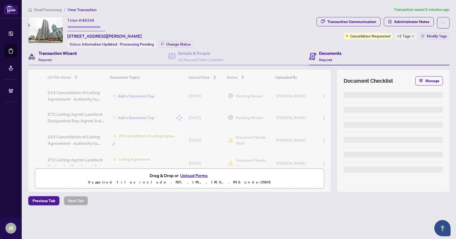
click at [52, 62] on div "Transaction Wizard Required" at bounding box center [58, 56] width 38 height 13
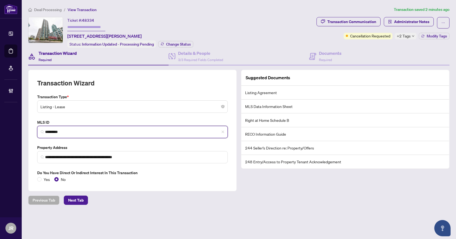
click at [58, 132] on input "*********" at bounding box center [134, 132] width 179 height 6
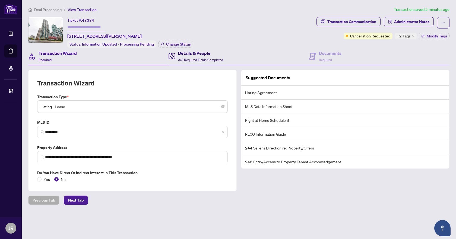
click at [195, 59] on span "3/3 Required Fields Completed" at bounding box center [200, 60] width 45 height 4
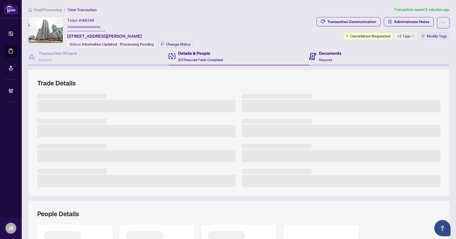
click at [324, 60] on span "Required" at bounding box center [325, 60] width 13 height 4
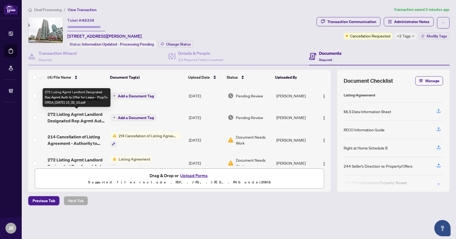
click at [90, 116] on span "272 Listing Agrmt Landlord Designated Rep Agrmt Auth to Offer for Lease - PropT…" at bounding box center [77, 117] width 58 height 13
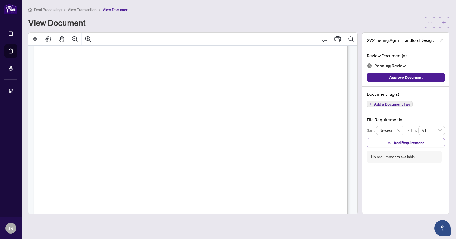
scroll to position [81, 0]
click at [445, 20] on span "button" at bounding box center [444, 22] width 4 height 9
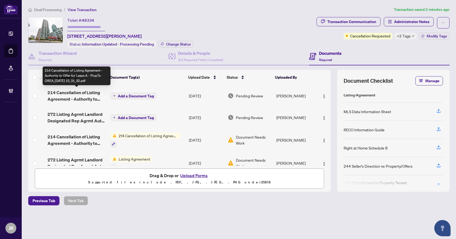
click at [93, 95] on span "214 Cancellation of Listing Agreement - Authority to Offer for Lease A - PropTx…" at bounding box center [77, 95] width 58 height 13
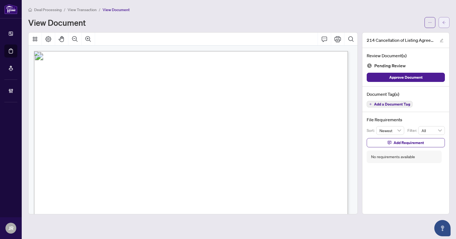
click at [445, 22] on icon "arrow-left" at bounding box center [444, 23] width 4 height 4
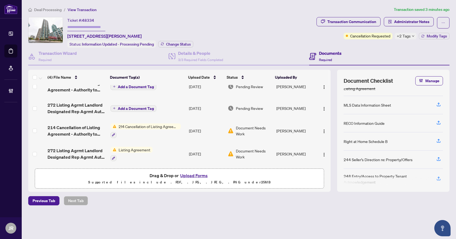
scroll to position [13, 0]
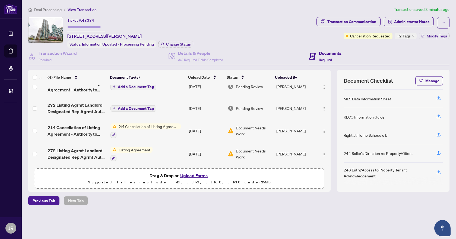
drag, startPoint x: 331, startPoint y: 139, endPoint x: 331, endPoint y: 105, distance: 34.0
click at [331, 107] on div "(4) File Name Document Tag(s) Upload Date Status Uploaded By 214 Cancellation o…" at bounding box center [239, 131] width 422 height 122
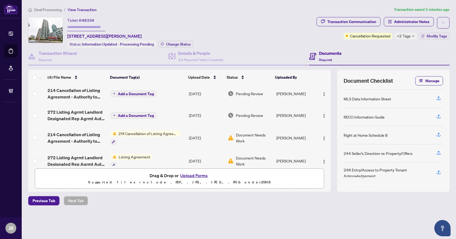
scroll to position [0, 0]
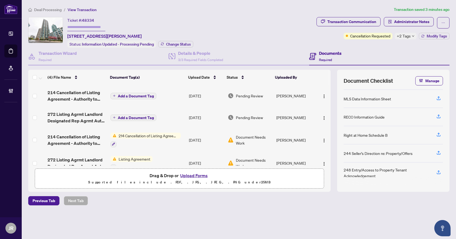
click at [165, 114] on td "Add a Document Tag" at bounding box center [147, 118] width 79 height 22
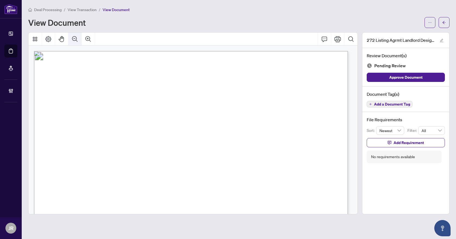
click at [79, 38] on button "Zoom Out" at bounding box center [74, 39] width 13 height 13
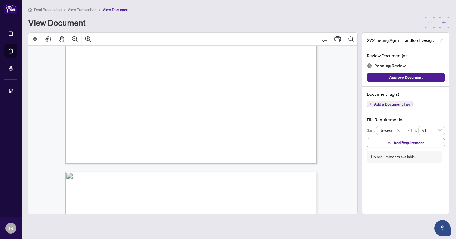
scroll to position [217, 0]
click at [404, 103] on span "Add a Document Tag" at bounding box center [392, 104] width 36 height 4
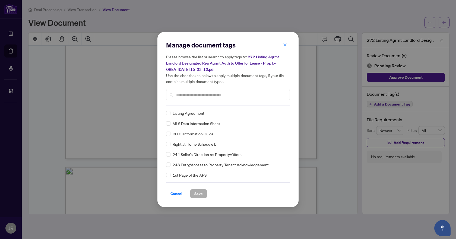
click at [212, 97] on input "text" at bounding box center [230, 95] width 109 height 6
click at [175, 113] on span "Listing Agreement" at bounding box center [189, 113] width 32 height 6
click at [280, 111] on div at bounding box center [281, 113] width 10 height 5
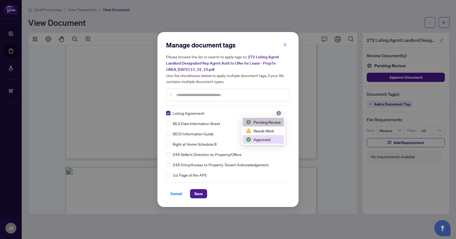
click at [267, 139] on div "Approved" at bounding box center [263, 140] width 35 height 6
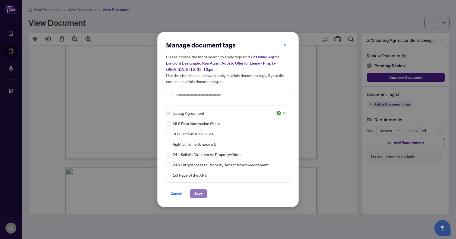
click at [196, 191] on span "Save" at bounding box center [198, 194] width 8 height 9
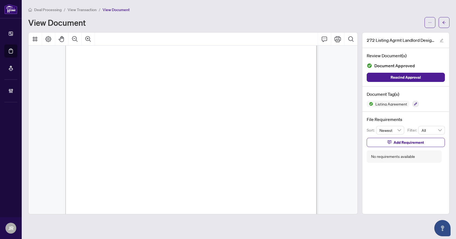
scroll to position [54, 0]
click at [444, 23] on icon "arrow-left" at bounding box center [444, 22] width 3 height 3
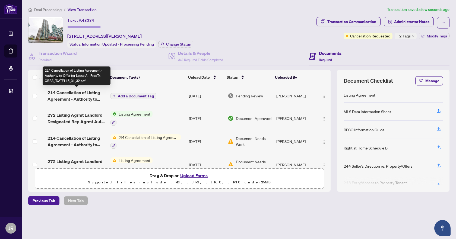
click at [92, 96] on span "214 Cancellation of Listing Agreement - Authority to Offer for Lease A - PropTx…" at bounding box center [77, 95] width 58 height 13
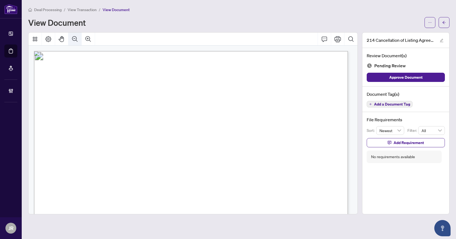
click at [73, 39] on icon "Zoom Out" at bounding box center [75, 39] width 7 height 7
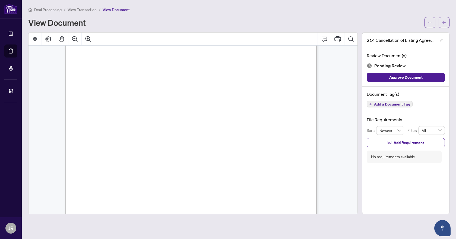
scroll to position [54, 0]
click at [382, 102] on span "Add a Document Tag" at bounding box center [392, 104] width 36 height 4
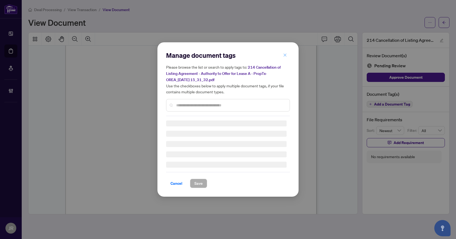
click at [283, 55] on button "button" at bounding box center [285, 55] width 11 height 9
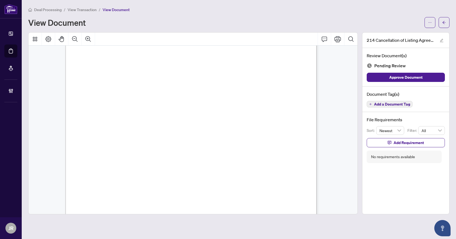
scroll to position [0, 0]
click at [399, 107] on button "Add a Document Tag" at bounding box center [390, 104] width 46 height 7
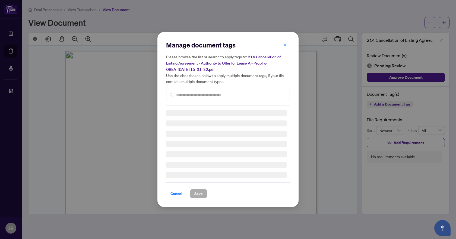
click at [400, 103] on div "Manage document tags Please browse the list or search to apply tags to: 214 Can…" at bounding box center [228, 119] width 456 height 239
click at [233, 95] on input "text" at bounding box center [230, 95] width 109 height 6
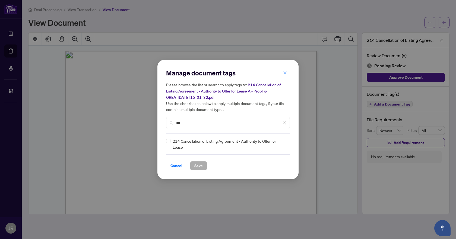
type input "***"
click at [166, 145] on div "Manage document tags Please browse the list or search to apply tags to: 214 Can…" at bounding box center [228, 119] width 141 height 119
click at [277, 143] on img at bounding box center [278, 144] width 5 height 5
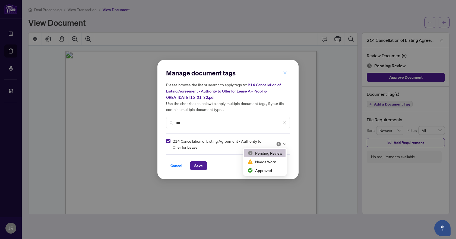
click at [284, 75] on icon "close" at bounding box center [285, 73] width 4 height 4
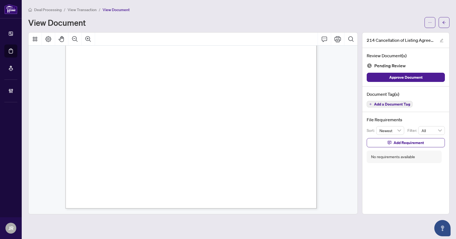
scroll to position [86, 0]
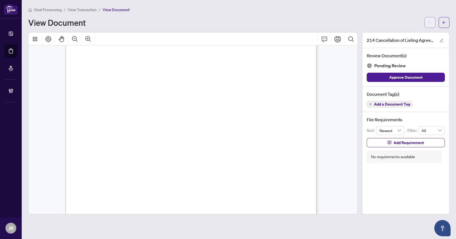
click at [434, 22] on button "button" at bounding box center [430, 22] width 11 height 11
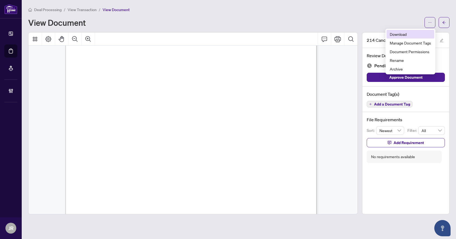
click at [413, 33] on span "Download" at bounding box center [410, 34] width 41 height 6
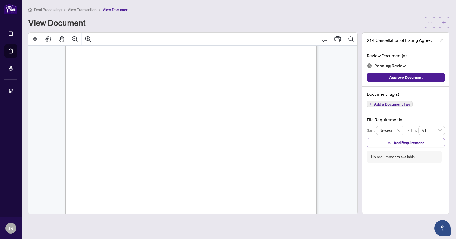
scroll to position [0, 0]
click at [445, 26] on span "button" at bounding box center [444, 22] width 4 height 9
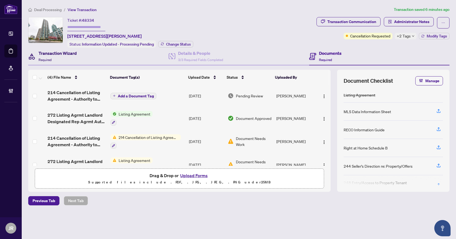
click at [72, 53] on h4 "Transaction Wizard" at bounding box center [58, 53] width 38 height 7
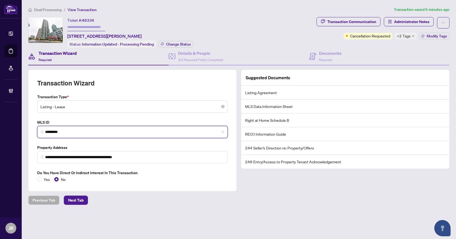
click at [53, 130] on input "*********" at bounding box center [134, 132] width 179 height 6
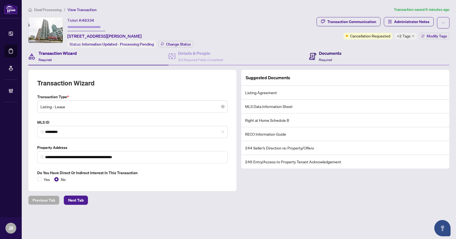
click at [327, 59] on span "Required" at bounding box center [325, 60] width 13 height 4
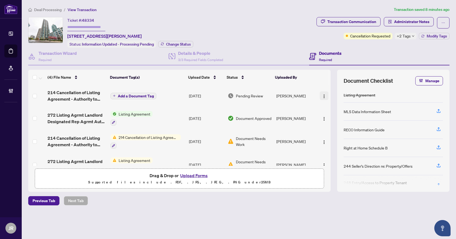
click at [320, 94] on button "button" at bounding box center [324, 96] width 9 height 9
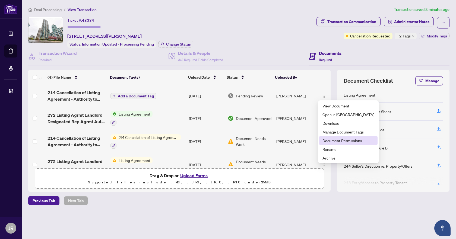
click at [330, 142] on span "Document Permissions" at bounding box center [349, 141] width 52 height 6
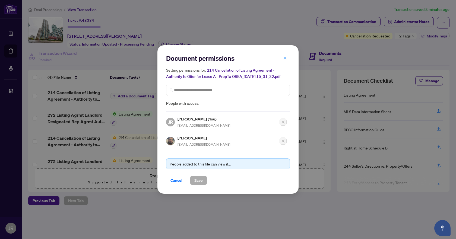
click at [288, 57] on button "button" at bounding box center [285, 58] width 11 height 9
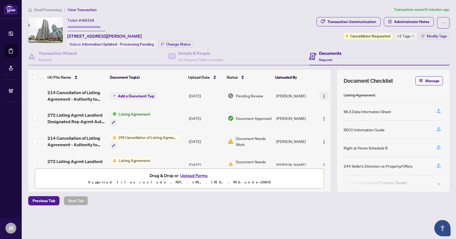
click at [322, 96] on img "button" at bounding box center [324, 96] width 4 height 4
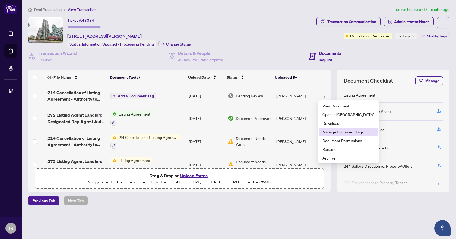
click at [337, 135] on li "Manage Document Tags" at bounding box center [348, 132] width 58 height 9
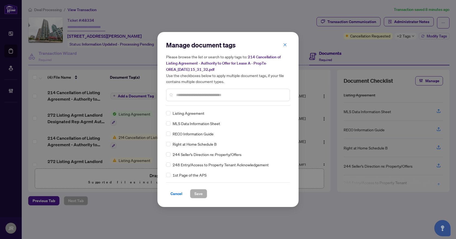
click at [231, 96] on input "text" at bounding box center [230, 95] width 109 height 6
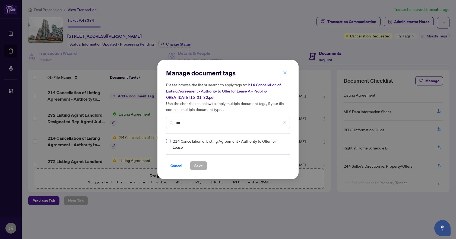
type input "***"
click at [169, 144] on label at bounding box center [168, 141] width 4 height 6
click at [282, 143] on div at bounding box center [281, 144] width 10 height 5
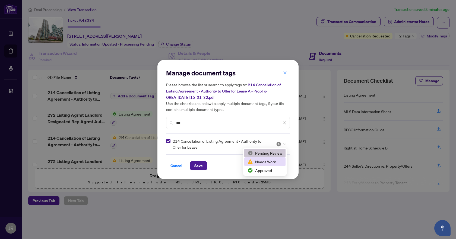
click at [261, 159] on div "Needs Work" at bounding box center [265, 162] width 35 height 6
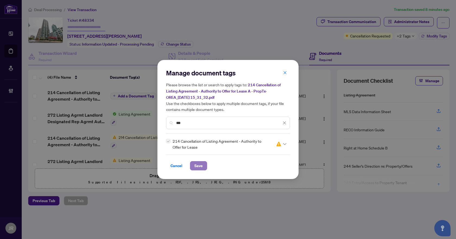
click at [201, 168] on span "Save" at bounding box center [198, 166] width 8 height 9
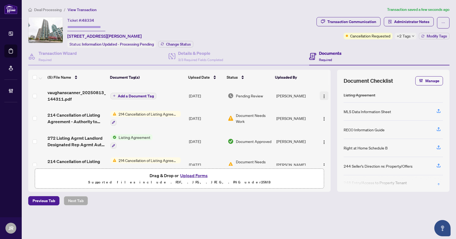
click at [320, 95] on button "button" at bounding box center [324, 96] width 9 height 9
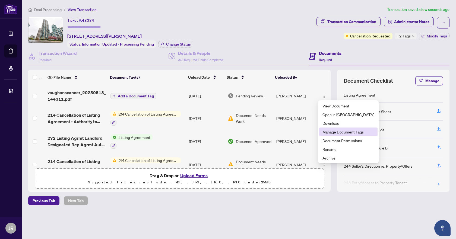
click at [339, 131] on span "Manage Document Tags" at bounding box center [349, 132] width 52 height 6
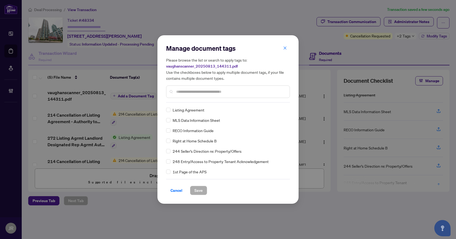
click at [205, 94] on input "text" at bounding box center [230, 92] width 109 height 6
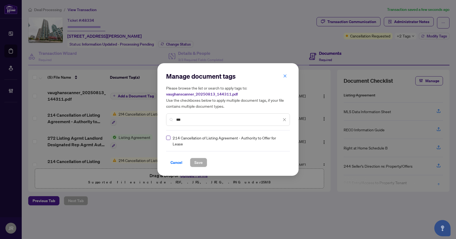
type input "***"
click at [277, 142] on img at bounding box center [278, 140] width 5 height 5
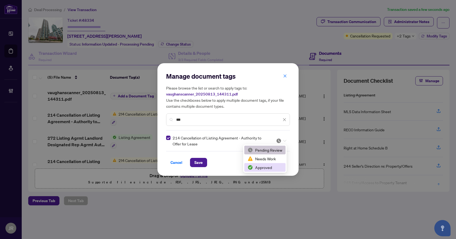
drag, startPoint x: 264, startPoint y: 168, endPoint x: 282, endPoint y: 143, distance: 31.3
click at [264, 168] on div "Approved" at bounding box center [265, 168] width 35 height 6
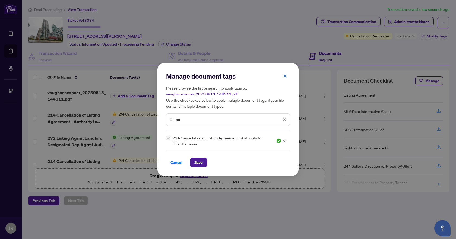
click at [285, 120] on icon "close" at bounding box center [284, 119] width 3 height 3
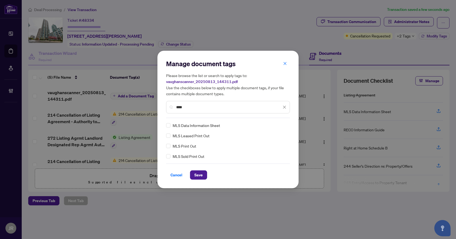
type input "***"
click at [282, 127] on div at bounding box center [281, 125] width 10 height 5
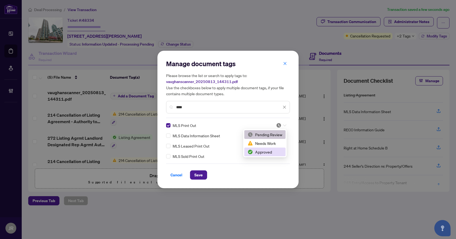
click at [266, 152] on div "Approved" at bounding box center [265, 152] width 35 height 6
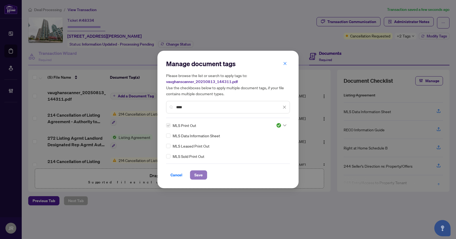
click at [194, 172] on span "Save" at bounding box center [198, 175] width 8 height 9
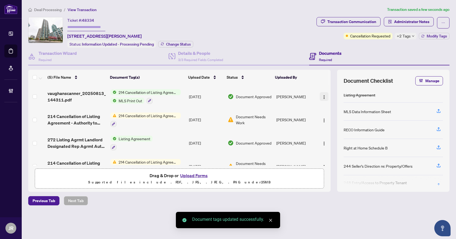
click at [323, 96] on img "button" at bounding box center [324, 97] width 4 height 4
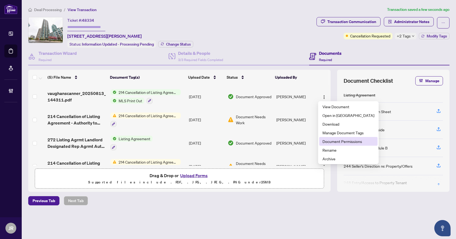
click at [337, 140] on span "Document Permissions" at bounding box center [349, 142] width 52 height 6
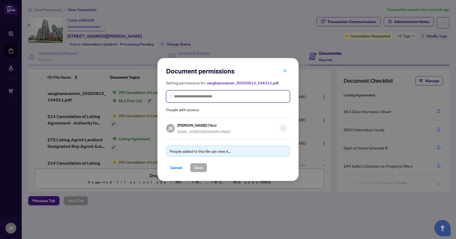
click at [0, 0] on input "search" at bounding box center [0, 0] width 0 height 0
type input "*****"
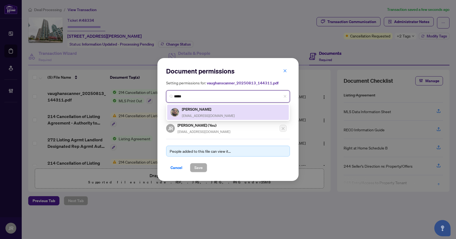
click at [206, 109] on h5 "[PERSON_NAME]" at bounding box center [208, 109] width 53 height 6
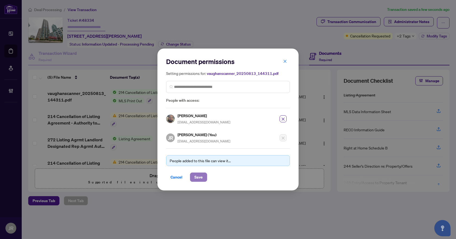
click at [199, 180] on span "Save" at bounding box center [198, 177] width 8 height 9
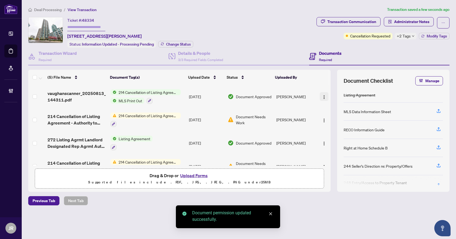
click at [323, 97] on img "button" at bounding box center [324, 97] width 4 height 4
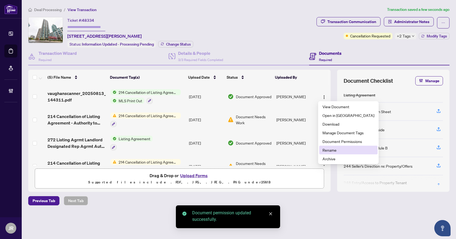
click at [338, 152] on span "Rename" at bounding box center [349, 150] width 52 height 6
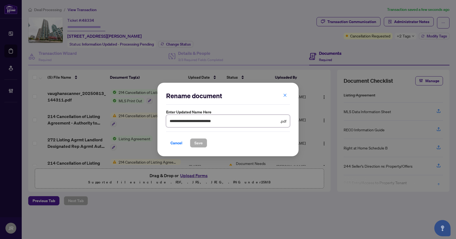
click at [233, 120] on input "**********" at bounding box center [224, 121] width 109 height 6
type input "**********"
click at [204, 142] on button "Save" at bounding box center [198, 143] width 17 height 9
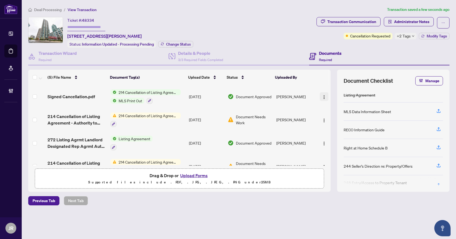
click at [326, 95] on button "button" at bounding box center [324, 96] width 9 height 9
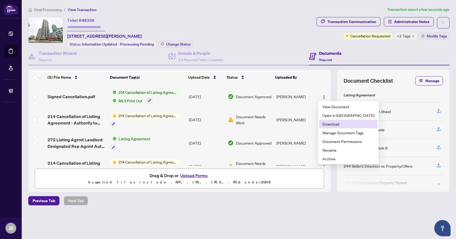
click at [326, 123] on span "Download" at bounding box center [349, 124] width 52 height 6
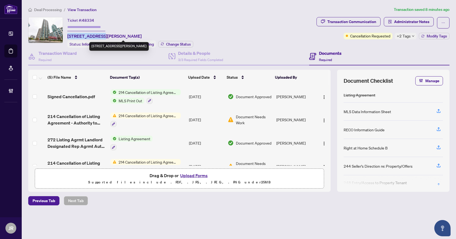
drag, startPoint x: 67, startPoint y: 35, endPoint x: 102, endPoint y: 36, distance: 35.6
click at [102, 36] on div "Ticket #: 48334 501-225 Webb Dr, Mississauga, Ontario L5B 4P2, Canada Status: I…" at bounding box center [171, 32] width 286 height 31
copy span "501-225 Webb Dr"
click at [439, 33] on button "Modify Tags" at bounding box center [434, 36] width 31 height 7
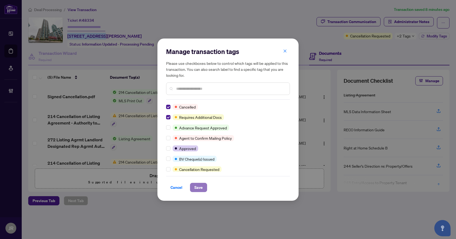
click at [202, 187] on span "Save" at bounding box center [198, 187] width 8 height 9
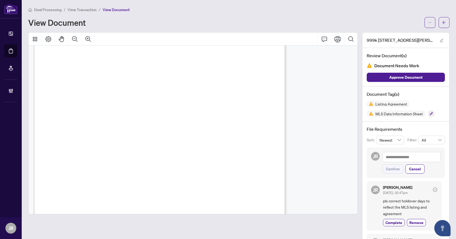
scroll to position [4028, 0]
click at [442, 20] on button "button" at bounding box center [444, 22] width 11 height 11
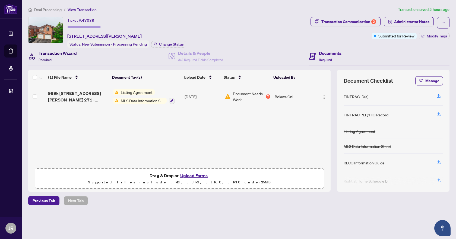
click at [71, 58] on div "Transaction Wizard Required" at bounding box center [58, 56] width 38 height 13
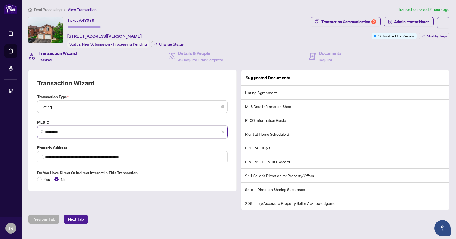
click at [59, 129] on input "*********" at bounding box center [134, 132] width 179 height 6
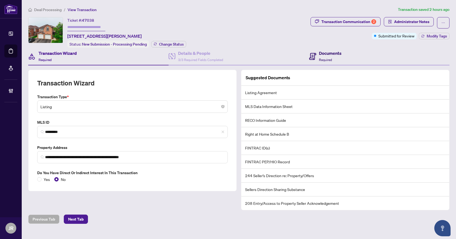
click at [339, 50] on h4 "Documents" at bounding box center [330, 53] width 23 height 7
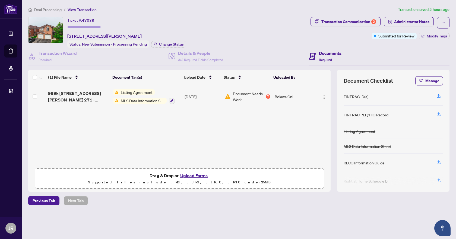
click at [220, 92] on td "[DATE]" at bounding box center [203, 96] width 40 height 23
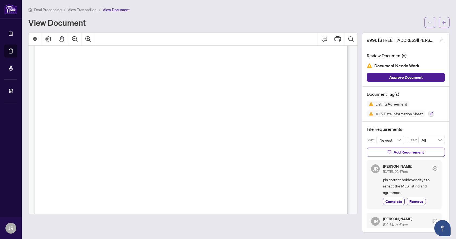
scroll to position [598, 0]
click at [79, 39] on button "Zoom Out" at bounding box center [74, 39] width 13 height 13
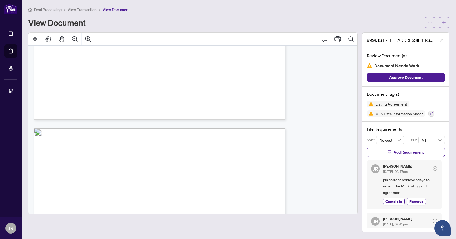
scroll to position [5908, 0]
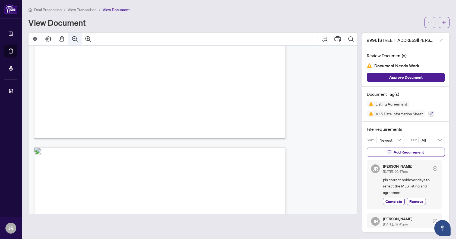
click at [76, 37] on icon "Zoom Out" at bounding box center [74, 38] width 5 height 5
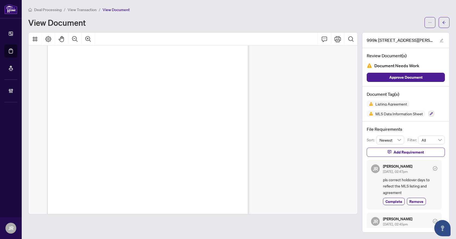
scroll to position [7006, 0]
click at [444, 22] on icon "arrow-left" at bounding box center [444, 23] width 4 height 4
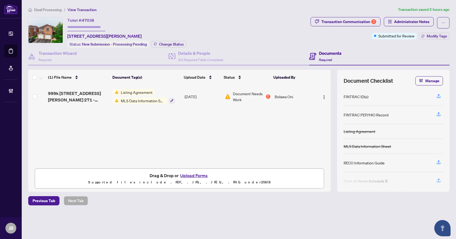
click at [90, 93] on span "999k [STREET_ADDRESS][PERSON_NAME] 271 - Listing Agreement - Seller Designated …" at bounding box center [78, 96] width 60 height 13
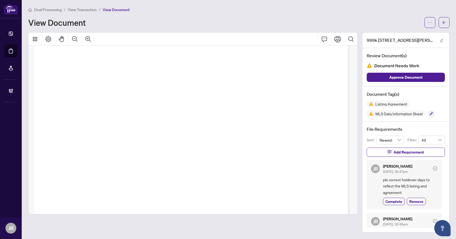
scroll to position [13596, 0]
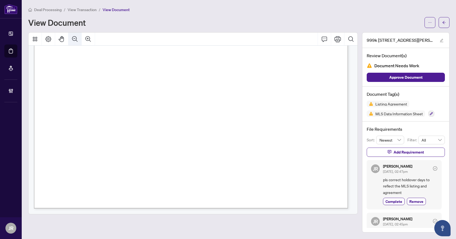
click at [70, 39] on button "Zoom Out" at bounding box center [74, 39] width 13 height 13
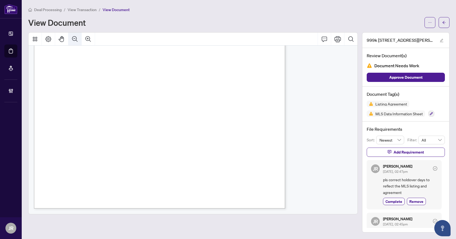
click at [70, 39] on button "Zoom Out" at bounding box center [74, 39] width 13 height 13
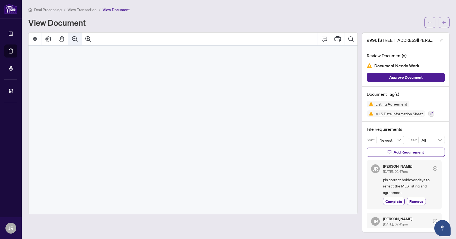
click at [70, 39] on button "Zoom Out" at bounding box center [74, 39] width 13 height 13
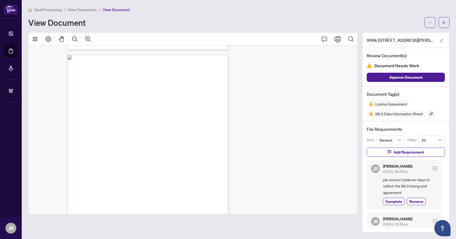
scroll to position [6774, 0]
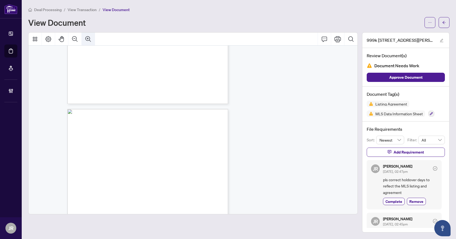
click at [89, 40] on icon "Zoom In" at bounding box center [88, 39] width 7 height 7
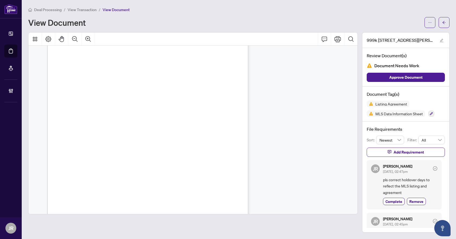
scroll to position [5301, 0]
click at [445, 21] on icon "arrow-left" at bounding box center [444, 22] width 3 height 3
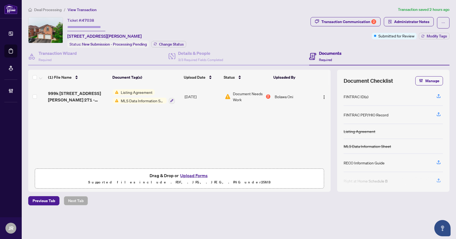
click at [56, 11] on span "Deal Processing" at bounding box center [47, 9] width 27 height 5
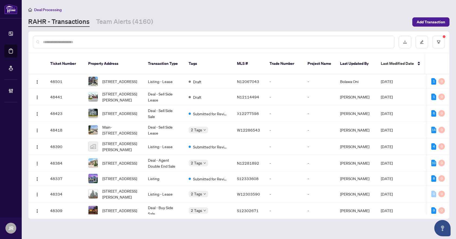
click at [85, 36] on div at bounding box center [214, 42] width 362 height 12
click at [81, 40] on input "text" at bounding box center [216, 42] width 347 height 6
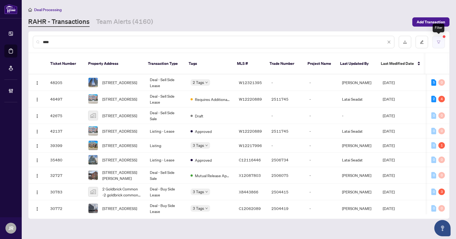
click at [441, 42] on button "button" at bounding box center [439, 42] width 12 height 12
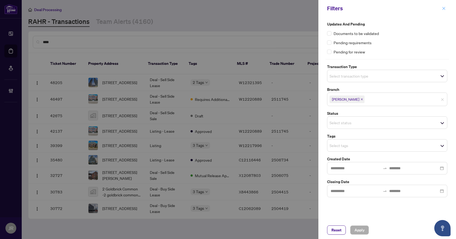
click at [444, 11] on span "button" at bounding box center [444, 8] width 4 height 9
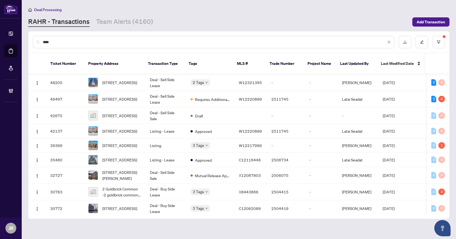
click at [77, 41] on input "***" at bounding box center [214, 42] width 343 height 6
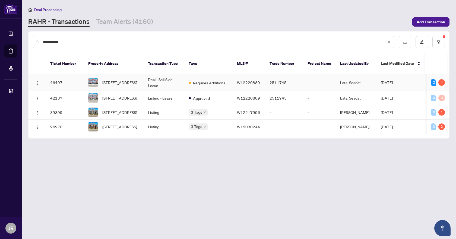
type input "**********"
click at [165, 80] on td "Deal - Sell Side Lease" at bounding box center [164, 82] width 41 height 17
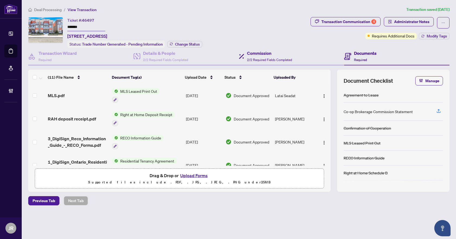
scroll to position [66, 0]
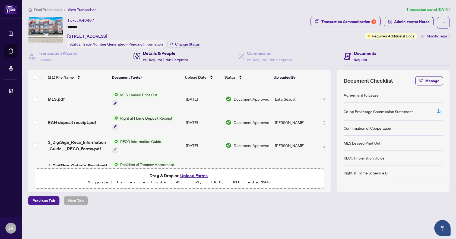
click at [166, 56] on div "Details & People 2/2 Required Fields Completed" at bounding box center [165, 56] width 45 height 13
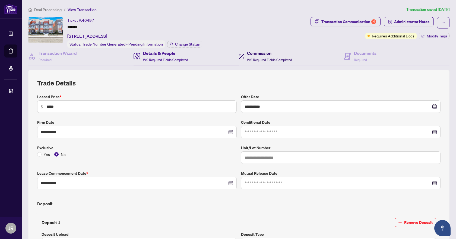
click at [272, 51] on h4 "Commission" at bounding box center [269, 53] width 45 height 7
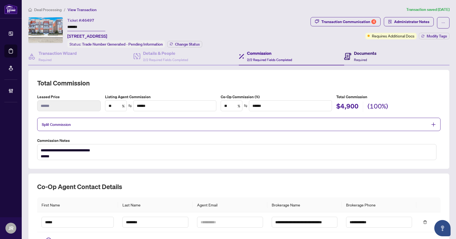
click at [355, 53] on h4 "Documents" at bounding box center [365, 53] width 23 height 7
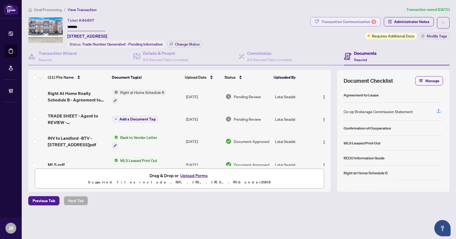
click at [356, 22] on div "Transaction Communication 4" at bounding box center [349, 21] width 55 height 9
type textarea "**********"
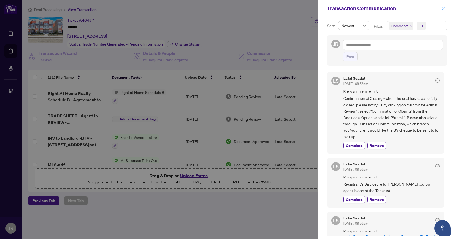
click at [443, 9] on icon "close" at bounding box center [444, 9] width 4 height 4
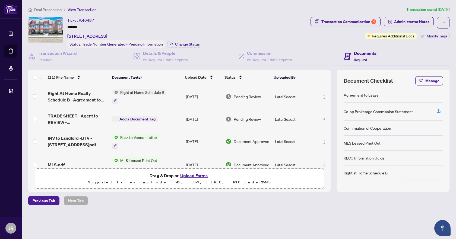
click at [355, 27] on span "Transaction Communication 4" at bounding box center [346, 22] width 70 height 11
click at [359, 21] on div "Transaction Communication 4" at bounding box center [349, 21] width 55 height 9
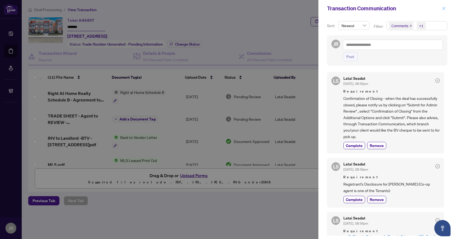
click at [444, 7] on icon "close" at bounding box center [444, 9] width 4 height 4
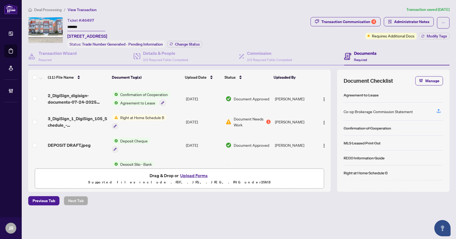
scroll to position [174, 0]
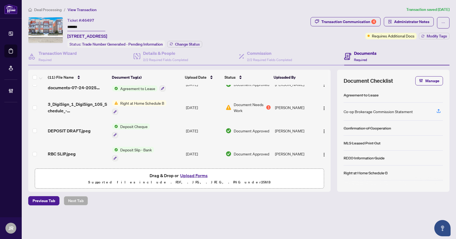
click at [70, 151] on span "RBC SLIP.jpeg" at bounding box center [62, 154] width 28 height 7
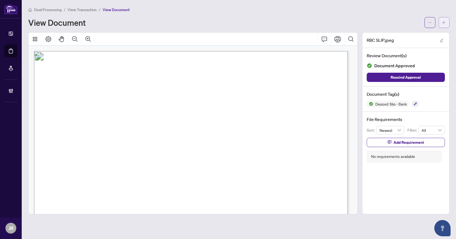
click at [448, 21] on button "button" at bounding box center [444, 22] width 11 height 11
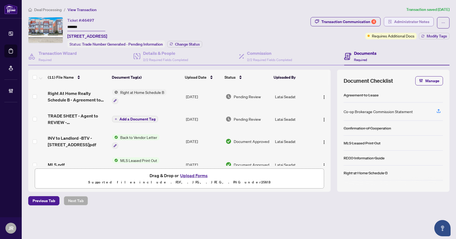
click at [413, 23] on span "Administrator Notes" at bounding box center [411, 21] width 35 height 9
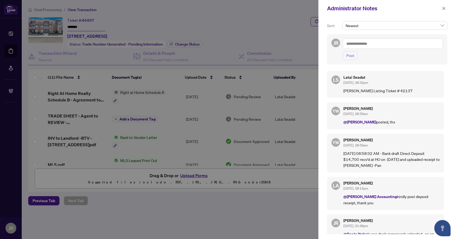
click at [389, 46] on textarea at bounding box center [393, 44] width 100 height 10
type textarea "*"
click at [372, 83] on span "Deals York" at bounding box center [383, 84] width 48 height 5
type textarea "**********"
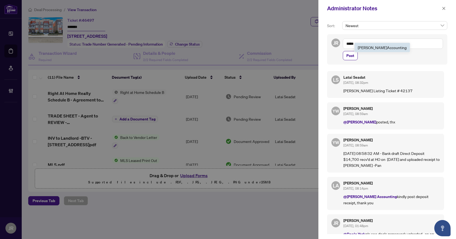
click at [378, 49] on span "RAHR Acco unting" at bounding box center [382, 47] width 49 height 5
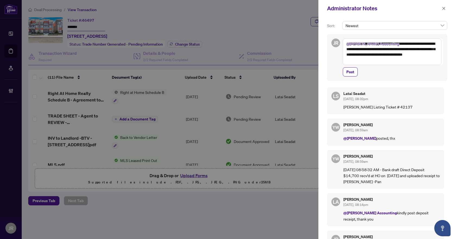
click at [381, 55] on textarea "**********" at bounding box center [392, 52] width 99 height 27
click at [388, 55] on textarea "**********" at bounding box center [392, 52] width 99 height 27
click at [363, 54] on textarea "**********" at bounding box center [392, 52] width 99 height 27
click at [372, 56] on textarea "**********" at bounding box center [392, 52] width 99 height 27
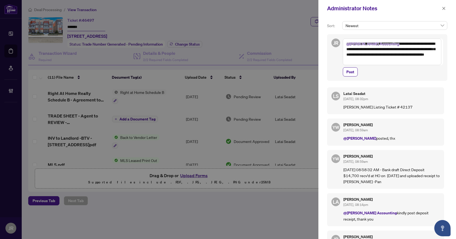
drag, startPoint x: 366, startPoint y: 55, endPoint x: 354, endPoint y: 55, distance: 12.0
click at [354, 55] on textarea "**********" at bounding box center [392, 52] width 99 height 27
click at [419, 55] on textarea "**********" at bounding box center [392, 52] width 99 height 27
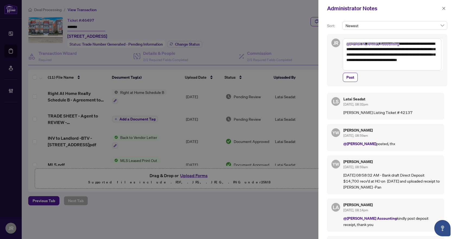
drag, startPoint x: 424, startPoint y: 59, endPoint x: 393, endPoint y: 61, distance: 31.8
click at [393, 61] on textarea "**********" at bounding box center [392, 55] width 99 height 32
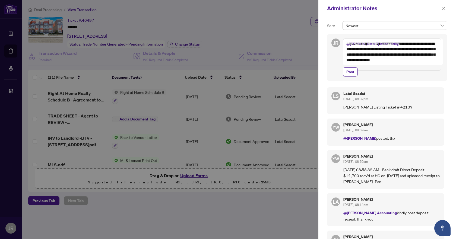
click at [369, 69] on textarea "**********" at bounding box center [392, 55] width 99 height 32
click at [353, 53] on textarea "**********" at bounding box center [392, 55] width 99 height 32
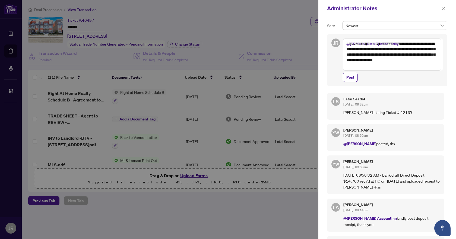
click at [375, 69] on textarea "**********" at bounding box center [392, 55] width 99 height 32
click at [417, 62] on textarea "**********" at bounding box center [392, 55] width 99 height 32
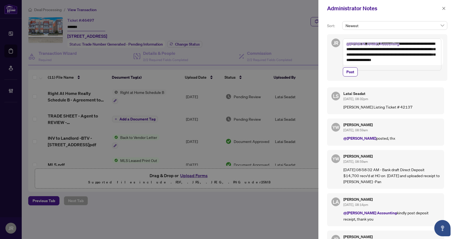
click at [370, 68] on textarea "**********" at bounding box center [392, 55] width 99 height 32
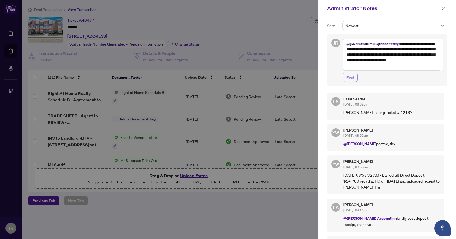
type textarea "**********"
click at [353, 76] on span "Post" at bounding box center [351, 77] width 8 height 9
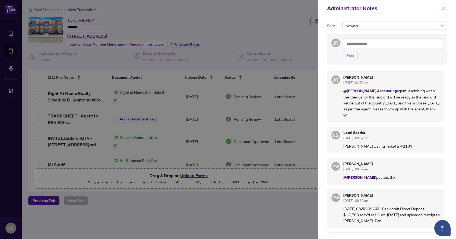
click at [446, 7] on button "button" at bounding box center [444, 8] width 7 height 7
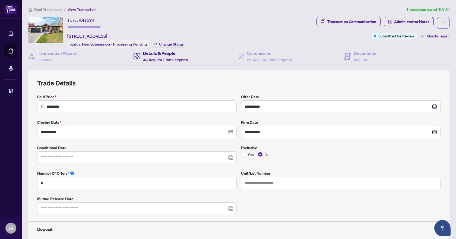
click at [44, 9] on span "Deal Processing" at bounding box center [47, 9] width 27 height 5
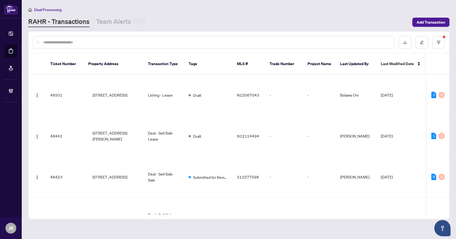
click at [87, 42] on input "text" at bounding box center [216, 42] width 347 height 6
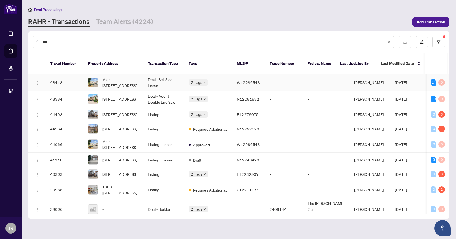
type input "**"
click at [179, 76] on td "Deal - Sell Side Lease" at bounding box center [164, 82] width 41 height 17
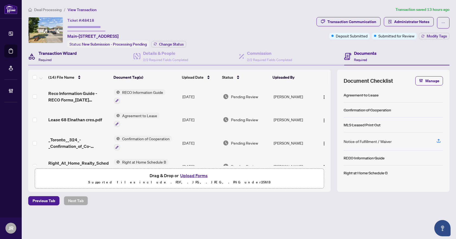
click at [63, 52] on h4 "Transaction Wizard" at bounding box center [58, 53] width 38 height 7
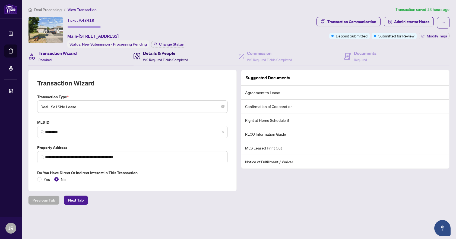
click at [149, 58] on span "2/2 Required Fields Completed" at bounding box center [165, 60] width 45 height 4
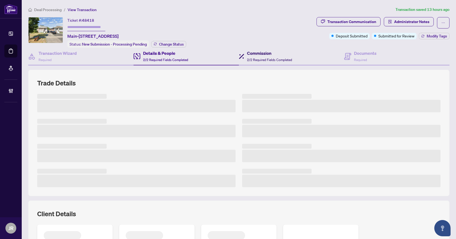
click at [275, 52] on h4 "Commission" at bounding box center [269, 53] width 45 height 7
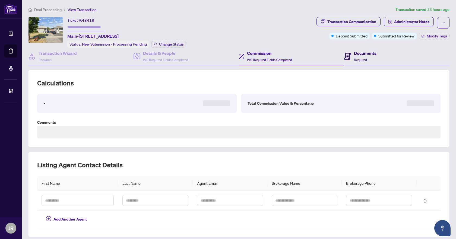
click at [371, 53] on h4 "Documents" at bounding box center [365, 53] width 23 height 7
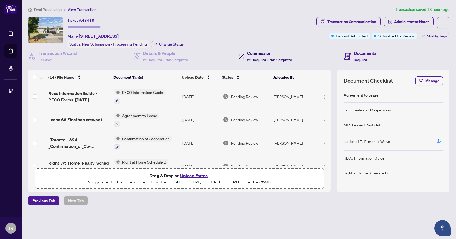
click at [283, 52] on h4 "Commission" at bounding box center [269, 53] width 45 height 7
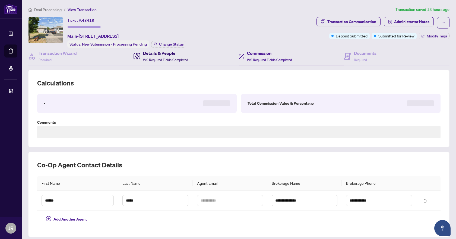
click at [187, 51] on h4 "Details & People" at bounding box center [165, 53] width 45 height 7
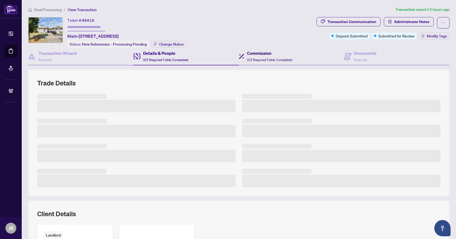
click at [265, 51] on h4 "Commission" at bounding box center [269, 53] width 45 height 7
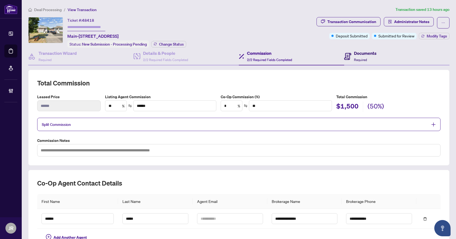
click at [371, 56] on div "Documents Required" at bounding box center [365, 56] width 23 height 13
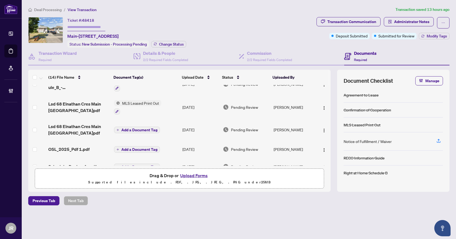
scroll to position [81, 0]
click at [51, 62] on div "Transaction Wizard Required" at bounding box center [80, 57] width 105 height 18
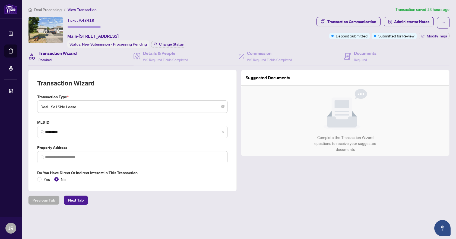
type input "**********"
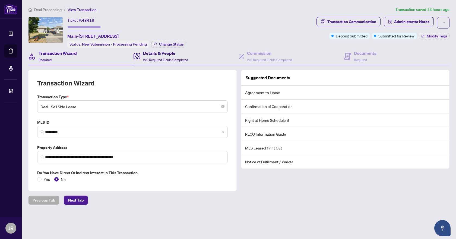
click at [180, 58] on span "2/2 Required Fields Completed" at bounding box center [165, 60] width 45 height 4
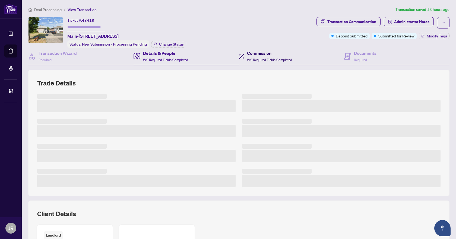
click at [267, 58] on span "2/2 Required Fields Completed" at bounding box center [269, 60] width 45 height 4
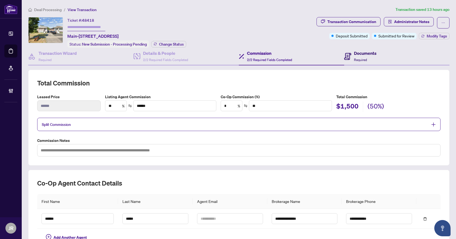
click at [356, 56] on div "Documents Required" at bounding box center [365, 56] width 23 height 13
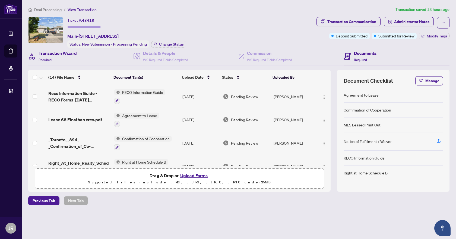
click at [83, 56] on div "Transaction Wizard Required" at bounding box center [80, 57] width 105 height 18
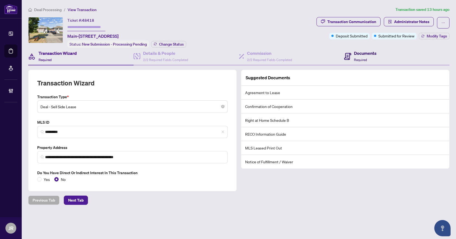
click at [362, 54] on h4 "Documents" at bounding box center [365, 53] width 23 height 7
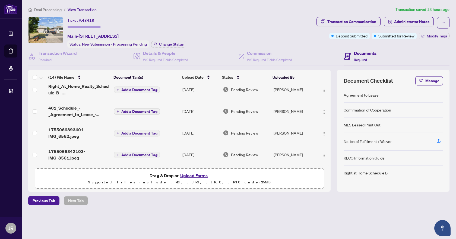
scroll to position [219, 0]
click at [65, 152] on span "1755066342103-IMG_8561.jpeg" at bounding box center [78, 154] width 61 height 13
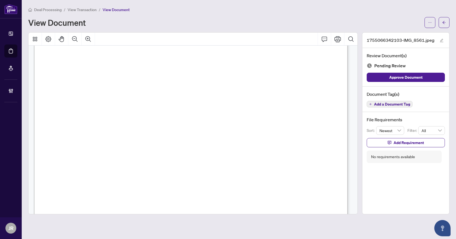
scroll to position [81, 0]
click at [71, 39] on button "Zoom Out" at bounding box center [74, 39] width 13 height 13
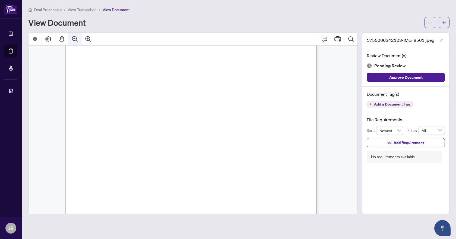
click at [71, 39] on button "Zoom Out" at bounding box center [74, 39] width 13 height 13
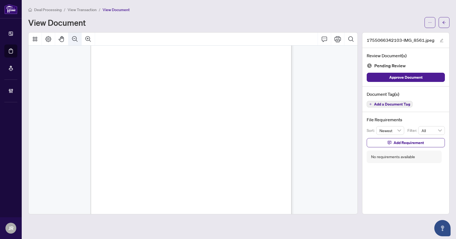
click at [71, 39] on button "Zoom Out" at bounding box center [74, 39] width 13 height 13
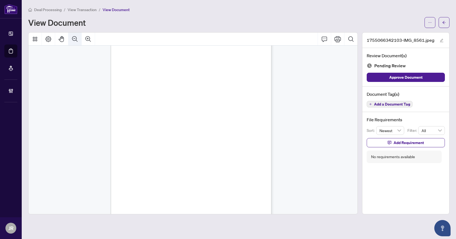
click at [71, 39] on button "Zoom Out" at bounding box center [74, 39] width 13 height 13
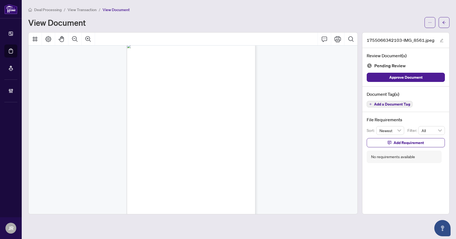
scroll to position [0, 0]
click at [446, 24] on span "button" at bounding box center [444, 22] width 4 height 9
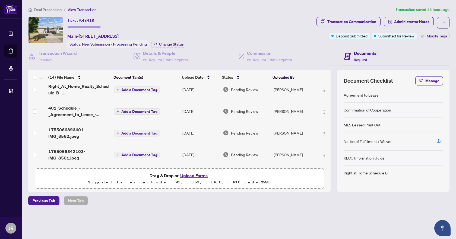
scroll to position [219, 0]
click at [89, 130] on span "1755066393401-IMG_8562.jpeg" at bounding box center [78, 133] width 61 height 13
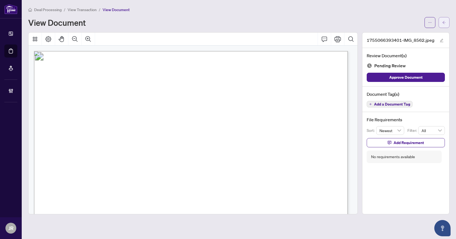
click at [446, 22] on icon "arrow-left" at bounding box center [444, 23] width 4 height 4
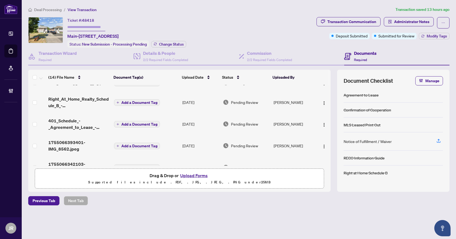
scroll to position [219, 0]
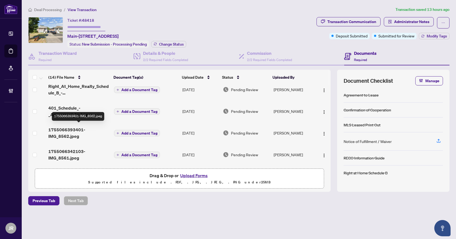
click at [83, 131] on span "1755066393401-IMG_8562.jpeg" at bounding box center [78, 133] width 61 height 13
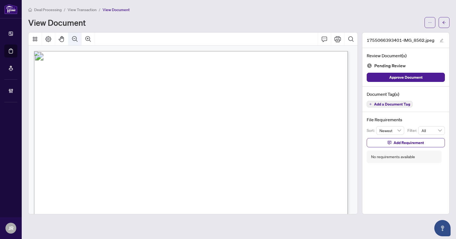
click at [78, 40] on icon "Zoom Out" at bounding box center [75, 39] width 7 height 7
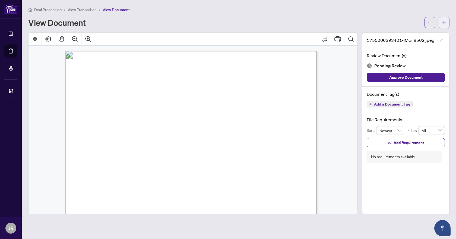
click at [444, 24] on icon "arrow-left" at bounding box center [444, 23] width 4 height 4
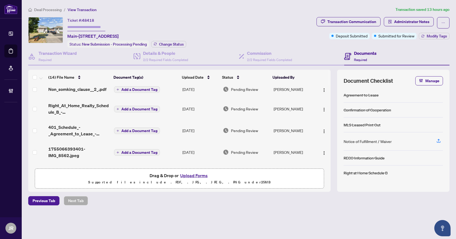
scroll to position [219, 0]
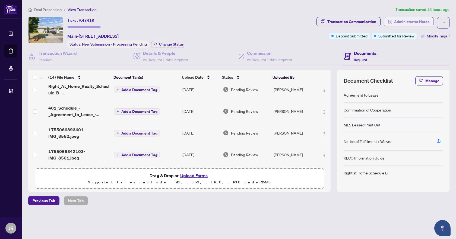
click at [412, 25] on span "Administrator Notes" at bounding box center [411, 21] width 35 height 9
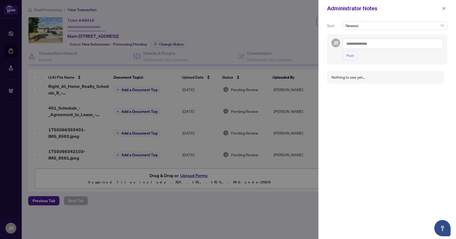
click at [383, 45] on textarea at bounding box center [393, 44] width 100 height 10
click at [383, 45] on span "[PERSON_NAME] Acc ounting" at bounding box center [380, 47] width 49 height 5
type textarea "**********"
click at [354, 60] on span "Post" at bounding box center [351, 61] width 8 height 9
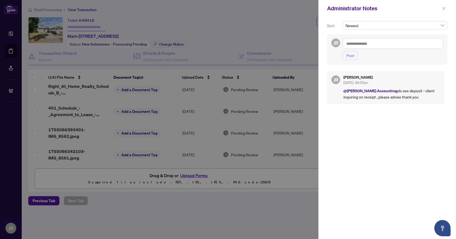
click at [444, 11] on span "button" at bounding box center [444, 8] width 4 height 9
